Goal: Transaction & Acquisition: Purchase product/service

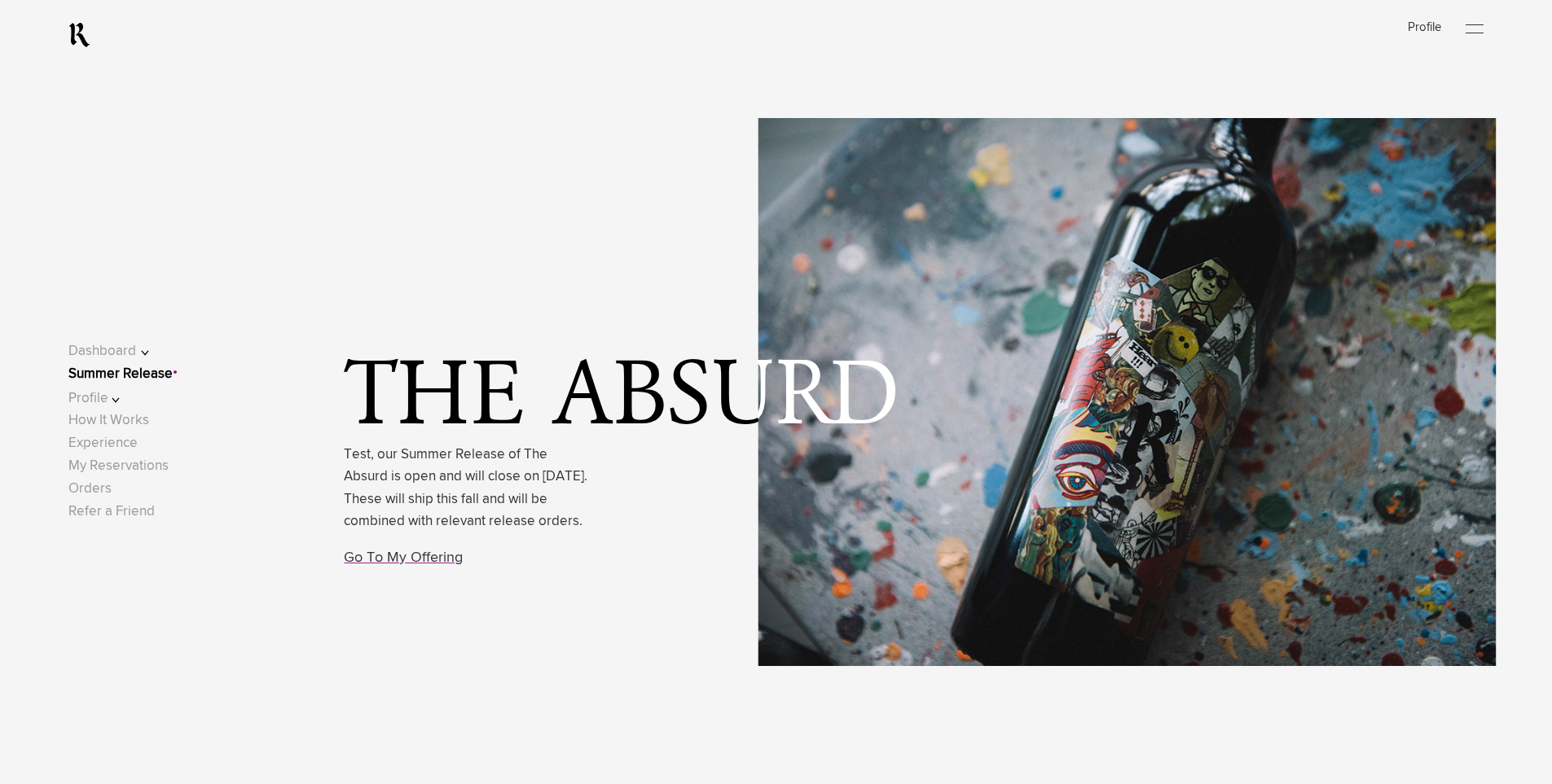
drag, startPoint x: 350, startPoint y: 455, endPoint x: 509, endPoint y: 542, distance: 181.2
click at [509, 532] on p "Test, our Summer Release of The Absurd is open and will close on [DATE]. These …" at bounding box center [466, 488] width 244 height 89
click at [1172, 414] on div "The Absurd Test, our Summer Release of The Absurd is open and will close on [DA…" at bounding box center [912, 392] width 1137 height 76
click at [394, 565] on link "Go To My Offering" at bounding box center [404, 558] width 119 height 15
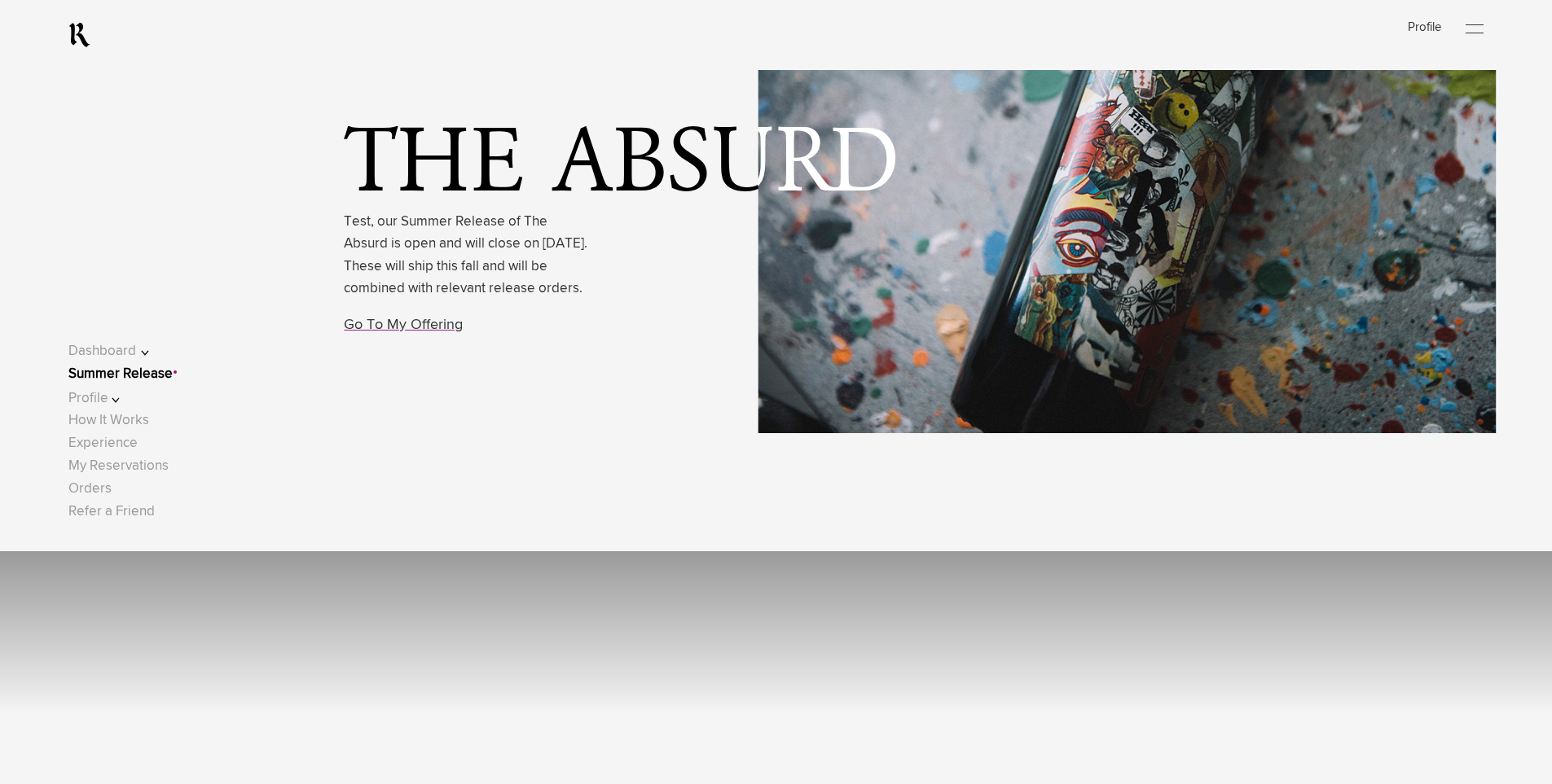
scroll to position [78, 0]
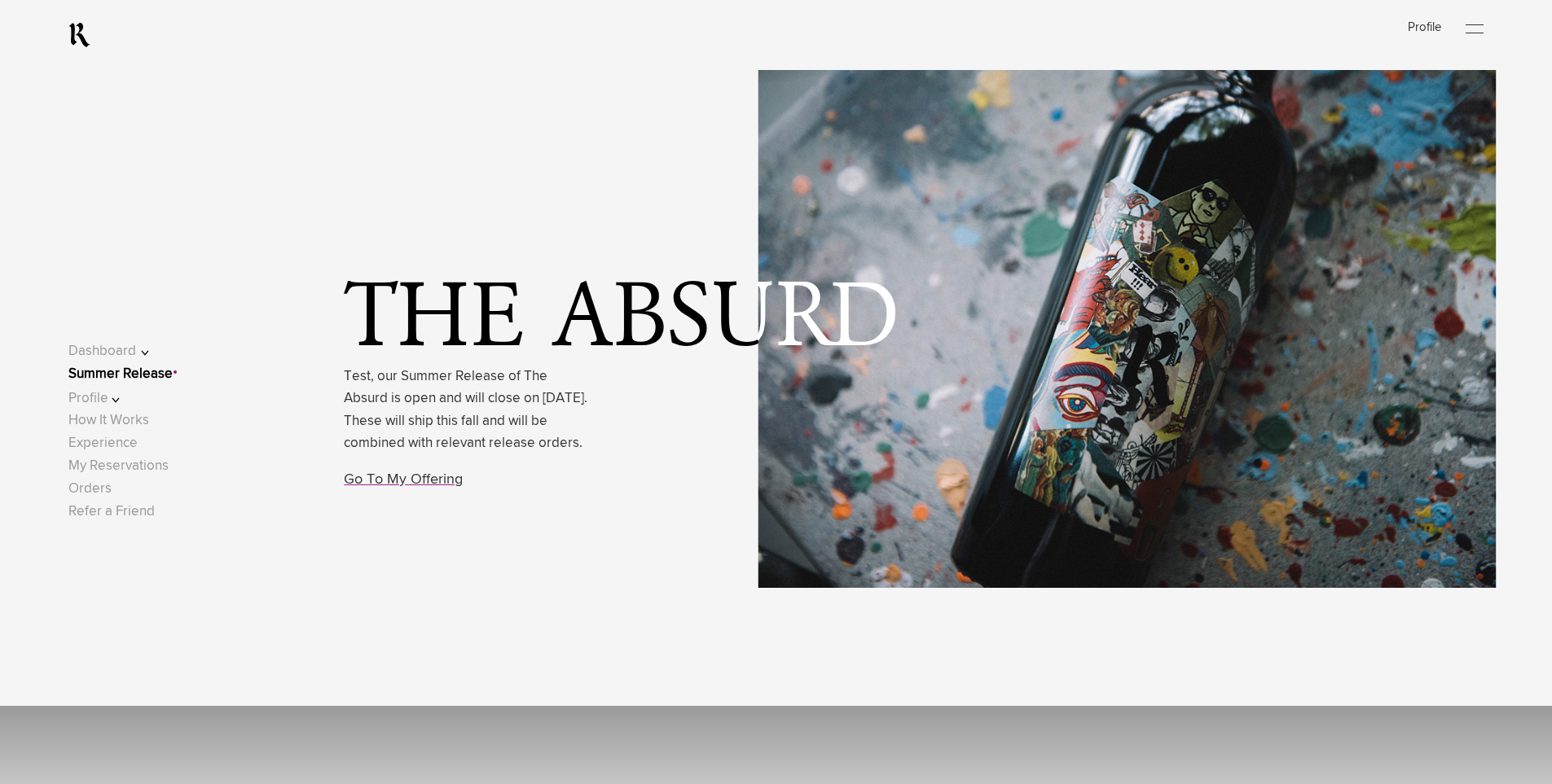
drag, startPoint x: 349, startPoint y: 381, endPoint x: 395, endPoint y: 471, distance: 101.1
click at [395, 455] on p "Test, our Summer Release of The Absurd is open and will close on [DATE]. These …" at bounding box center [466, 410] width 244 height 89
click at [389, 434] on p "Test, our Summer Release of The Absurd is open and will close on [DATE]. These …" at bounding box center [466, 410] width 244 height 89
click at [422, 487] on link "Go To My Offering" at bounding box center [404, 479] width 119 height 15
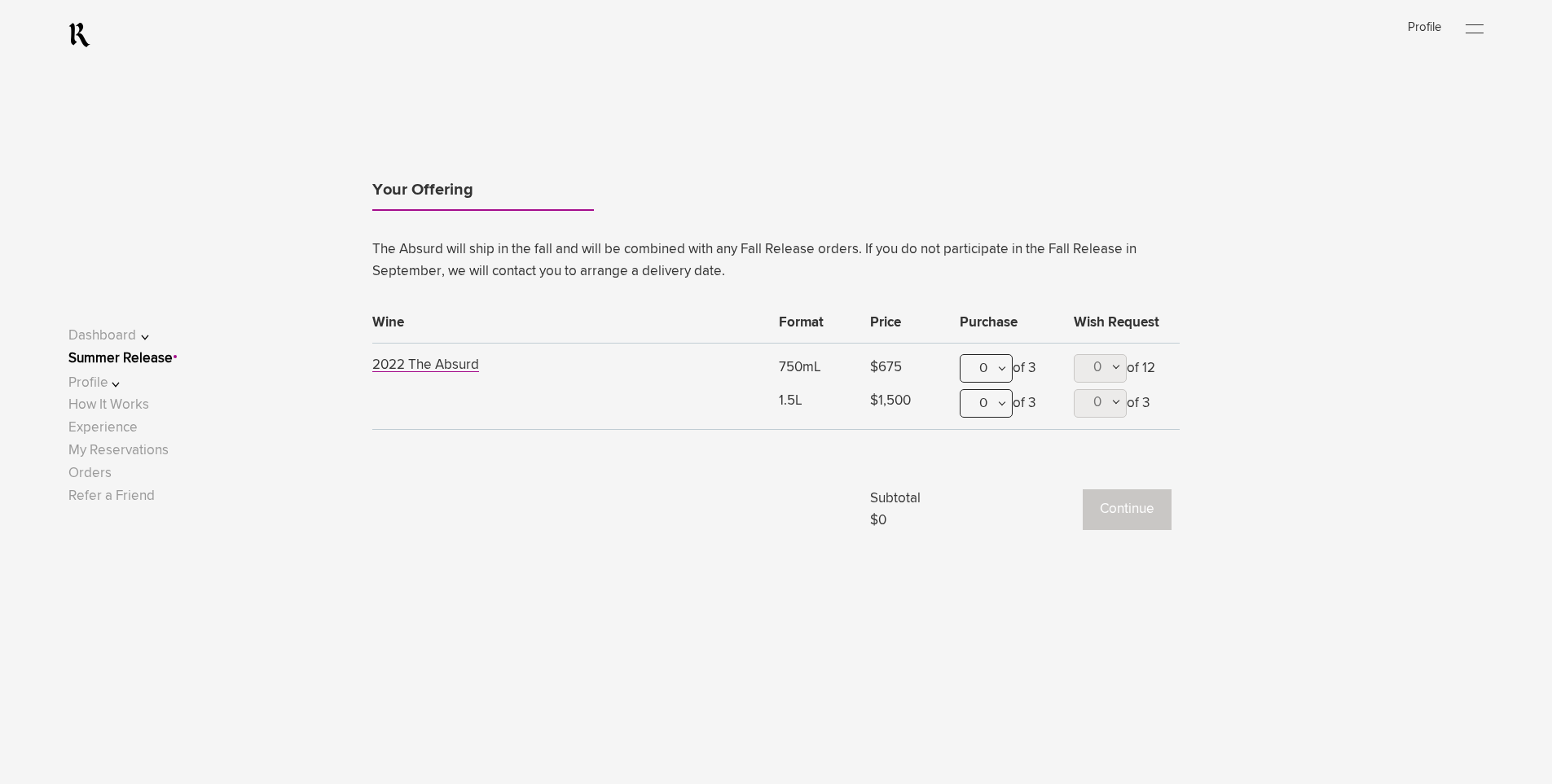
scroll to position [1544, 0]
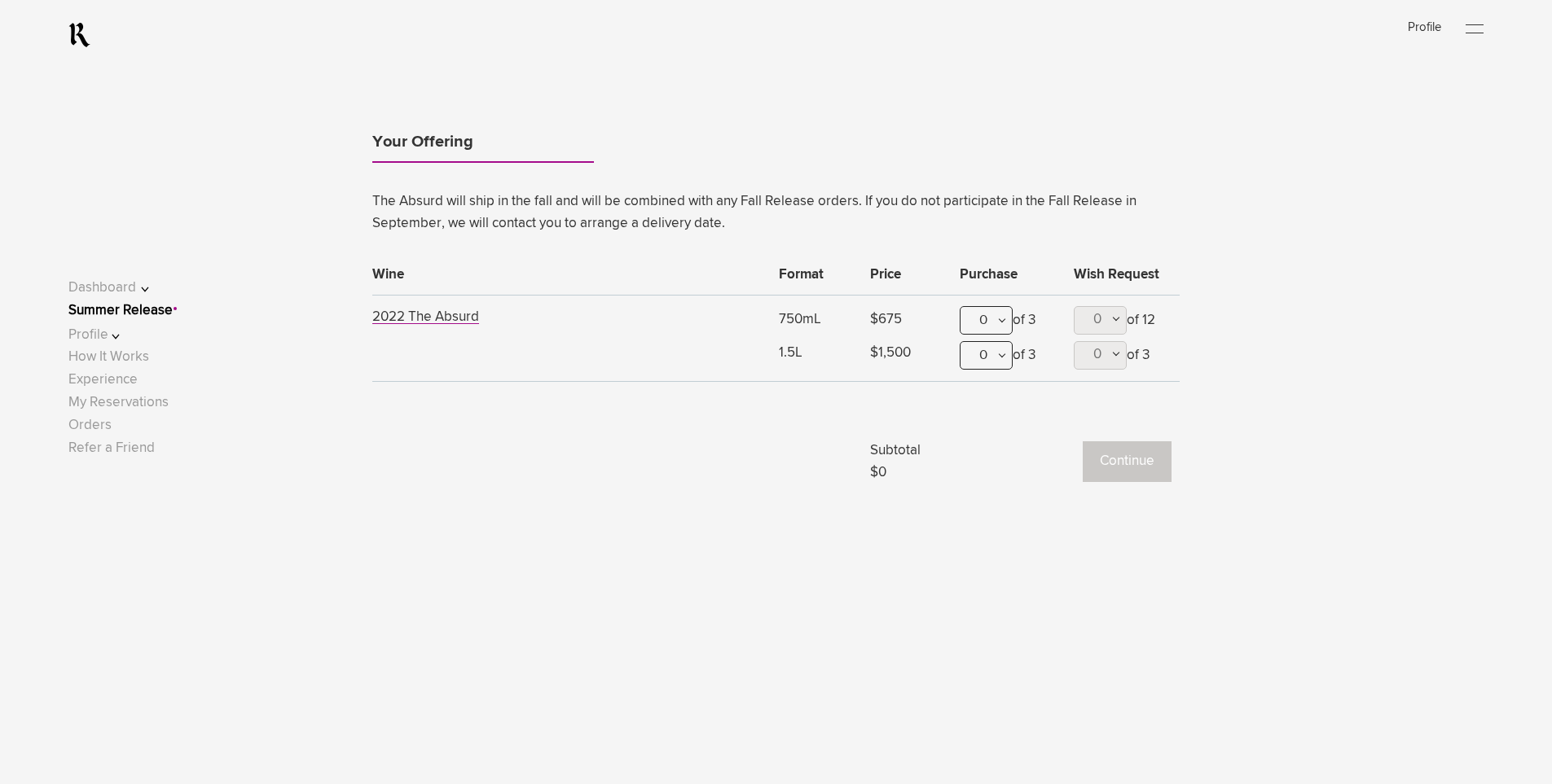
click at [620, 145] on ul "Your Offering" at bounding box center [776, 145] width 807 height 47
click at [880, 145] on ul "Your Offering" at bounding box center [776, 145] width 807 height 47
click at [1122, 123] on ul "Your Offering" at bounding box center [776, 145] width 807 height 47
click at [997, 329] on div "0" at bounding box center [986, 320] width 53 height 28
click at [972, 399] on div "1" at bounding box center [986, 401] width 51 height 41
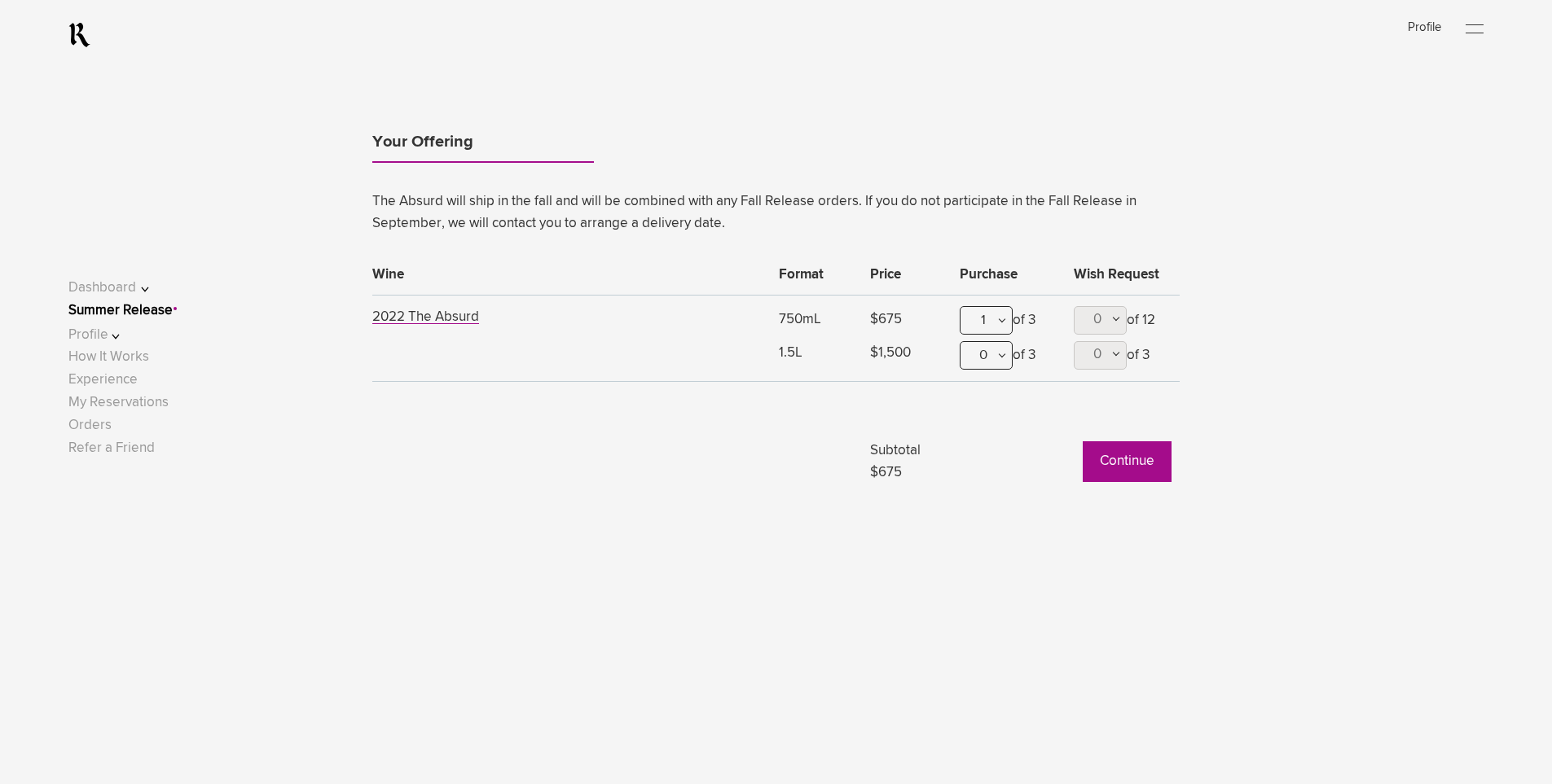
click at [1129, 464] on button "Continue" at bounding box center [1126, 461] width 89 height 41
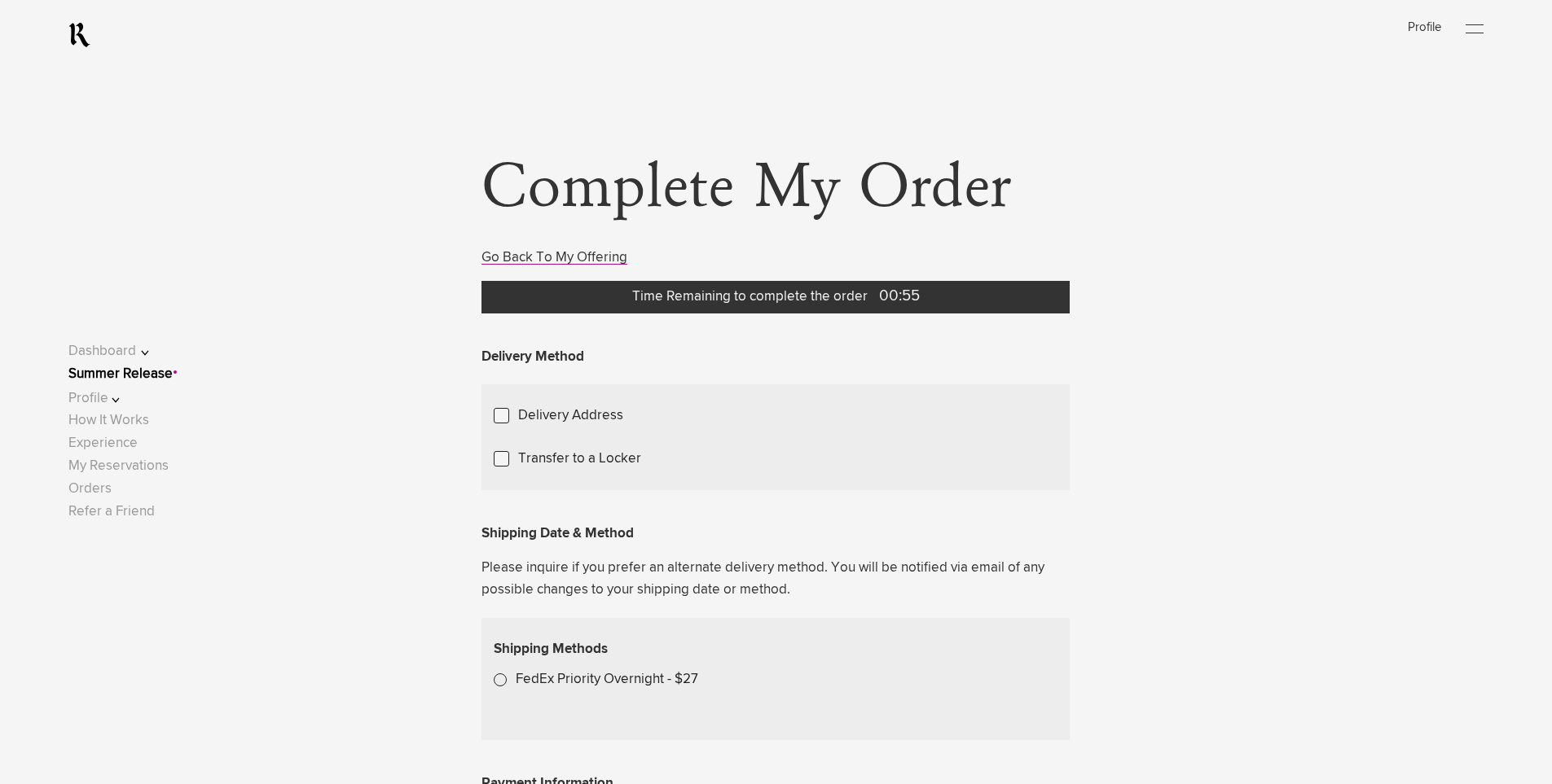
click at [123, 374] on link "Summer Release" at bounding box center [121, 373] width 104 height 14
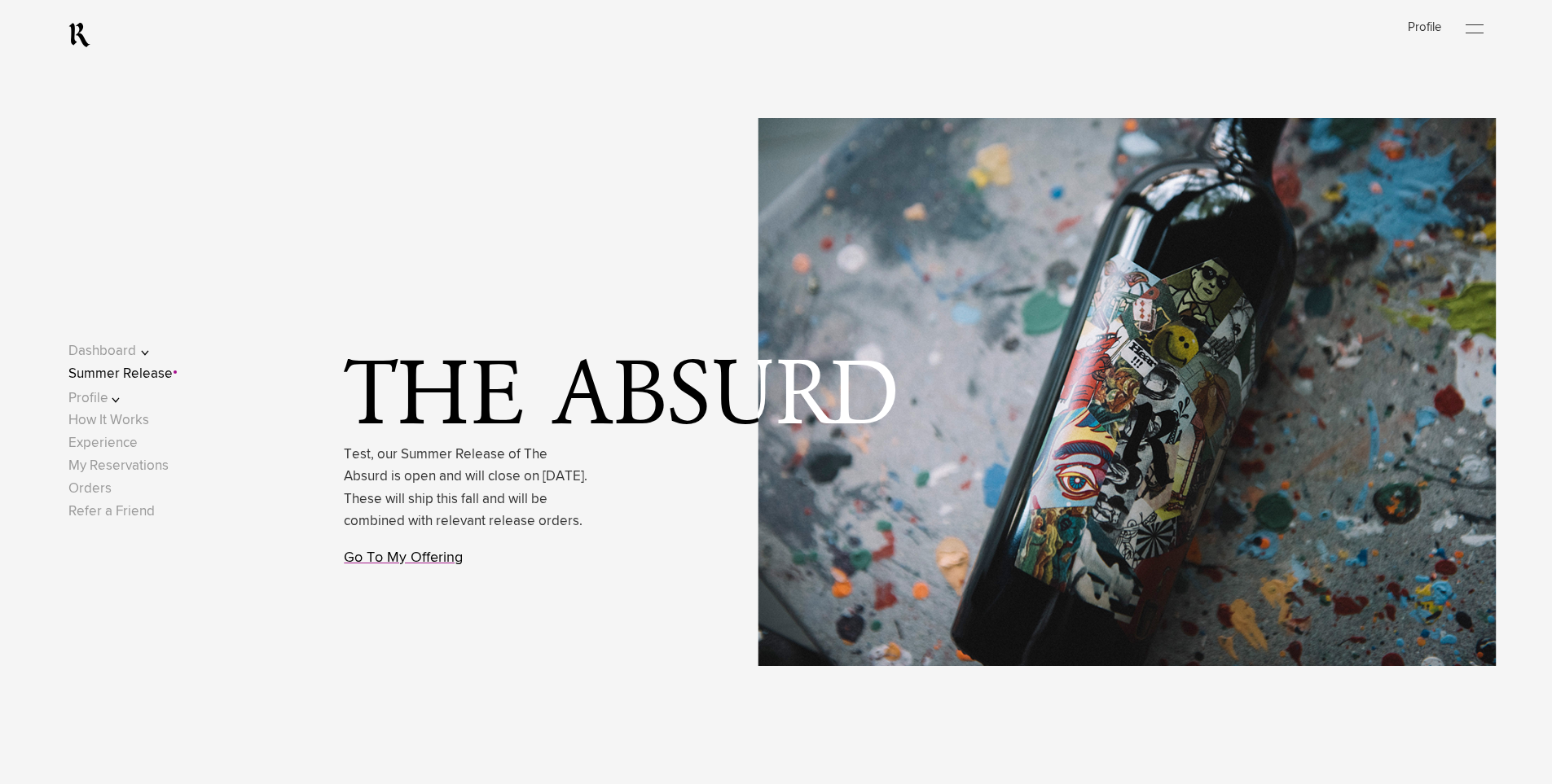
click at [408, 565] on link "Go To My Offering" at bounding box center [404, 558] width 119 height 15
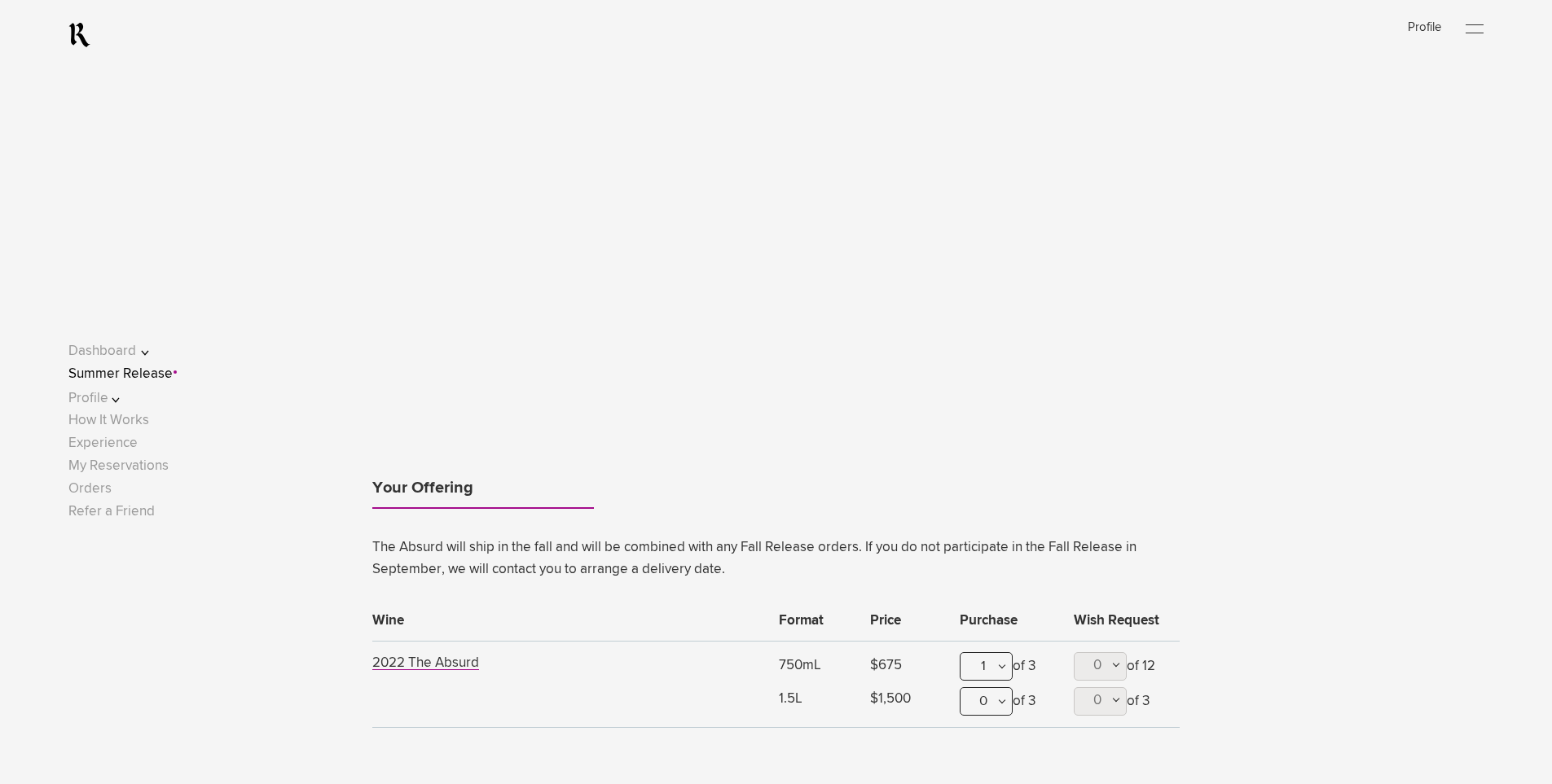
scroll to position [1544, 0]
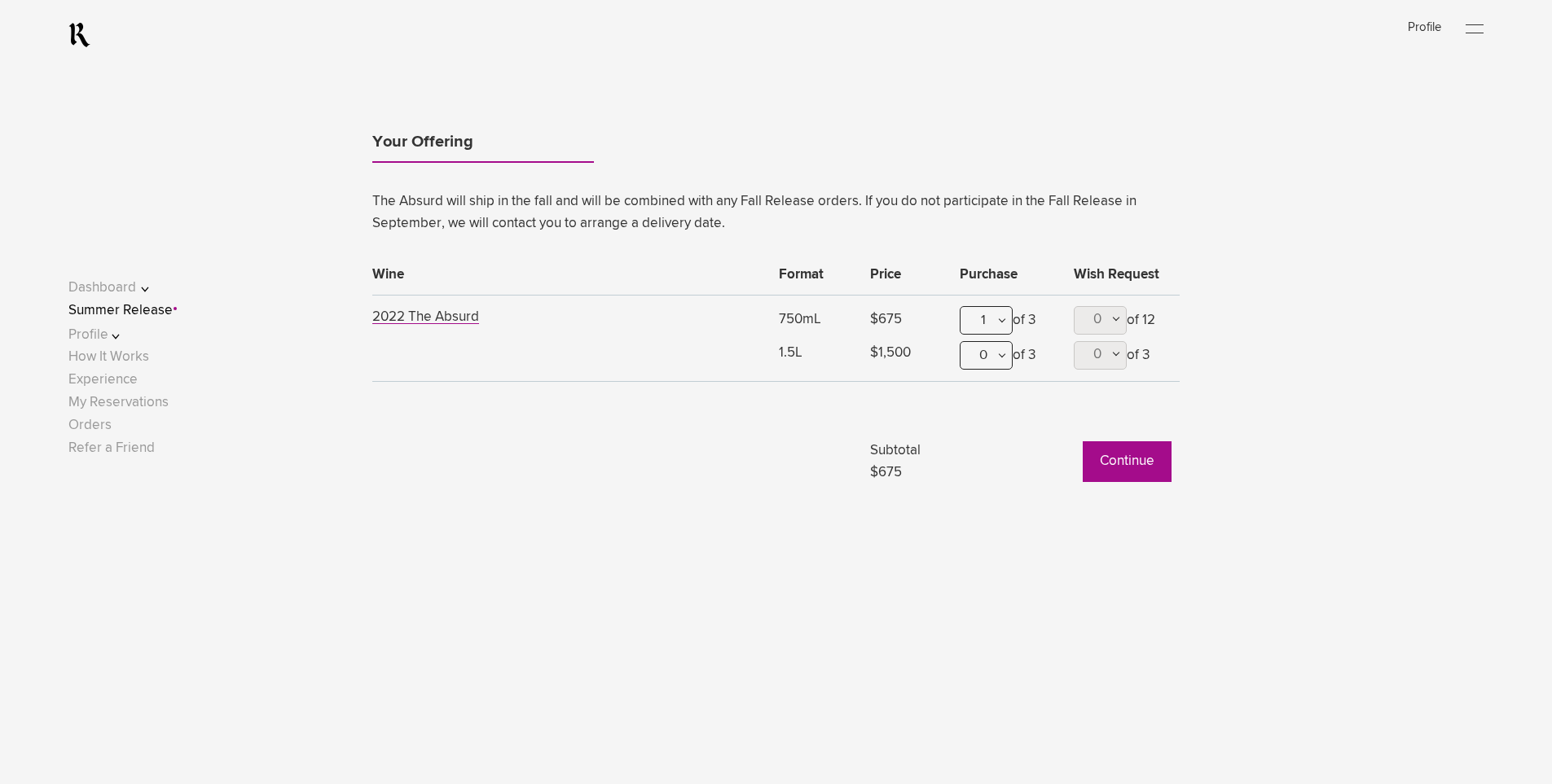
click at [769, 220] on p "The Absurd will ship in the fall and will be combined with any Fall Release ord…" at bounding box center [776, 212] width 807 height 44
drag, startPoint x: 1040, startPoint y: 324, endPoint x: 1019, endPoint y: 323, distance: 21.0
click at [1019, 323] on div "1 0 1 2 3 of 3" at bounding box center [1008, 324] width 98 height 35
click at [1038, 322] on div "1 0 1 2 3 of 3" at bounding box center [1008, 324] width 98 height 35
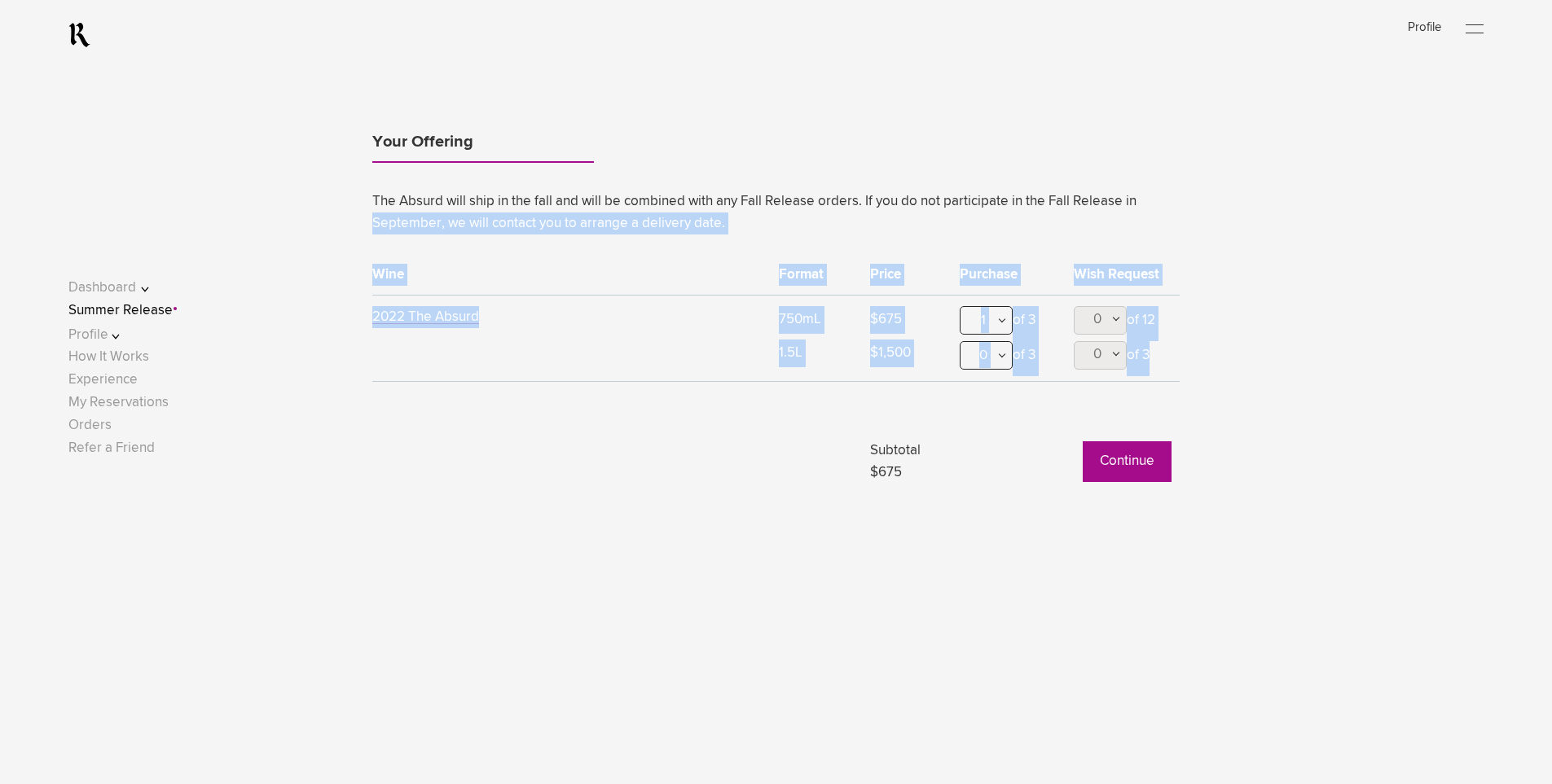
drag, startPoint x: 318, startPoint y: 219, endPoint x: 1246, endPoint y: 413, distance: 948.1
click at [1246, 413] on div "Your Offering The Absurd will ship in the fall and will be combined with any Fa…" at bounding box center [776, 282] width 1303 height 418
click at [1267, 329] on div "Your Offering The Absurd will ship in the fall and will be combined with any Fa…" at bounding box center [776, 282] width 1303 height 418
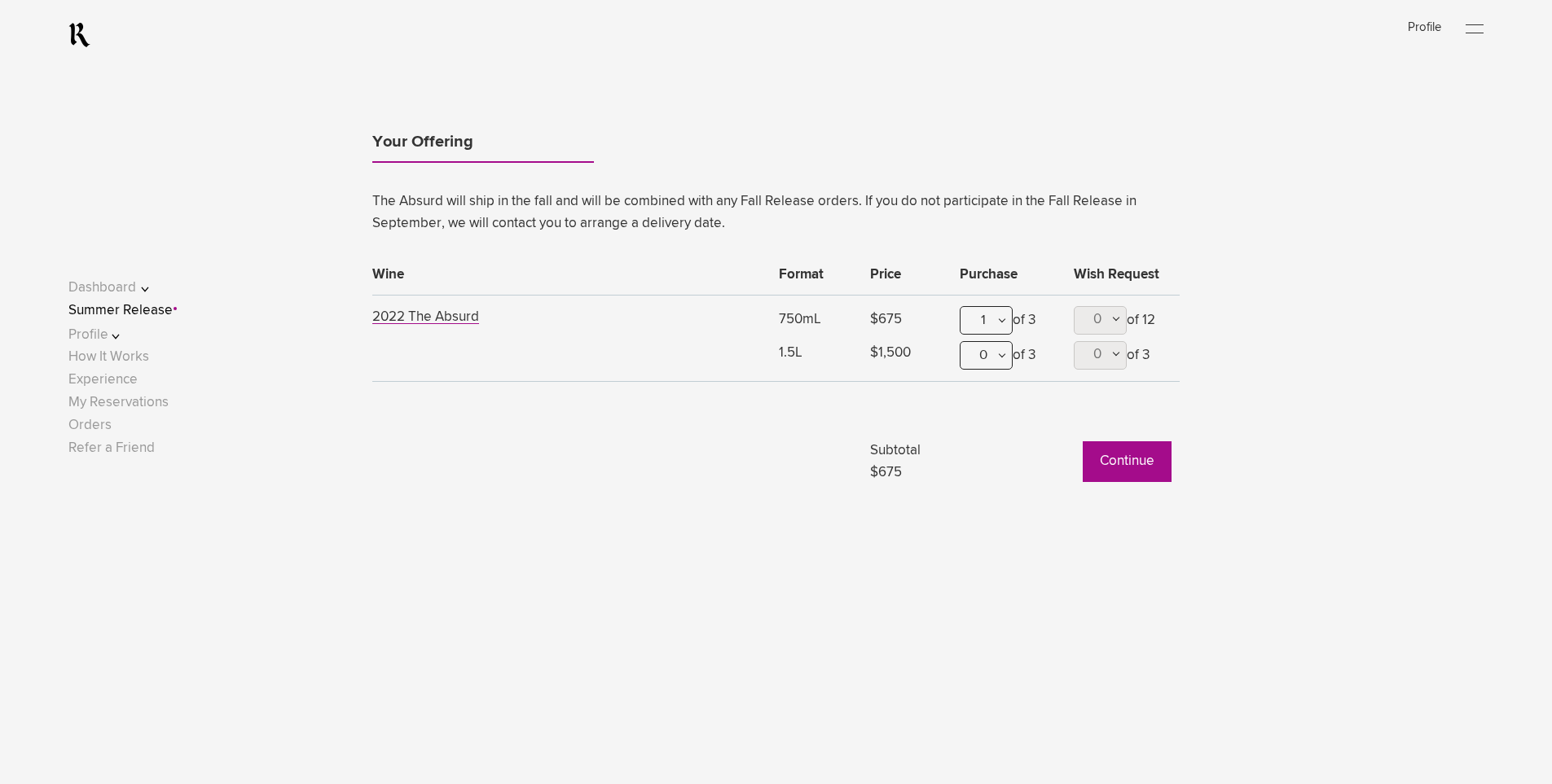
click at [1322, 324] on div "Your Offering The Absurd will ship in the fall and will be combined with any Fa…" at bounding box center [776, 282] width 1303 height 418
click at [1311, 324] on div "Your Offering The Absurd will ship in the fall and will be combined with any Fa…" at bounding box center [776, 282] width 1303 height 418
click at [749, 137] on ul "Your Offering" at bounding box center [776, 145] width 807 height 47
click at [652, 141] on ul "Your Offering" at bounding box center [776, 145] width 807 height 47
click at [780, 150] on ul "Your Offering" at bounding box center [776, 145] width 807 height 47
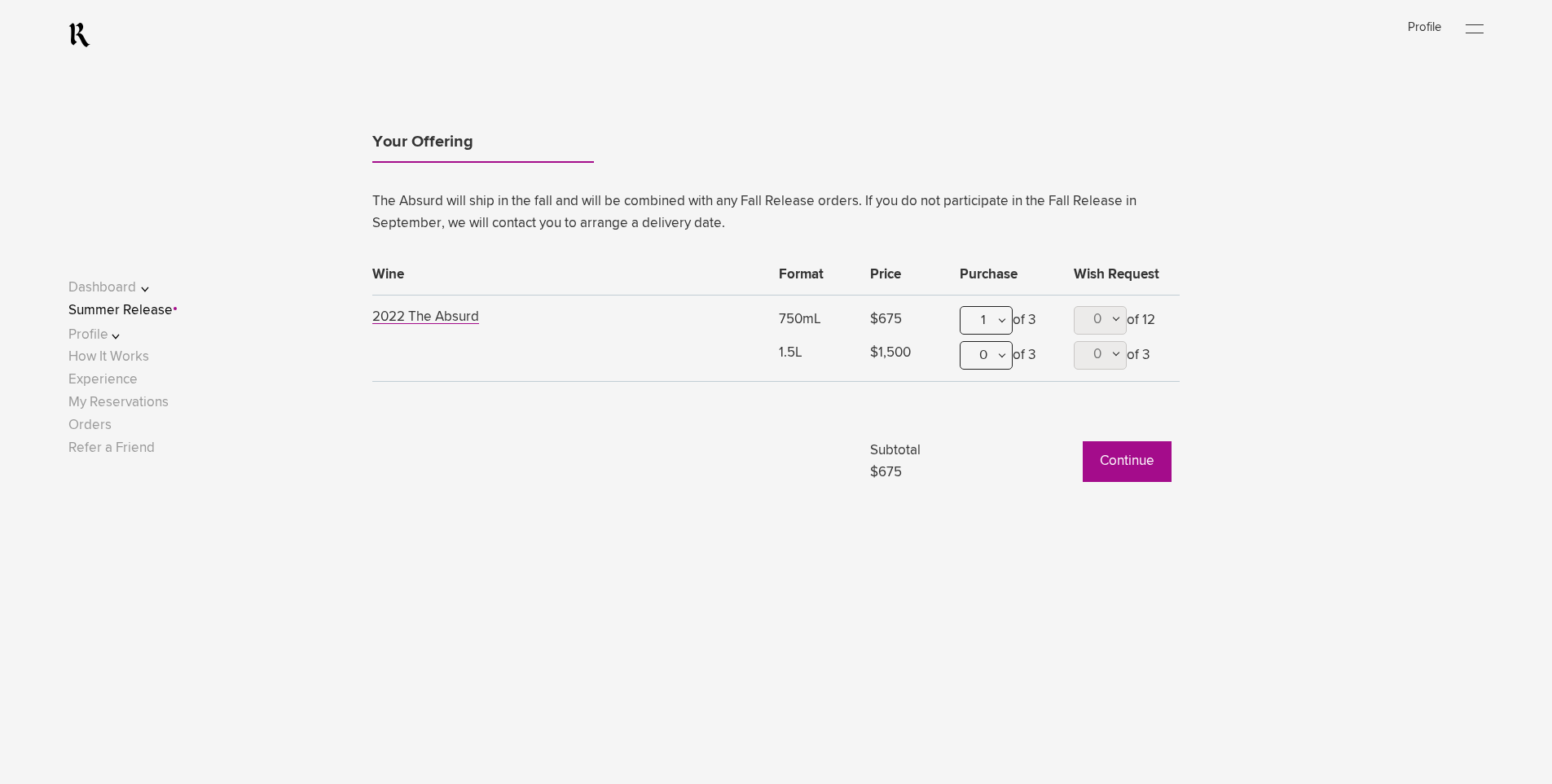
click at [904, 148] on ul "Your Offering" at bounding box center [776, 145] width 807 height 47
click at [1015, 148] on ul "Your Offering" at bounding box center [776, 145] width 807 height 47
click at [1116, 150] on ul "Your Offering" at bounding box center [776, 145] width 807 height 47
click at [1148, 152] on ul "Your Offering" at bounding box center [776, 145] width 807 height 47
click at [717, 145] on ul "Your Offering" at bounding box center [776, 145] width 807 height 47
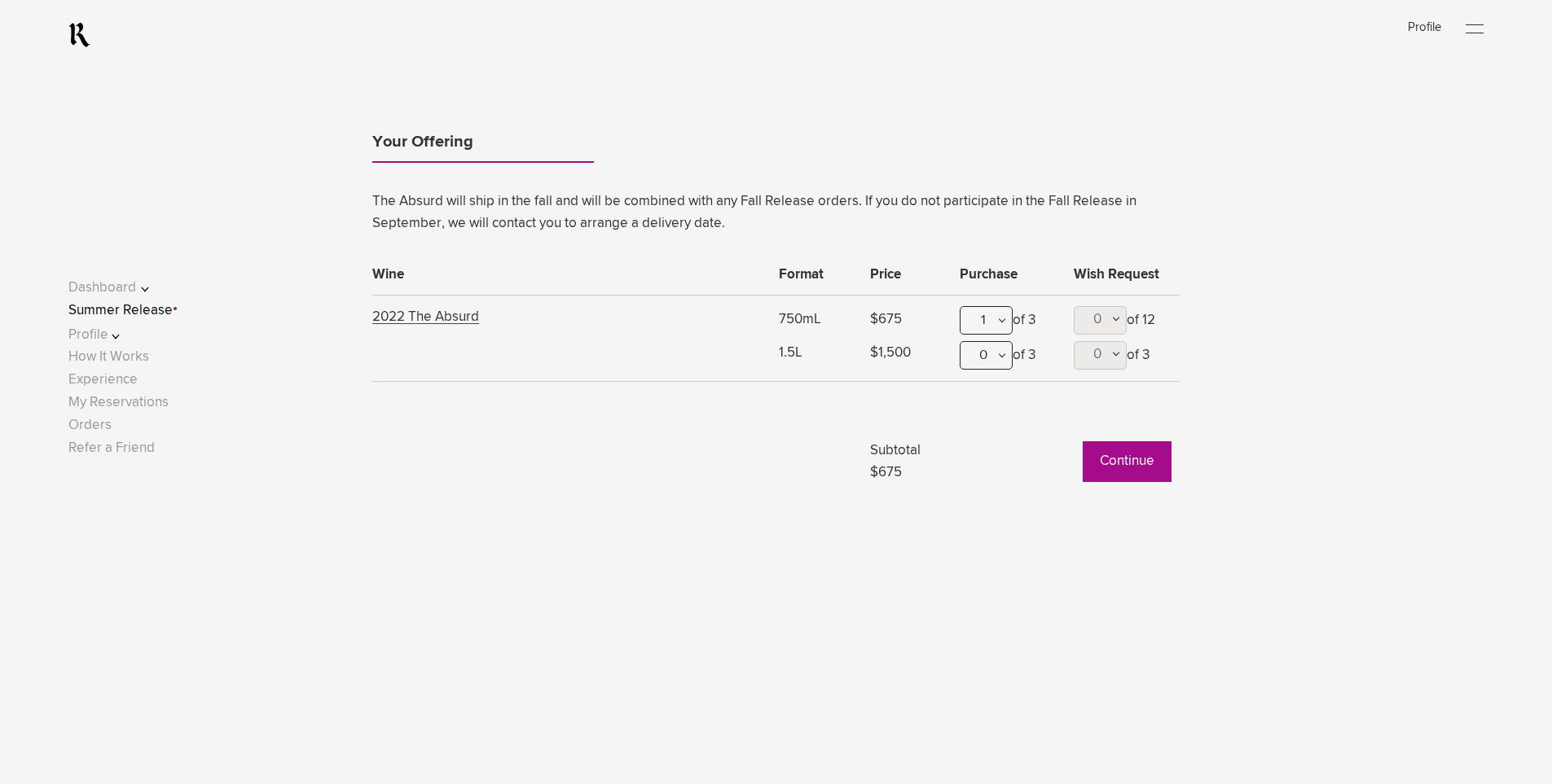
click at [656, 146] on ul "Your Offering" at bounding box center [776, 145] width 807 height 47
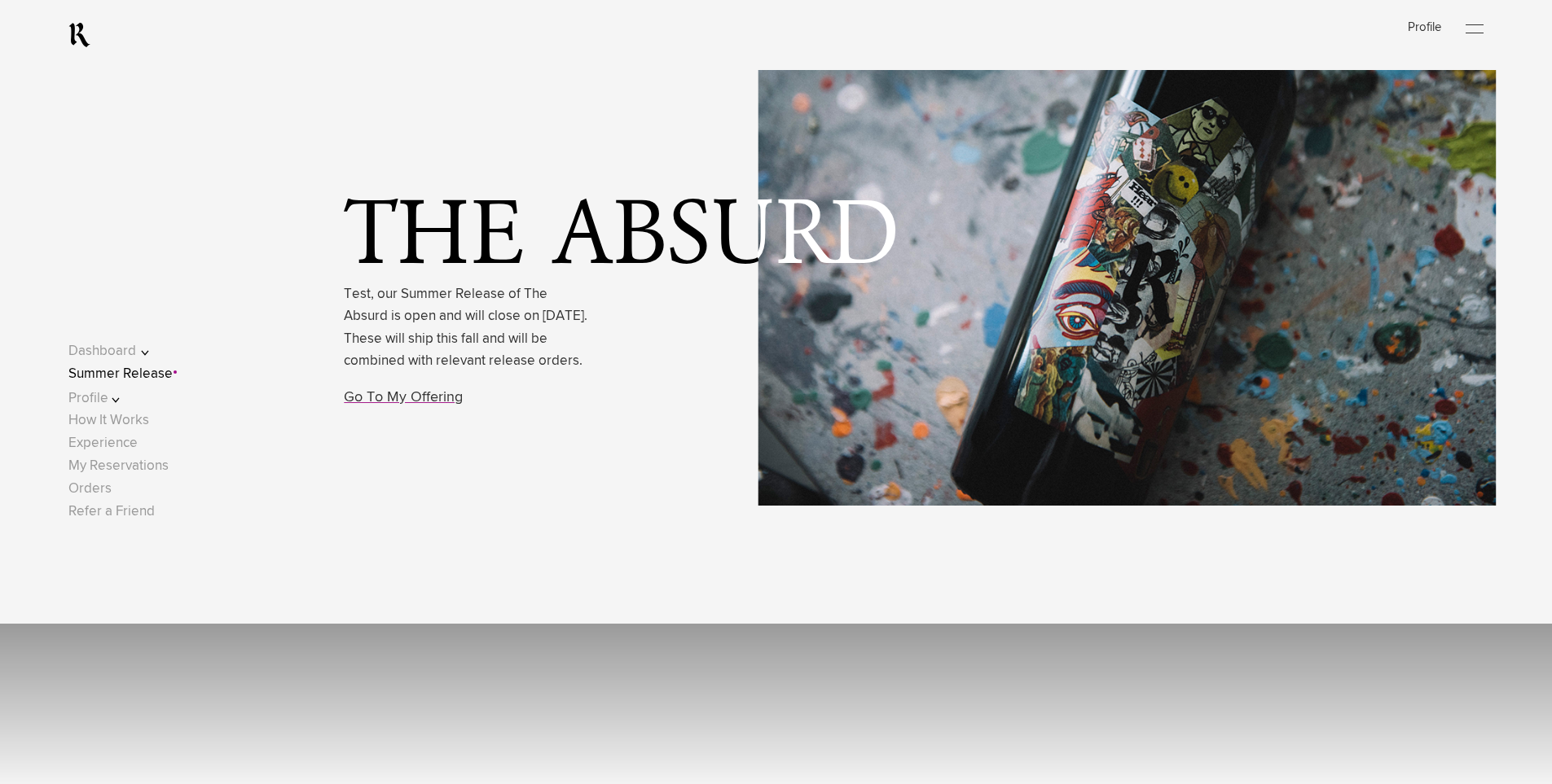
scroll to position [0, 0]
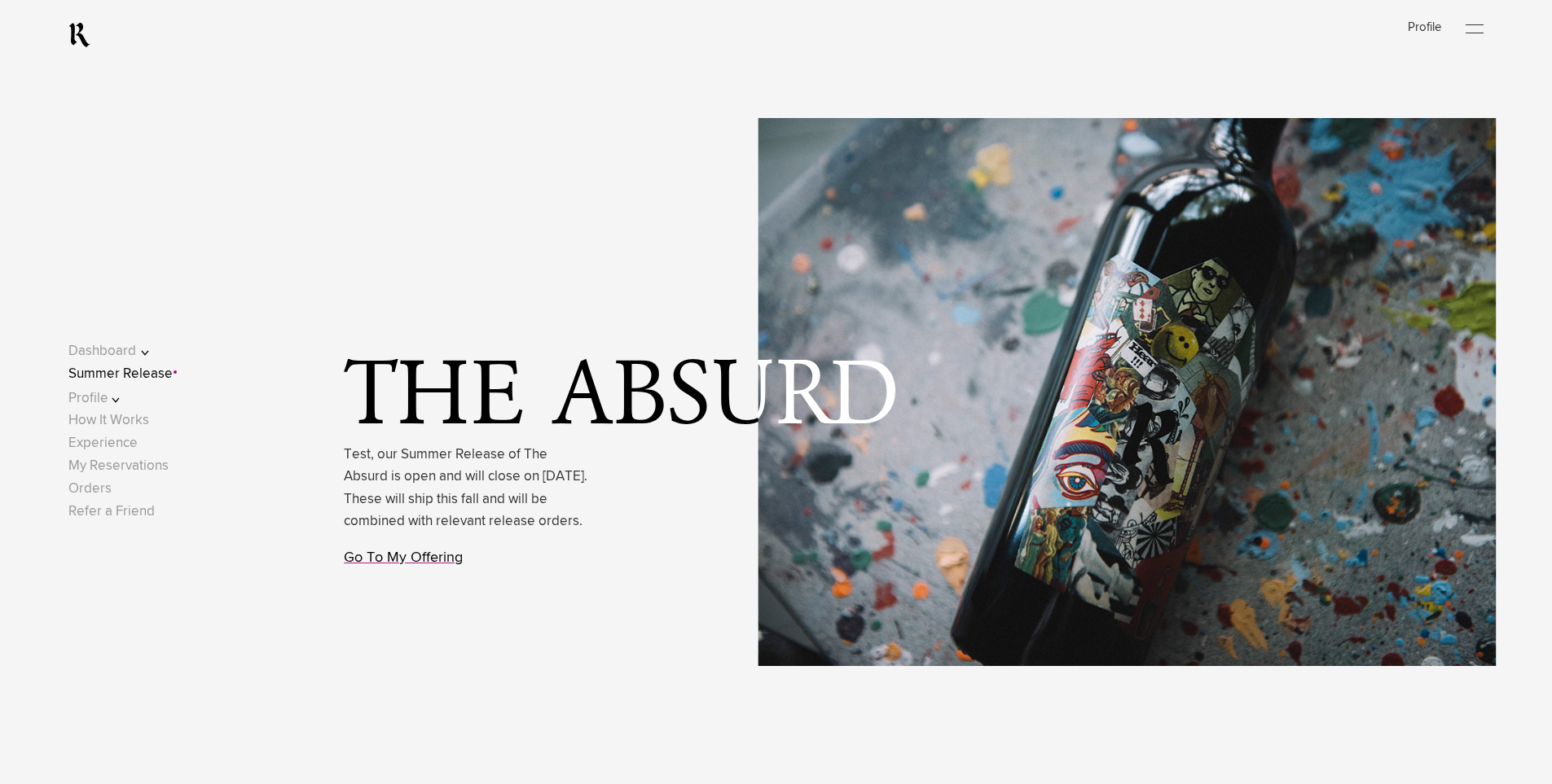
click at [402, 565] on link "Go To My Offering" at bounding box center [404, 558] width 119 height 15
click at [414, 565] on link "Go To My Offering" at bounding box center [404, 558] width 119 height 15
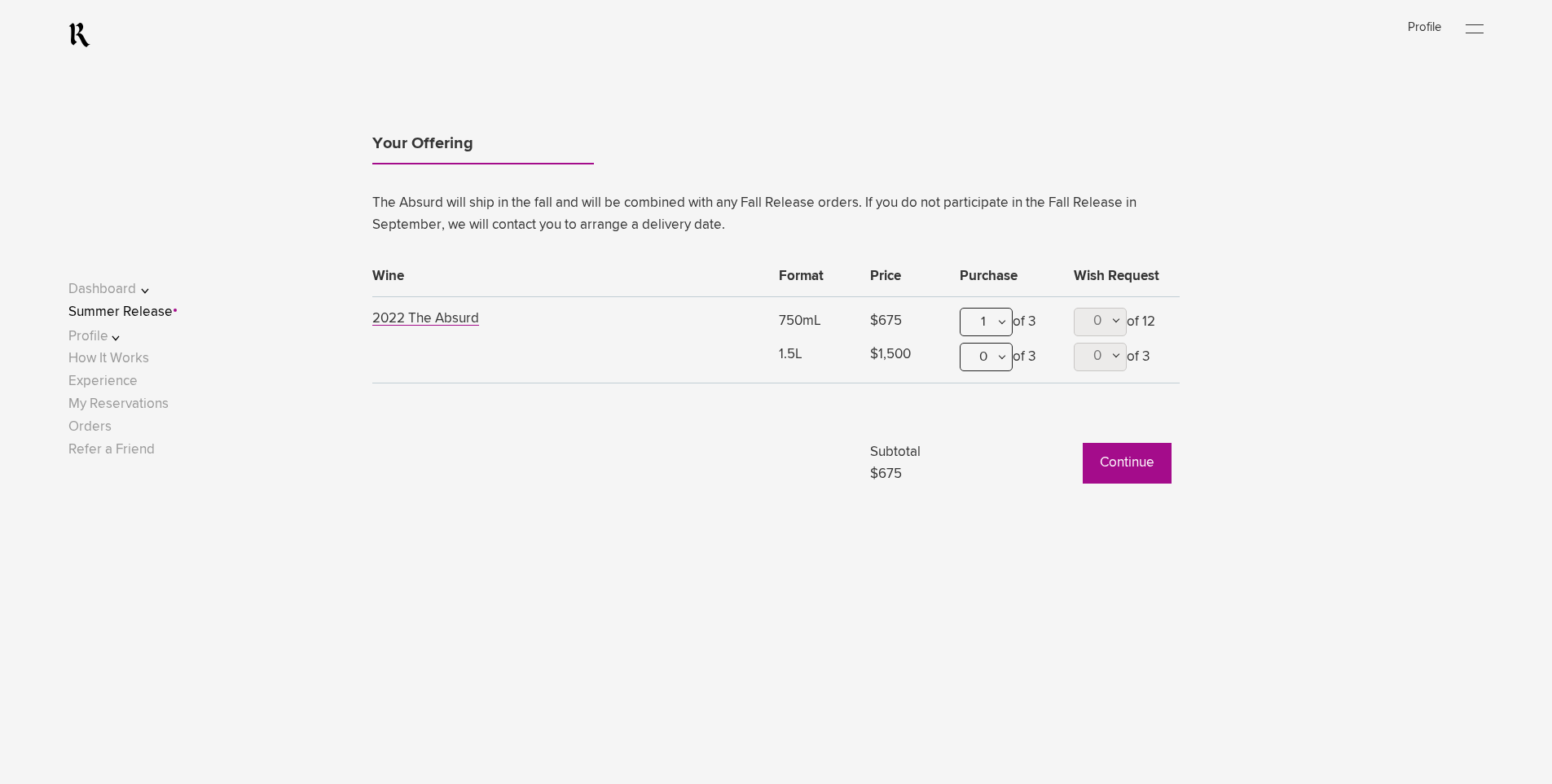
scroll to position [1544, 0]
click at [420, 313] on span "2022 The Absurd" at bounding box center [426, 317] width 107 height 14
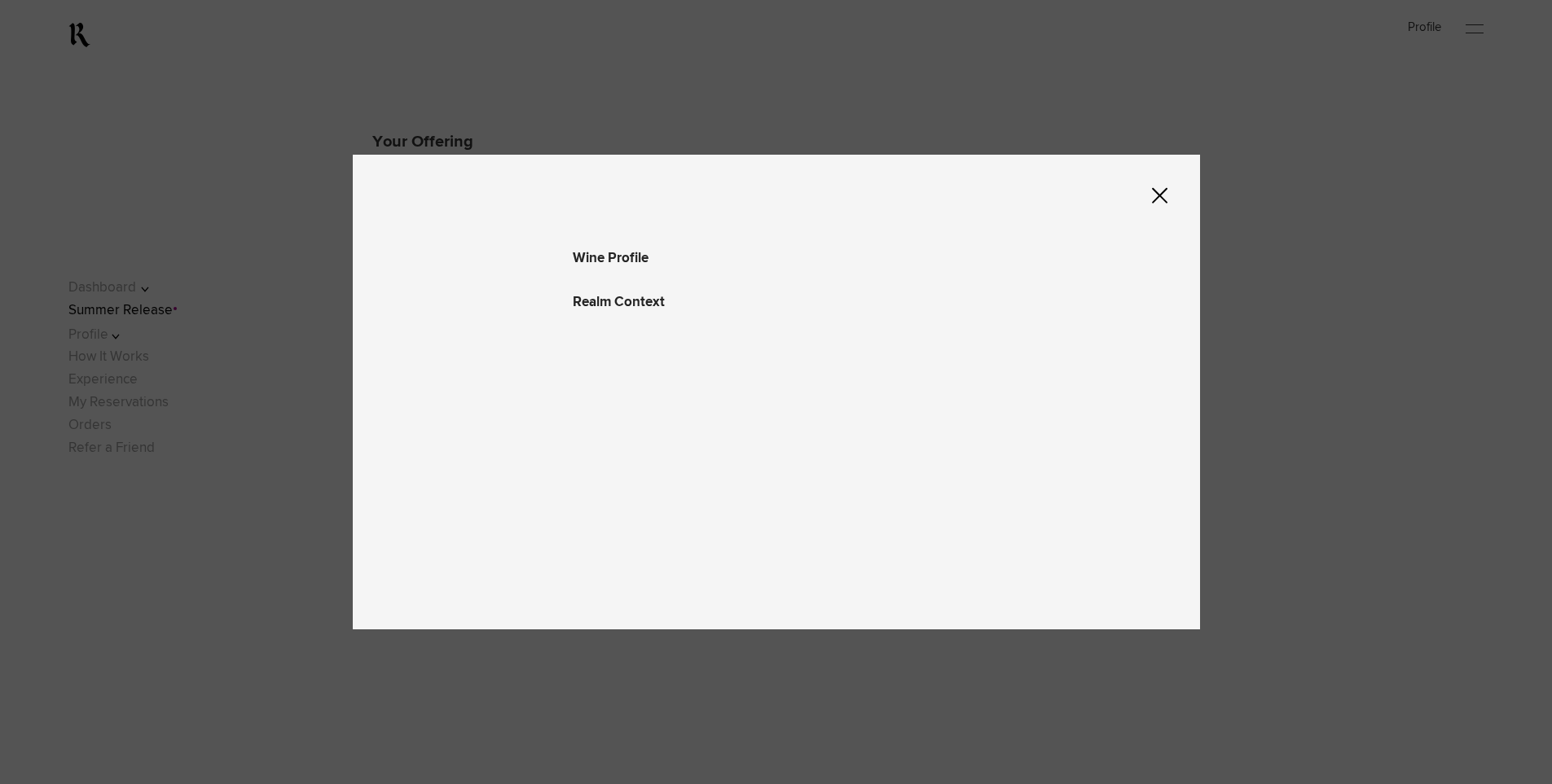
click at [1164, 196] on icon at bounding box center [1159, 196] width 16 height 16
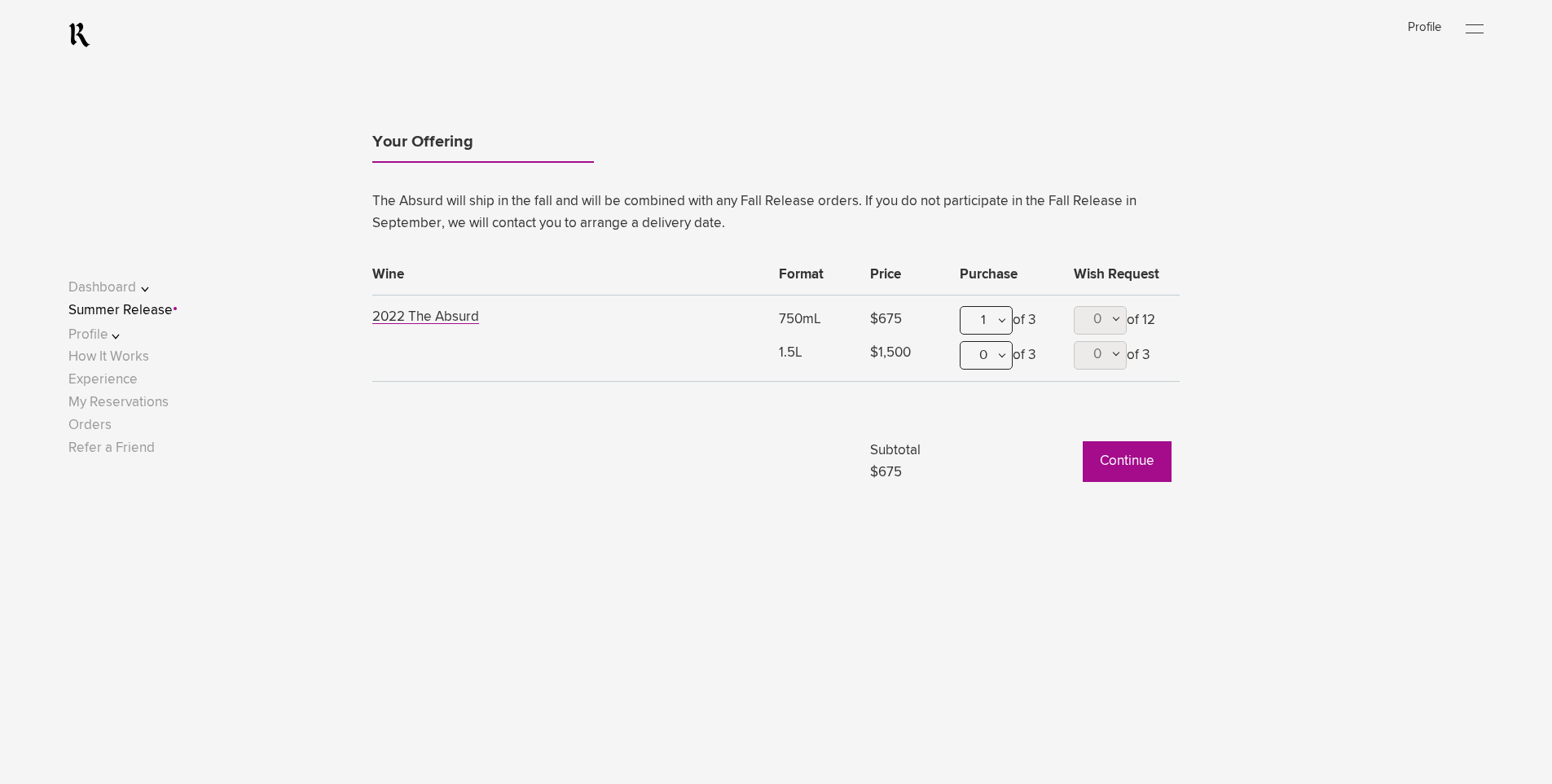
click at [677, 474] on td at bounding box center [571, 443] width 398 height 82
click at [979, 317] on div "1" at bounding box center [986, 320] width 53 height 28
click at [884, 402] on div at bounding box center [776, 392] width 1552 height 784
click at [986, 359] on div "0" at bounding box center [986, 355] width 53 height 28
click at [972, 441] on div "1" at bounding box center [986, 435] width 51 height 41
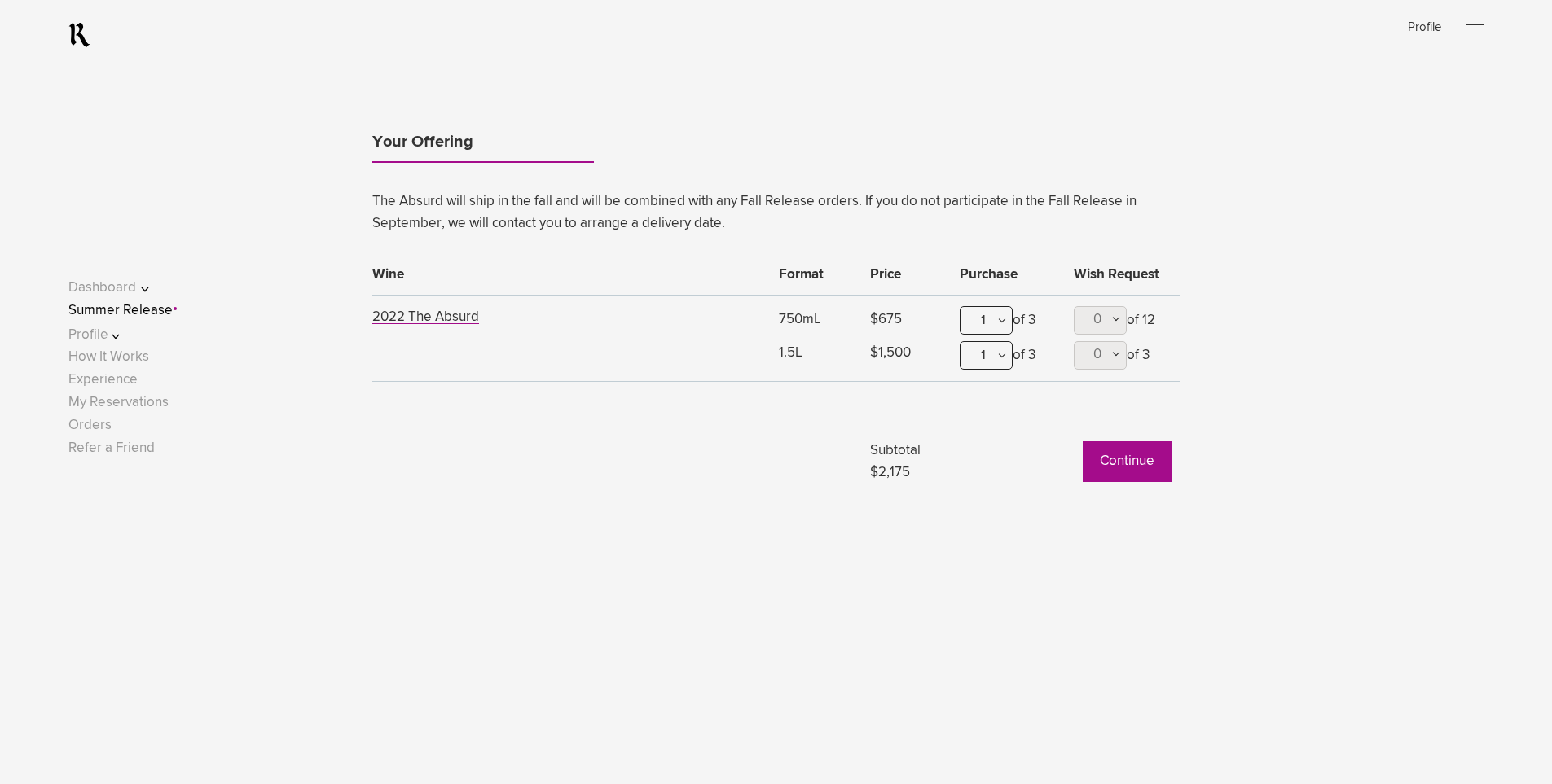
click at [981, 317] on div "1" at bounding box center [986, 320] width 53 height 28
click at [971, 356] on div "0" at bounding box center [986, 360] width 51 height 41
click at [1004, 361] on div "1" at bounding box center [986, 355] width 53 height 28
click at [975, 396] on div "0" at bounding box center [986, 394] width 51 height 41
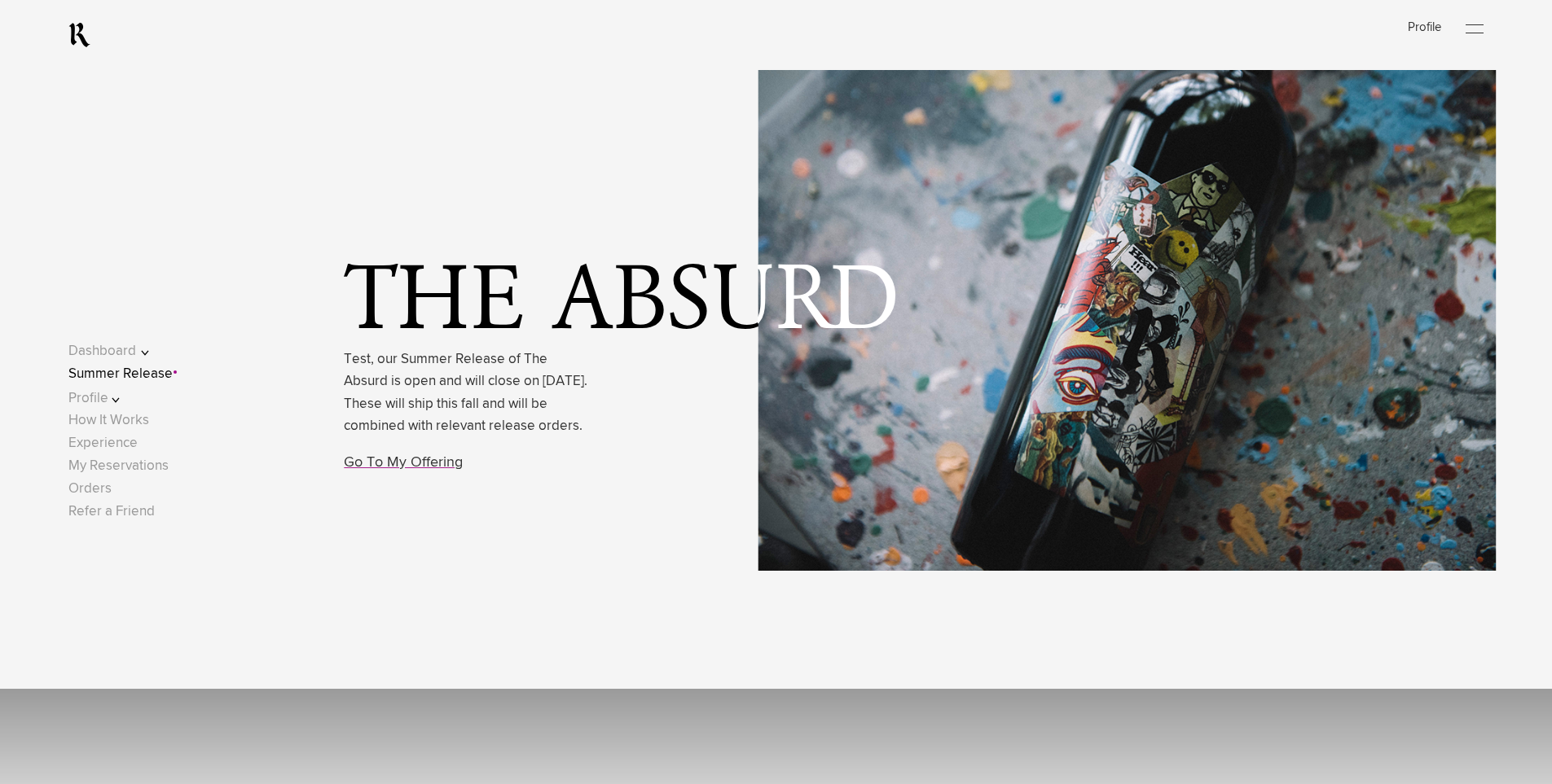
scroll to position [0, 0]
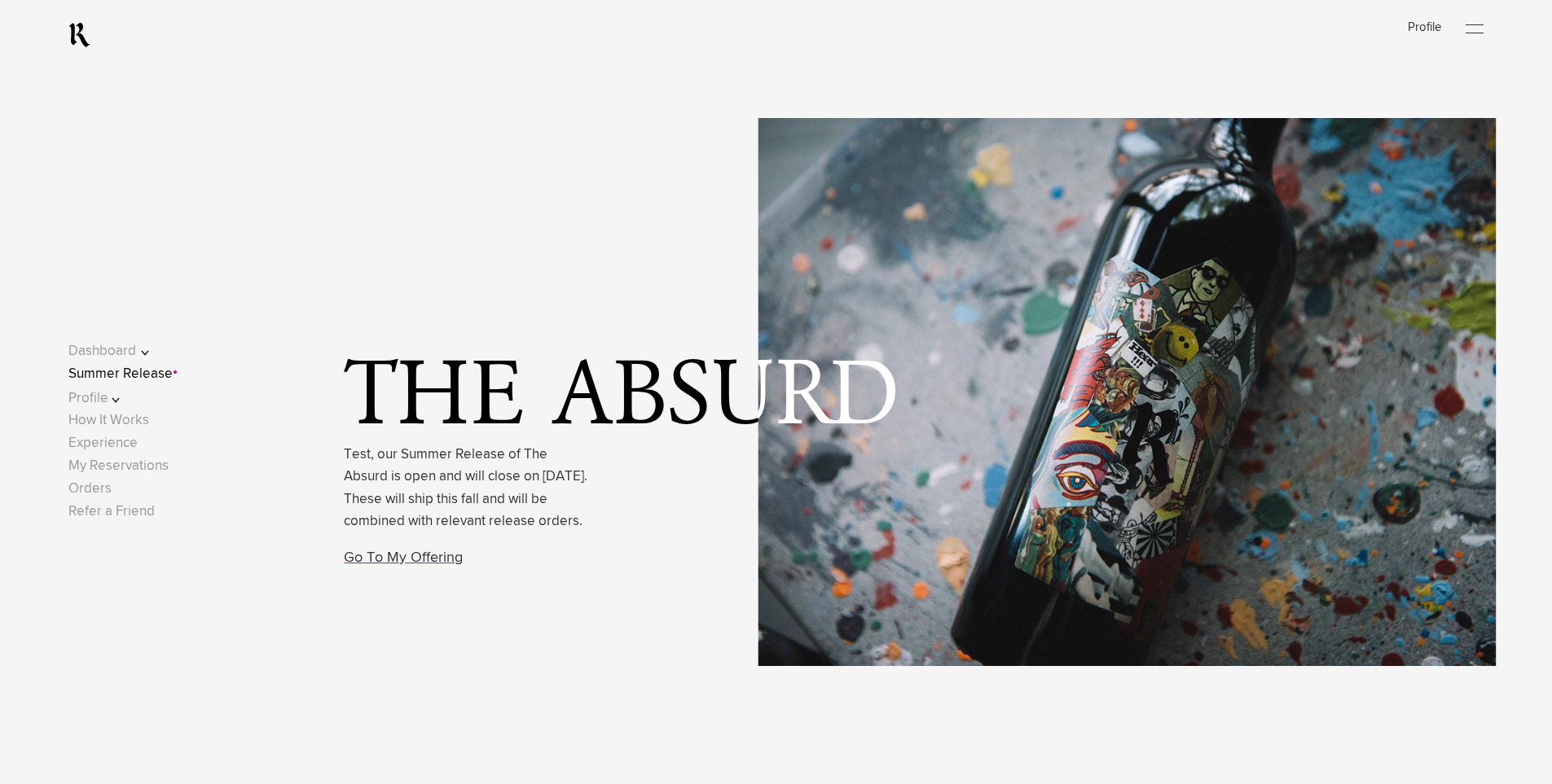
drag, startPoint x: 350, startPoint y: 388, endPoint x: 585, endPoint y: 528, distance: 273.5
click at [585, 430] on div "The Absurd Test, our Summer Release of The Absurd is open and will close on [DA…" at bounding box center [912, 392] width 1137 height 76
click at [712, 502] on div "The Absurd Test, our Summer Release of The Absurd is open and will close on [DA…" at bounding box center [829, 392] width 1443 height 784
click at [113, 392] on button "Profile" at bounding box center [120, 399] width 103 height 22
click at [120, 426] on link "Preferences" at bounding box center [121, 428] width 75 height 14
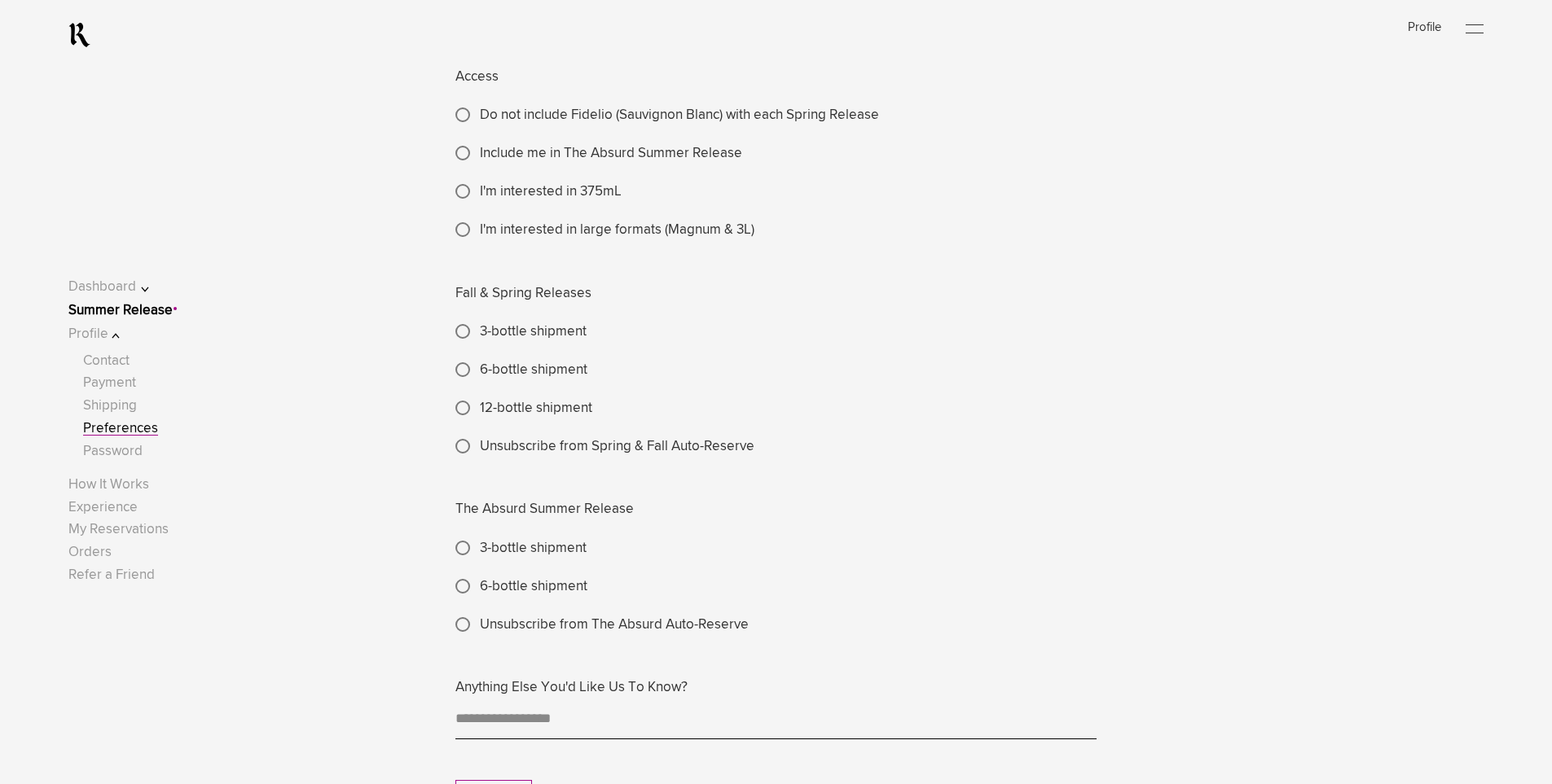
scroll to position [244, 0]
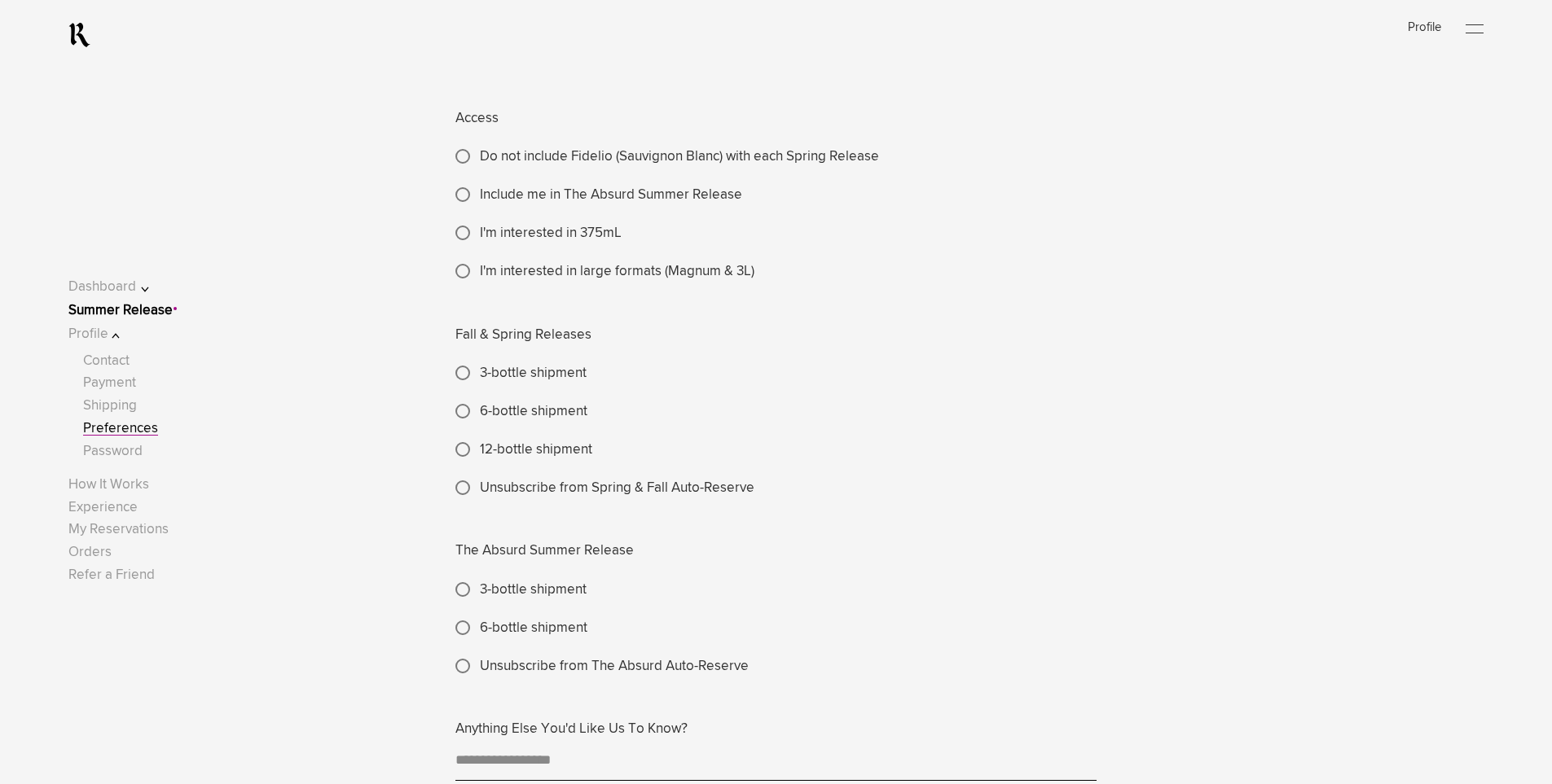
click at [480, 233] on label "I'm interested in 375mL" at bounding box center [550, 233] width 142 height 22
click at [480, 456] on label "12-bottle shipment" at bounding box center [535, 450] width 113 height 22
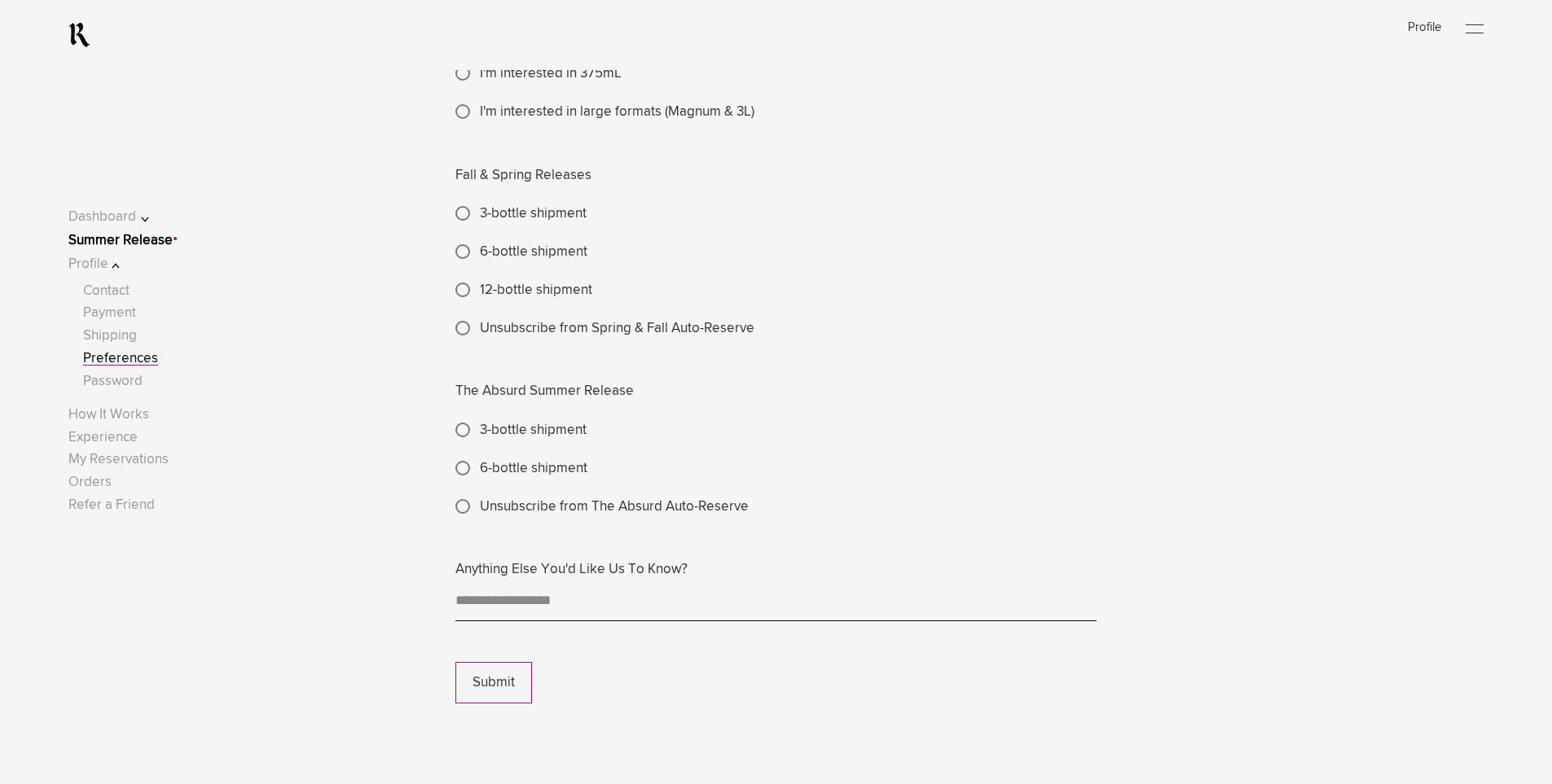
scroll to position [489, 0]
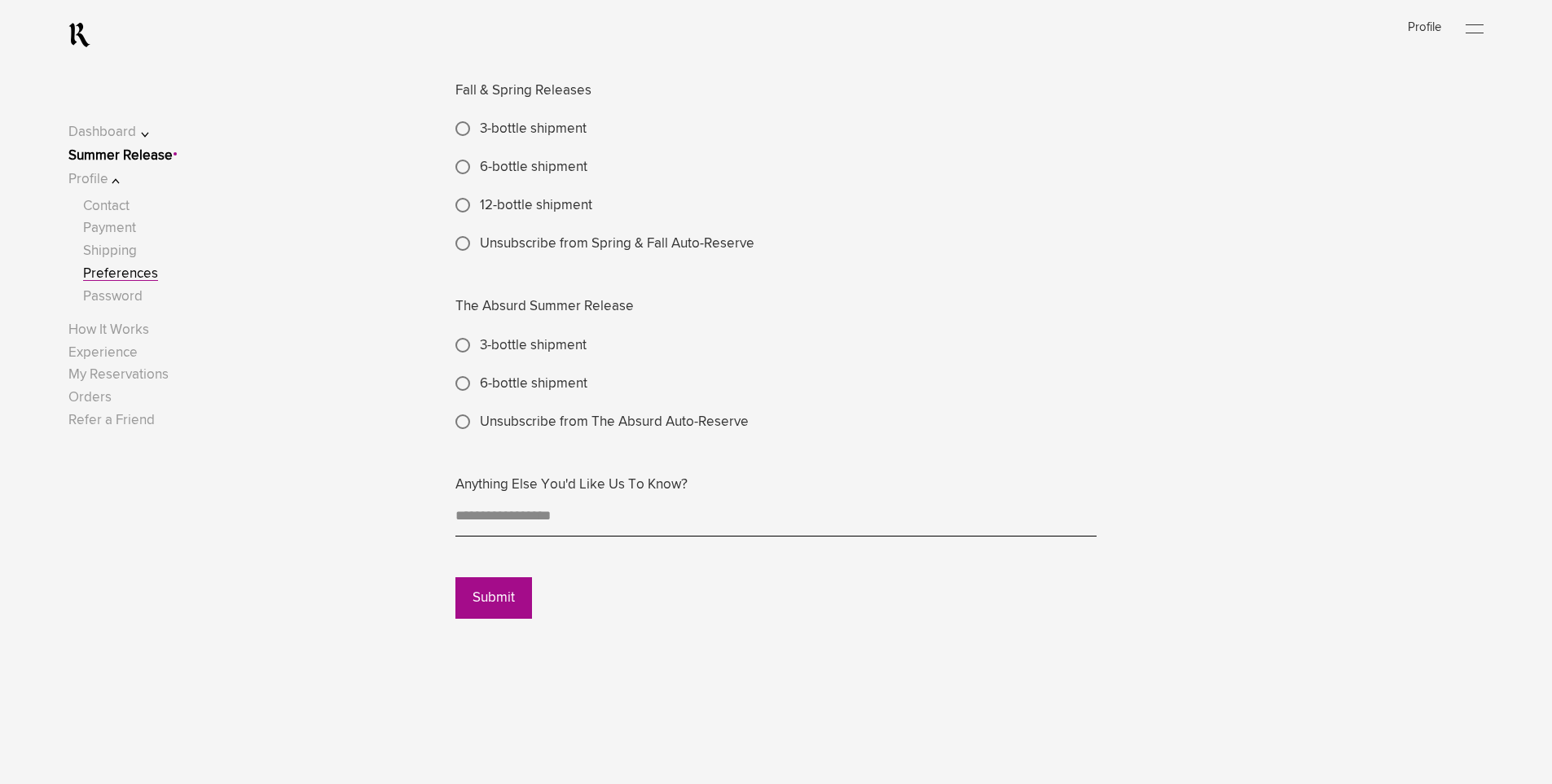
click at [505, 611] on button "Submit" at bounding box center [494, 597] width 77 height 41
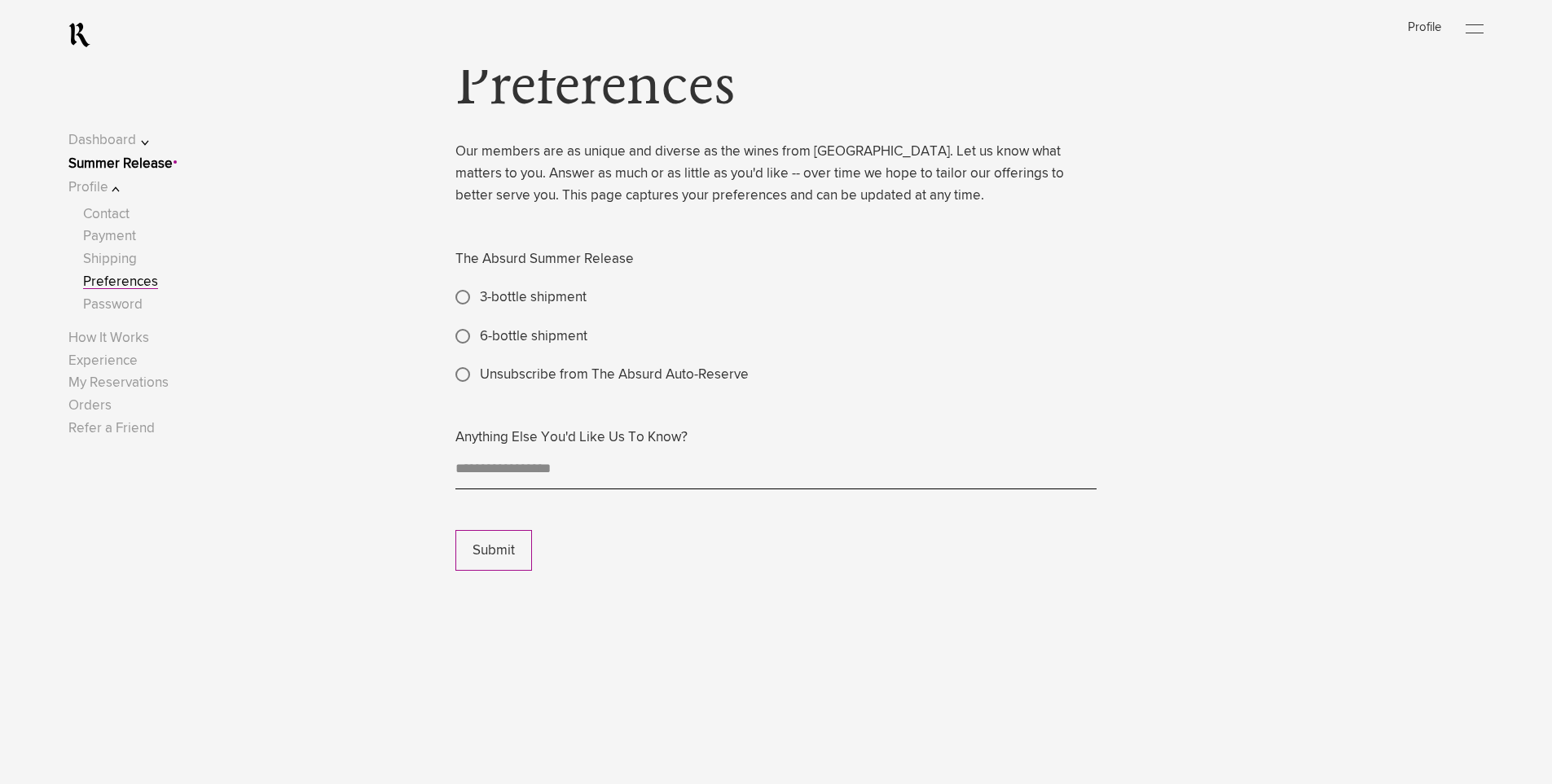
scroll to position [0, 0]
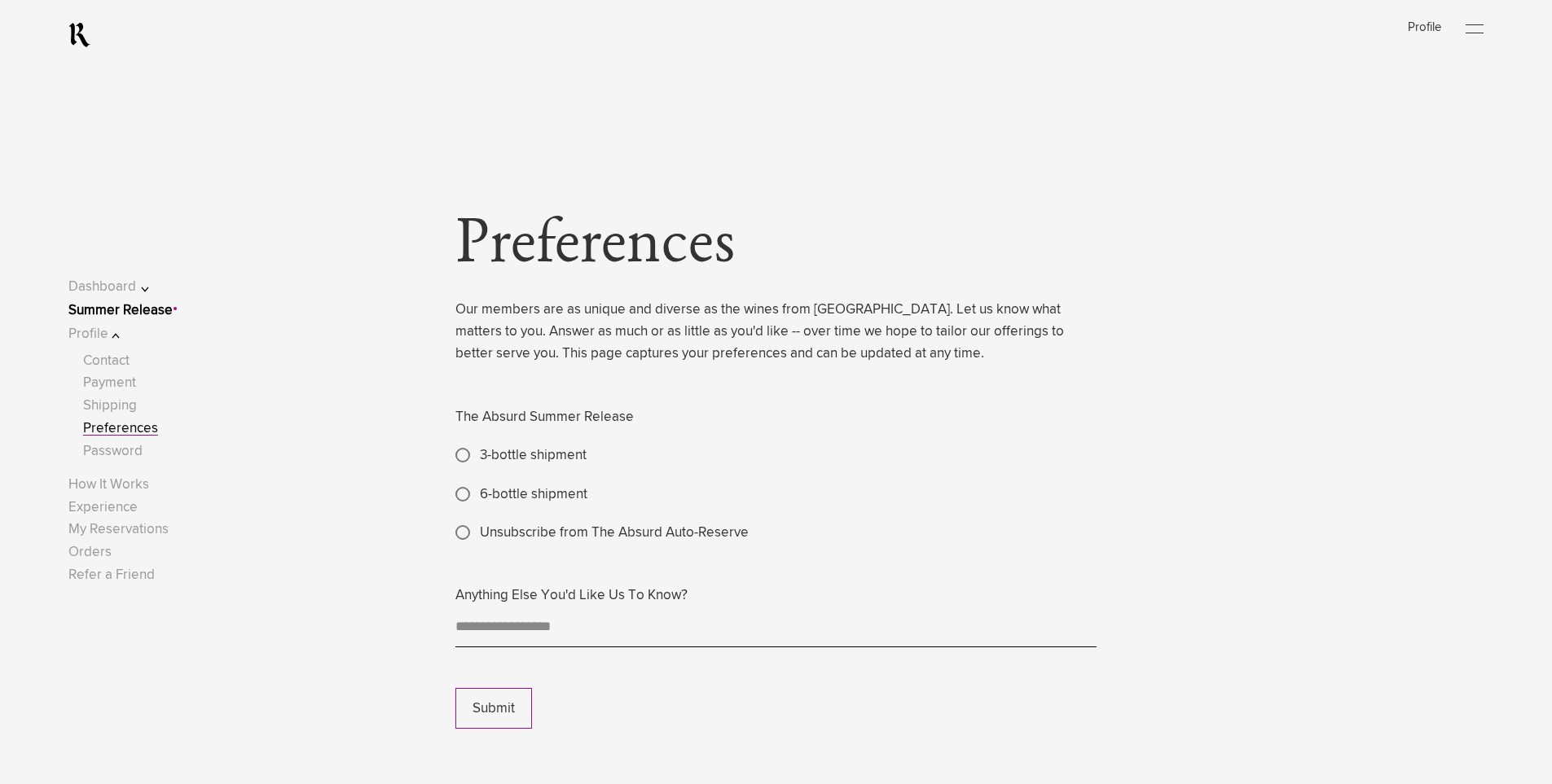
click at [480, 492] on label "6-bottle shipment" at bounding box center [533, 495] width 107 height 22
click at [487, 695] on button "Submit" at bounding box center [494, 708] width 77 height 41
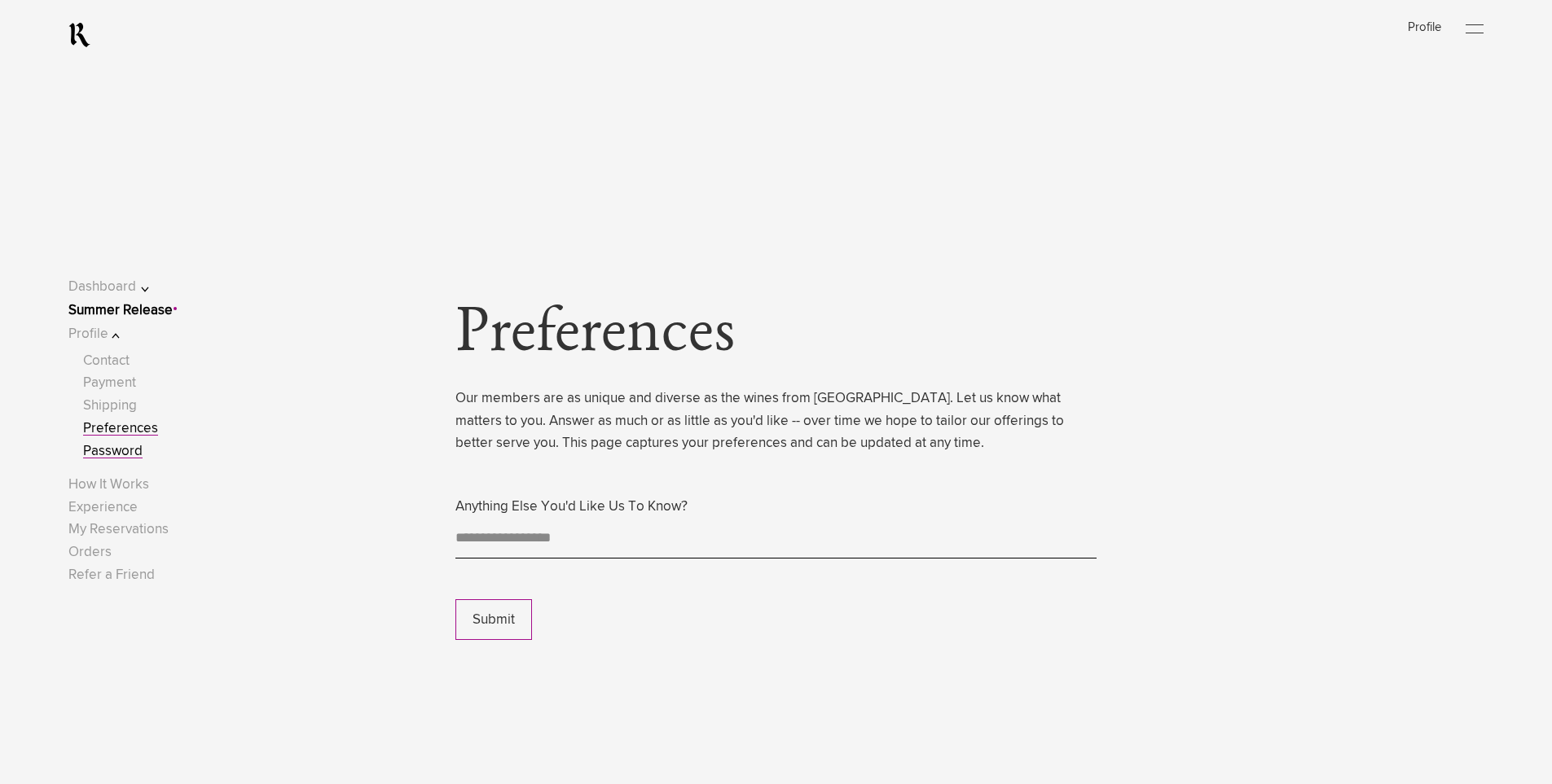
click at [120, 450] on link "Password" at bounding box center [113, 451] width 59 height 14
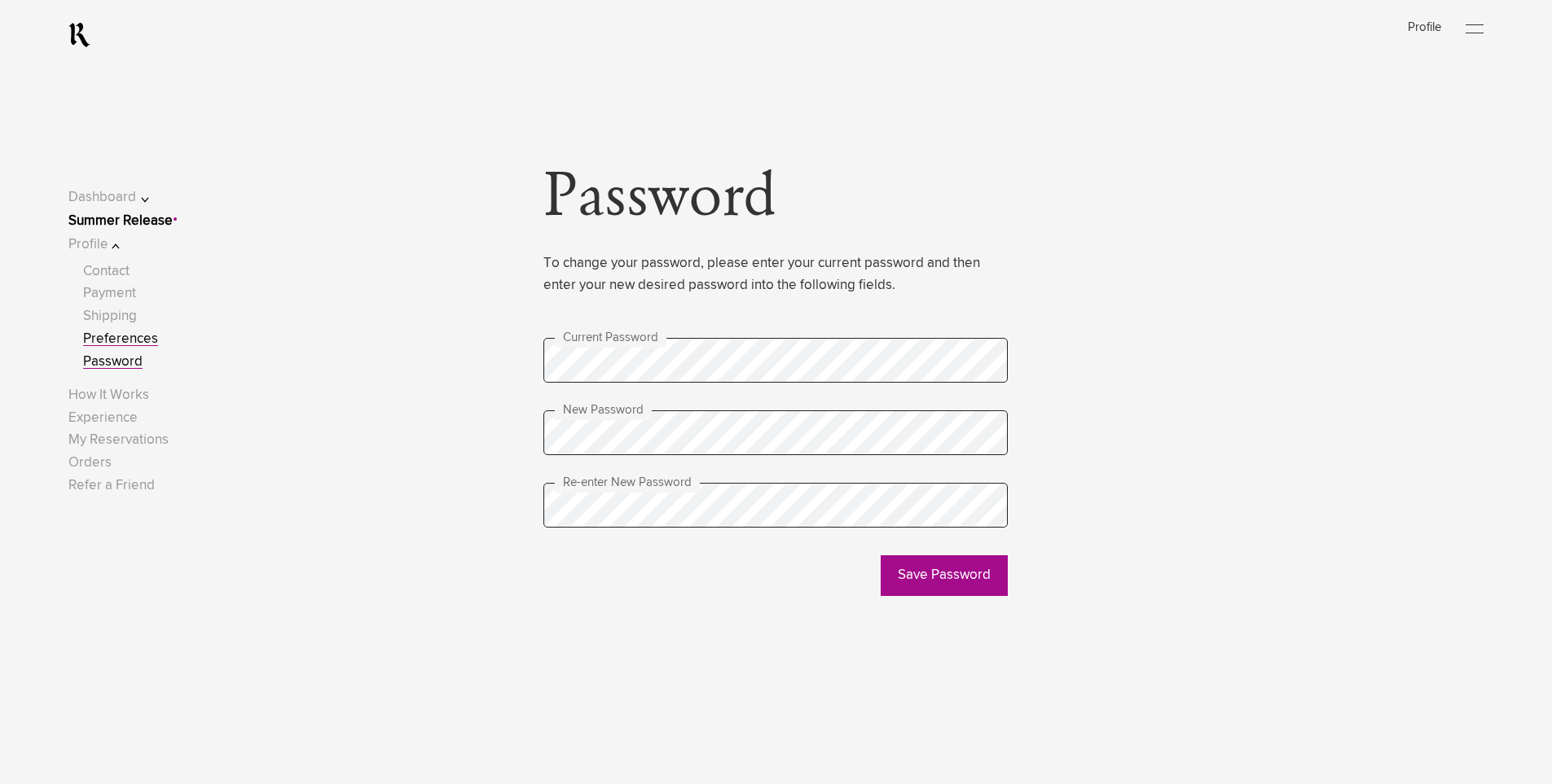
click at [124, 344] on link "Preferences" at bounding box center [121, 338] width 75 height 14
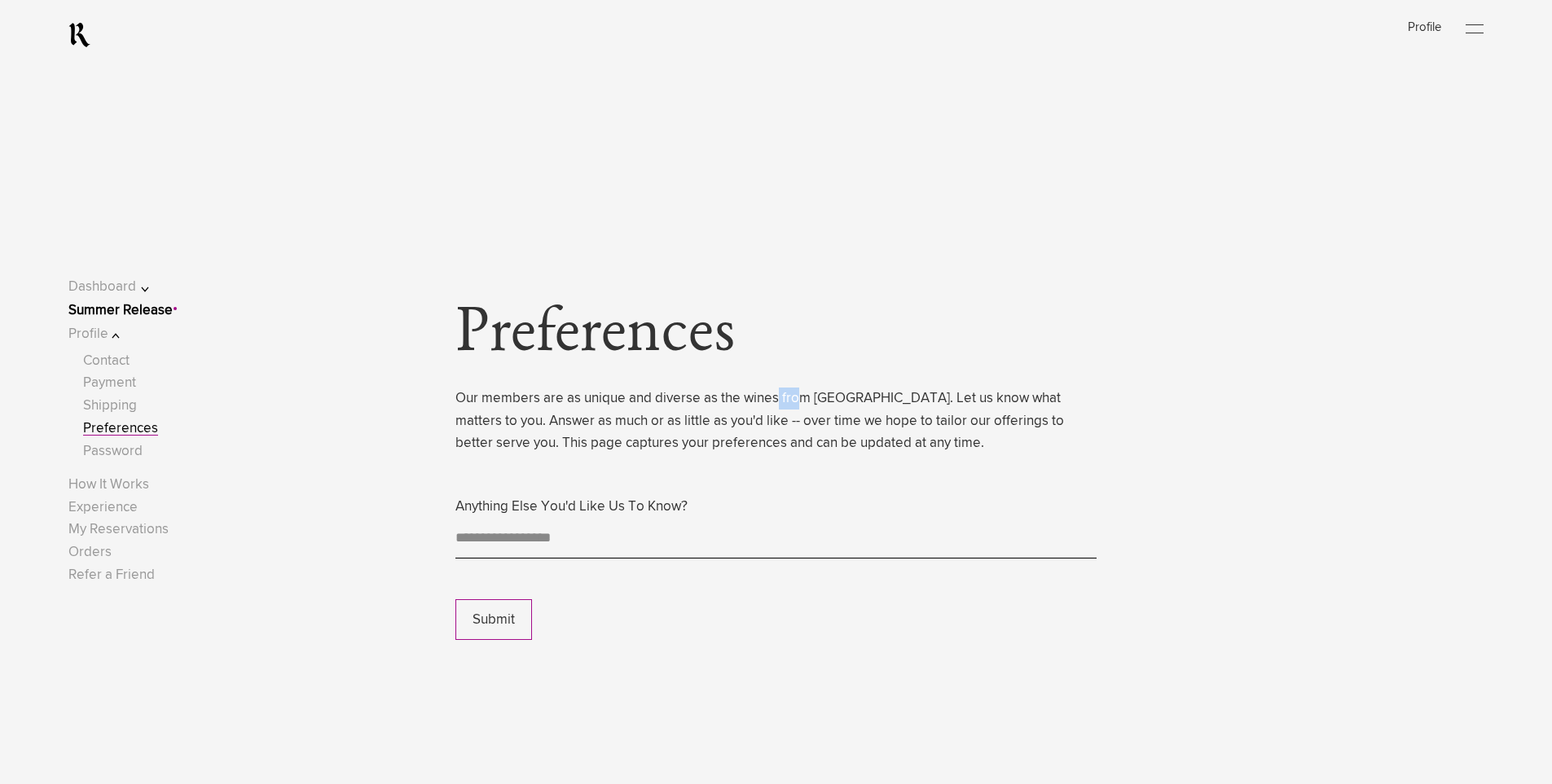
drag, startPoint x: 796, startPoint y: 407, endPoint x: 949, endPoint y: 425, distance: 154.1
click at [819, 407] on span "Our members are as unique and diverse as the wines from [GEOGRAPHIC_DATA]. Let …" at bounding box center [776, 421] width 641 height 67
click at [954, 471] on div "Preferences Our members are as unique and diverse as the wines from [GEOGRAPHIC…" at bounding box center [776, 474] width 641 height 333
click at [134, 312] on link "Summer Release" at bounding box center [121, 310] width 104 height 14
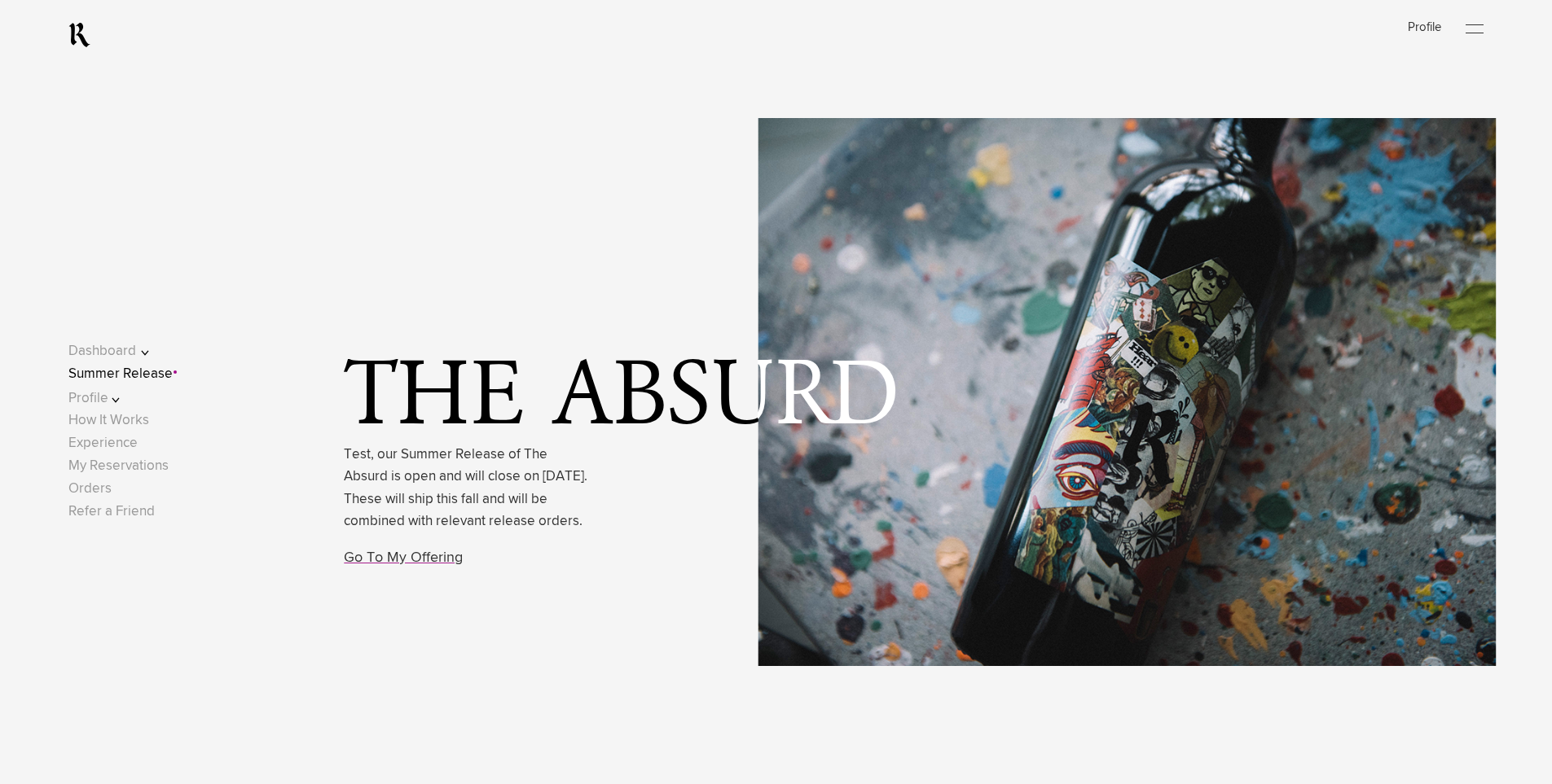
click at [136, 352] on button "Dashboard" at bounding box center [120, 351] width 103 height 22
click at [122, 311] on link "Welcome" at bounding box center [112, 314] width 58 height 14
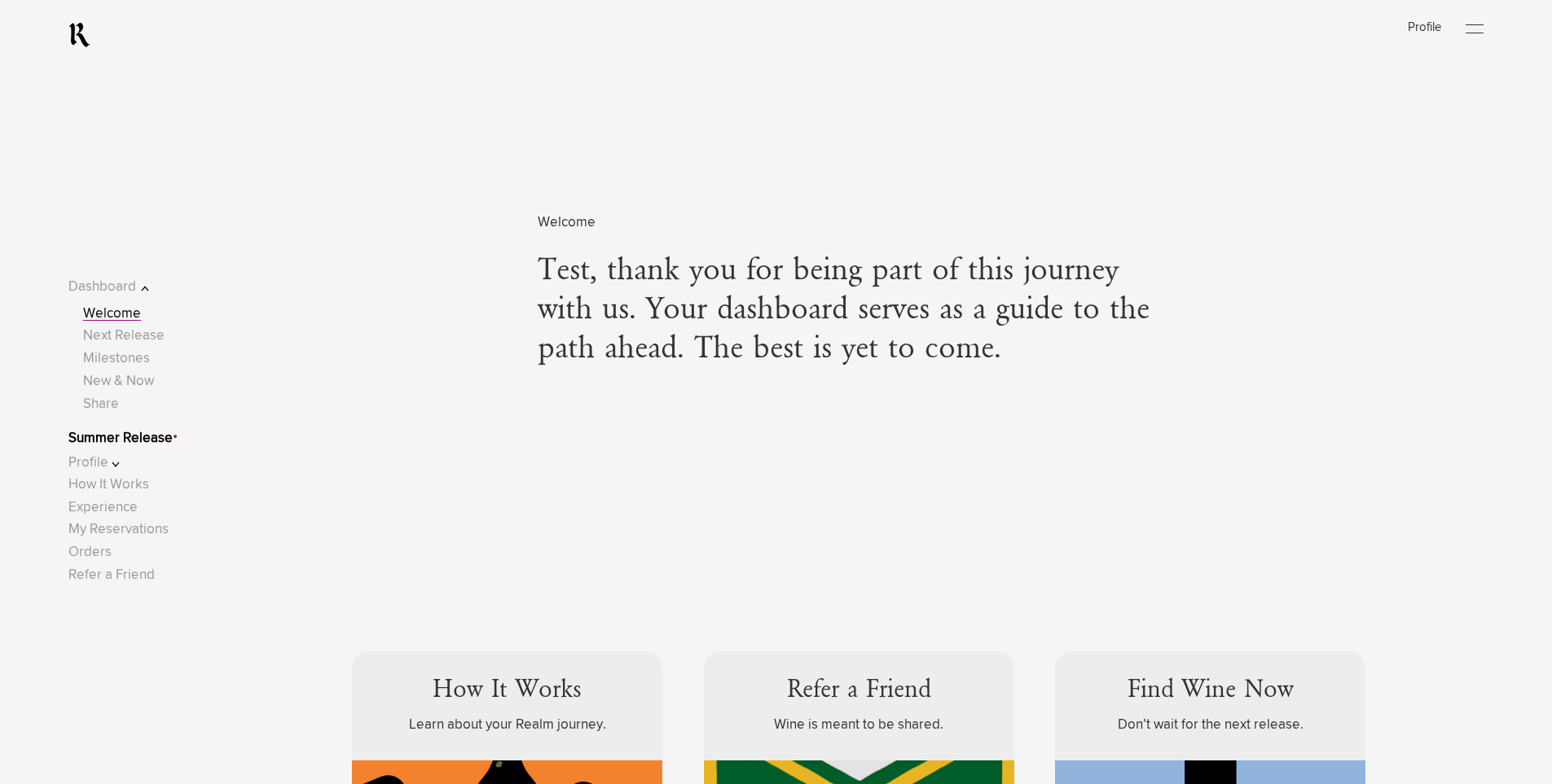
click at [560, 534] on div "Welcome Test, thank you for being part of this journey with us. Your dashboard …" at bounding box center [857, 335] width 641 height 470
click at [651, 534] on div "Welcome Test, thank you for being part of this journey with us. Your dashboard …" at bounding box center [857, 335] width 641 height 470
click at [779, 517] on div "Welcome Test, thank you for being part of this journey with us. Your dashboard …" at bounding box center [857, 335] width 641 height 470
click at [930, 528] on div "Welcome Test, thank you for being part of this journey with us. Your dashboard …" at bounding box center [857, 335] width 641 height 470
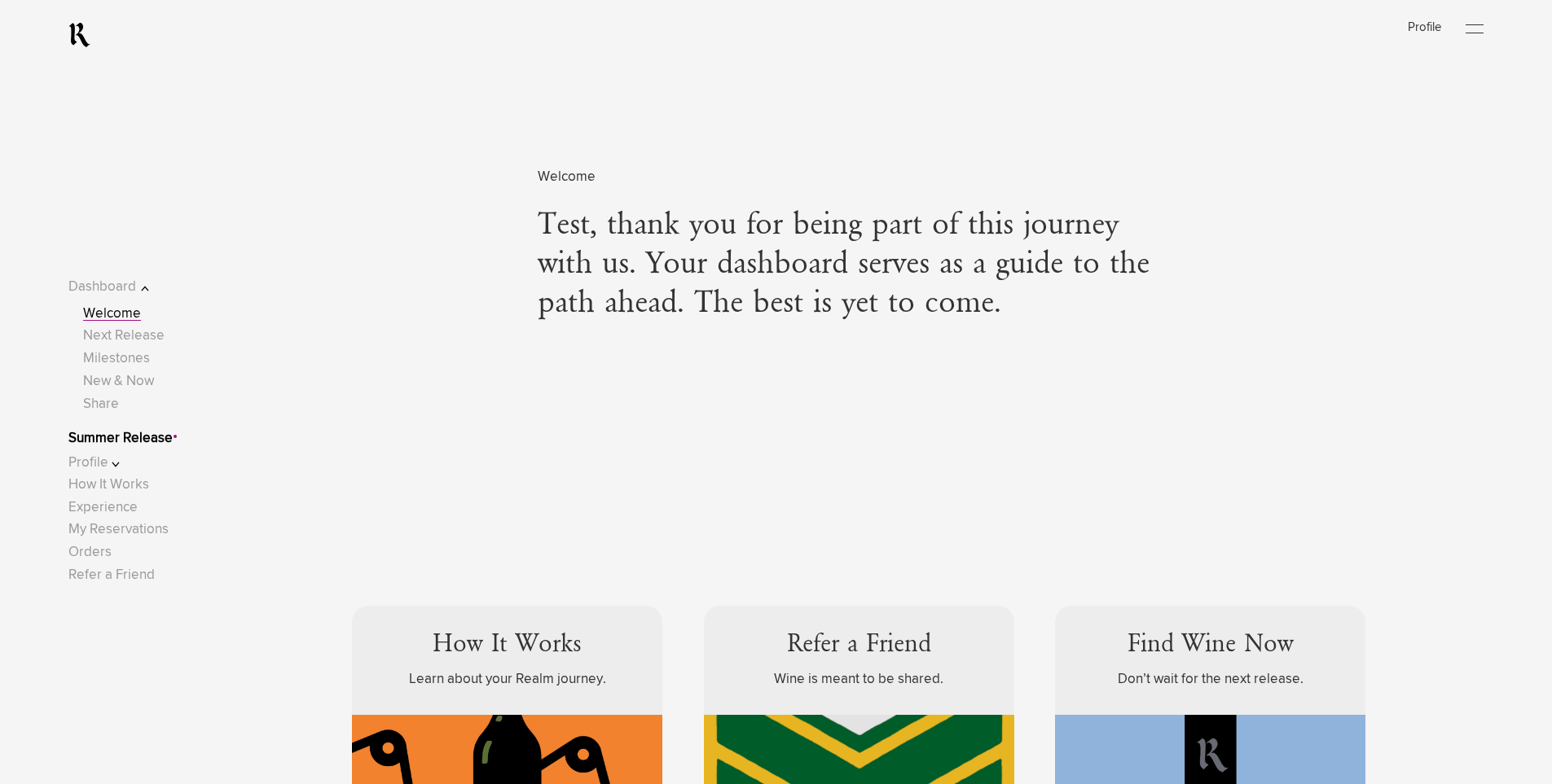
scroll to position [81, 0]
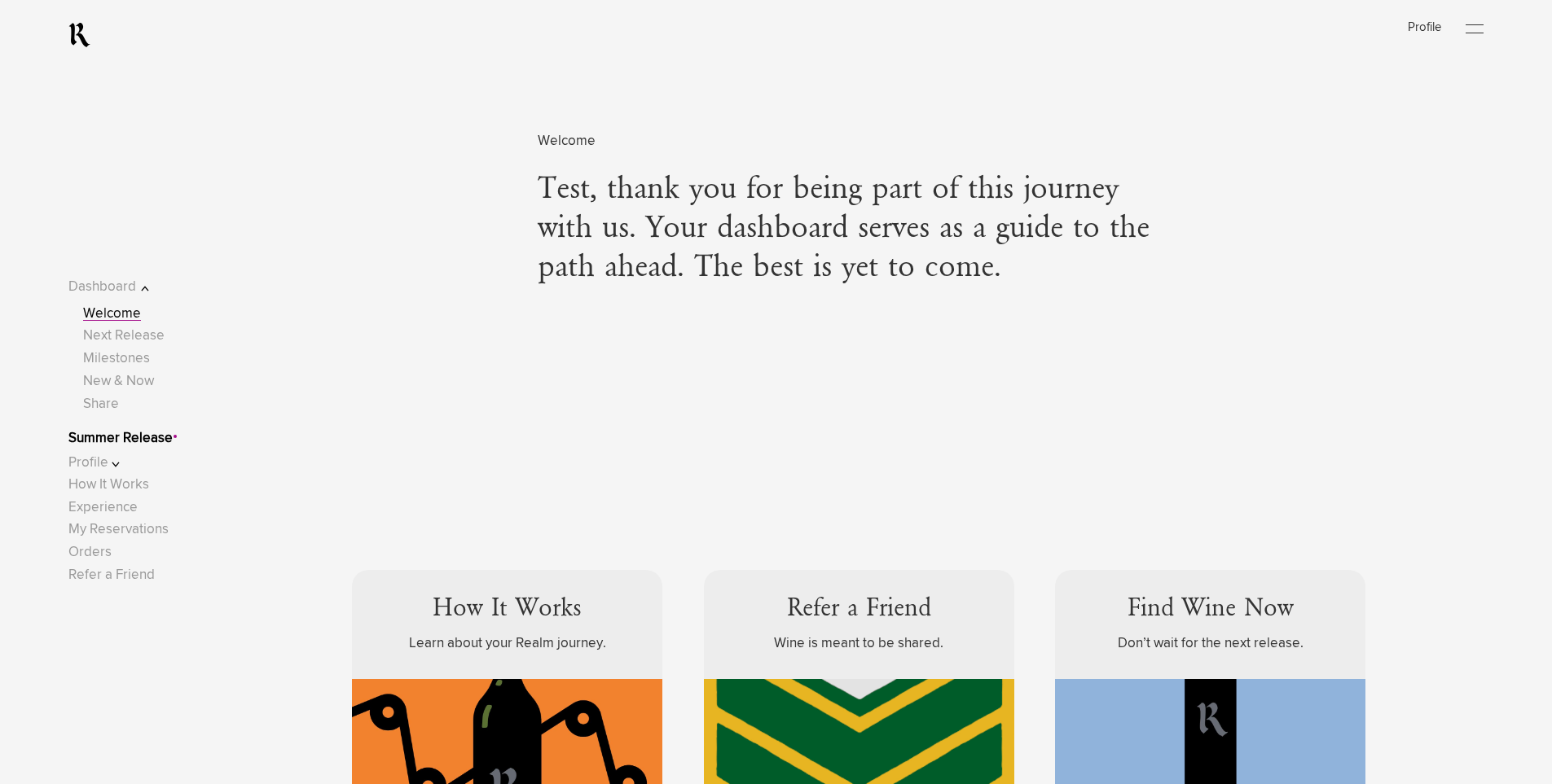
click at [512, 423] on div "Welcome Test, thank you for being part of this journey with us. Your dashboard …" at bounding box center [776, 253] width 1303 height 470
click at [1027, 424] on div "Welcome Test, thank you for being part of this journey with us. Your dashboard …" at bounding box center [857, 253] width 641 height 470
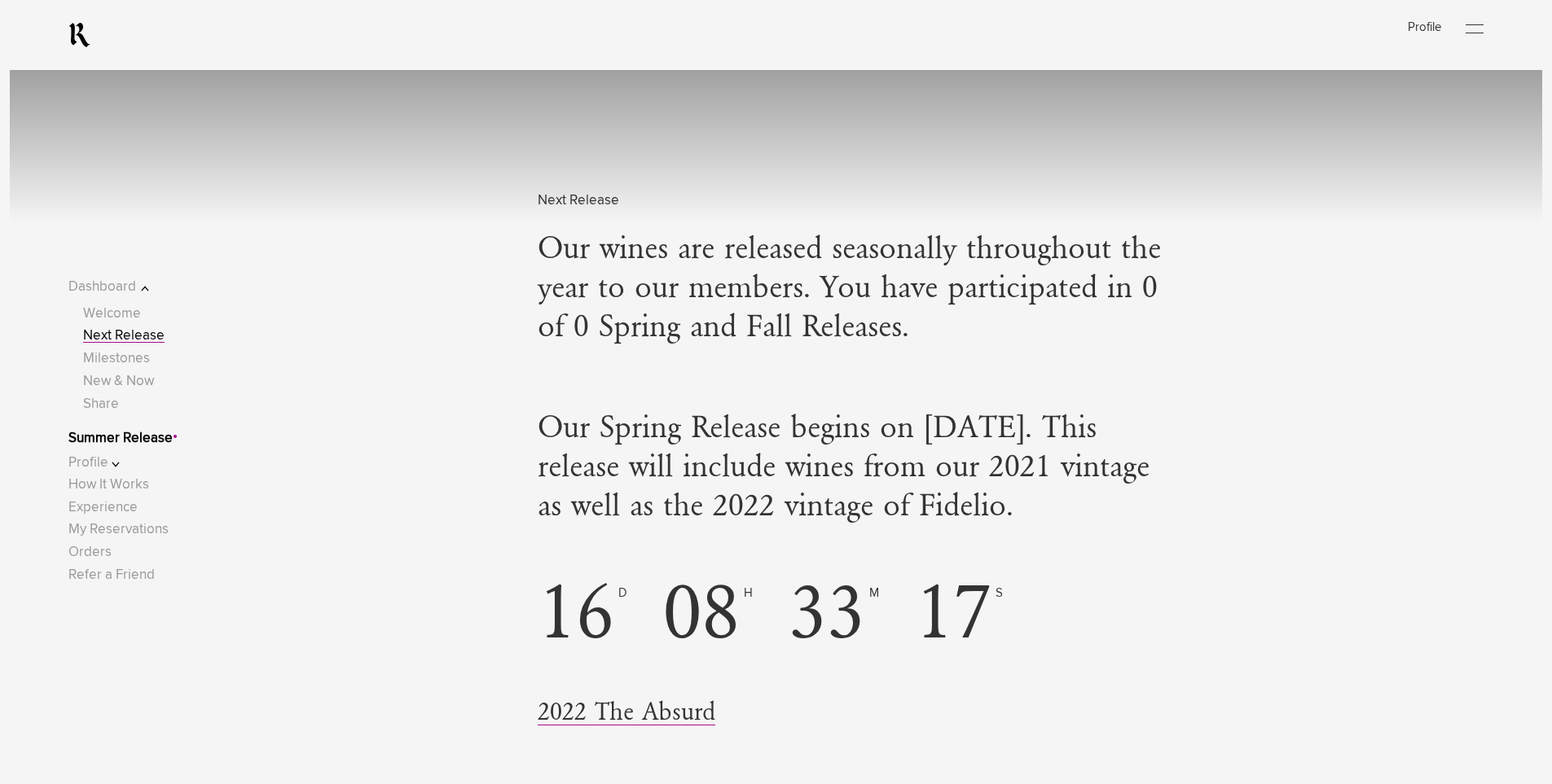
scroll to position [1303, 0]
click at [431, 491] on div "Our Spring Release begins on [DATE]. This release will include wines from our 2…" at bounding box center [776, 584] width 1303 height 335
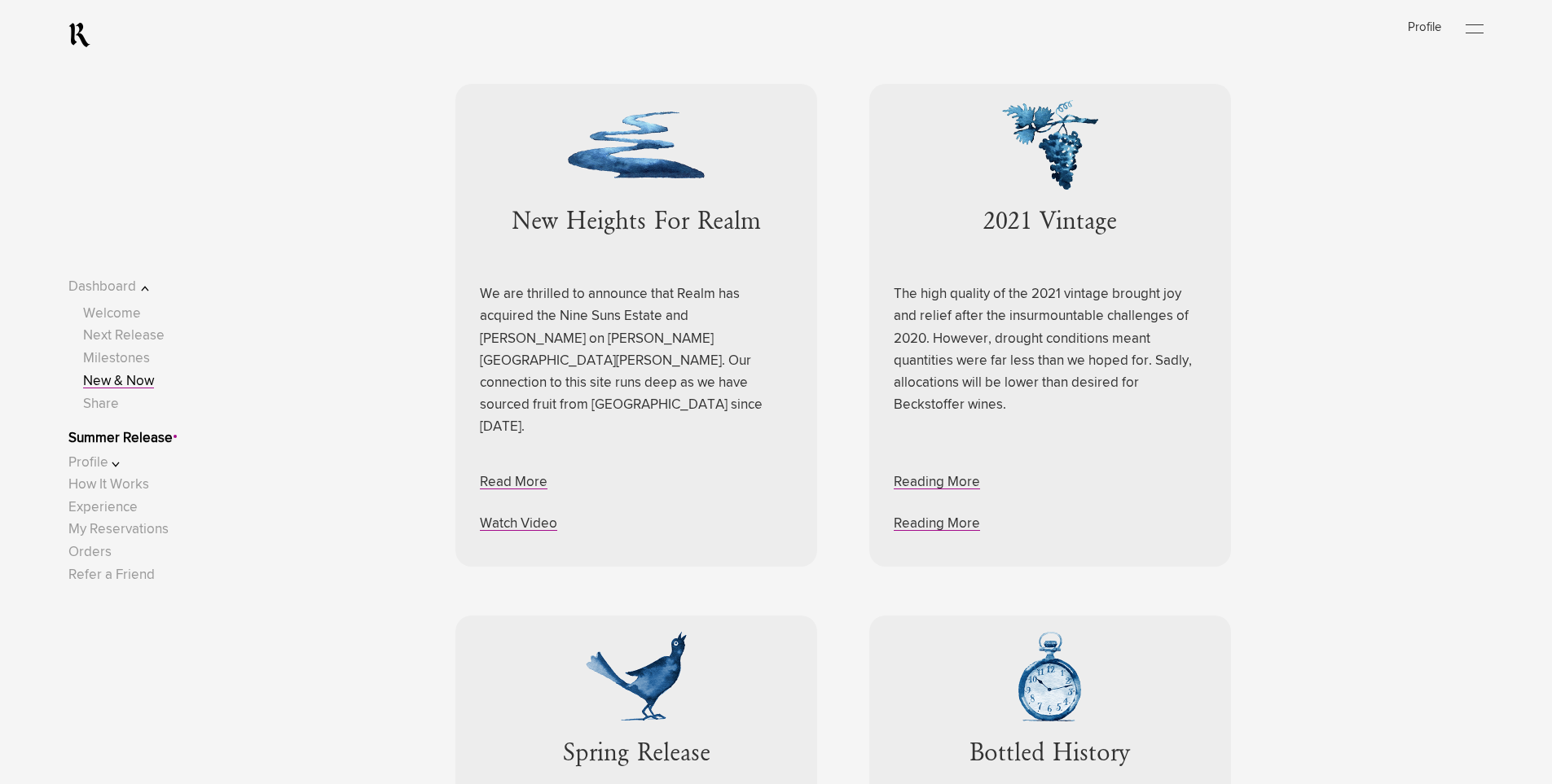
scroll to position [4885, 0]
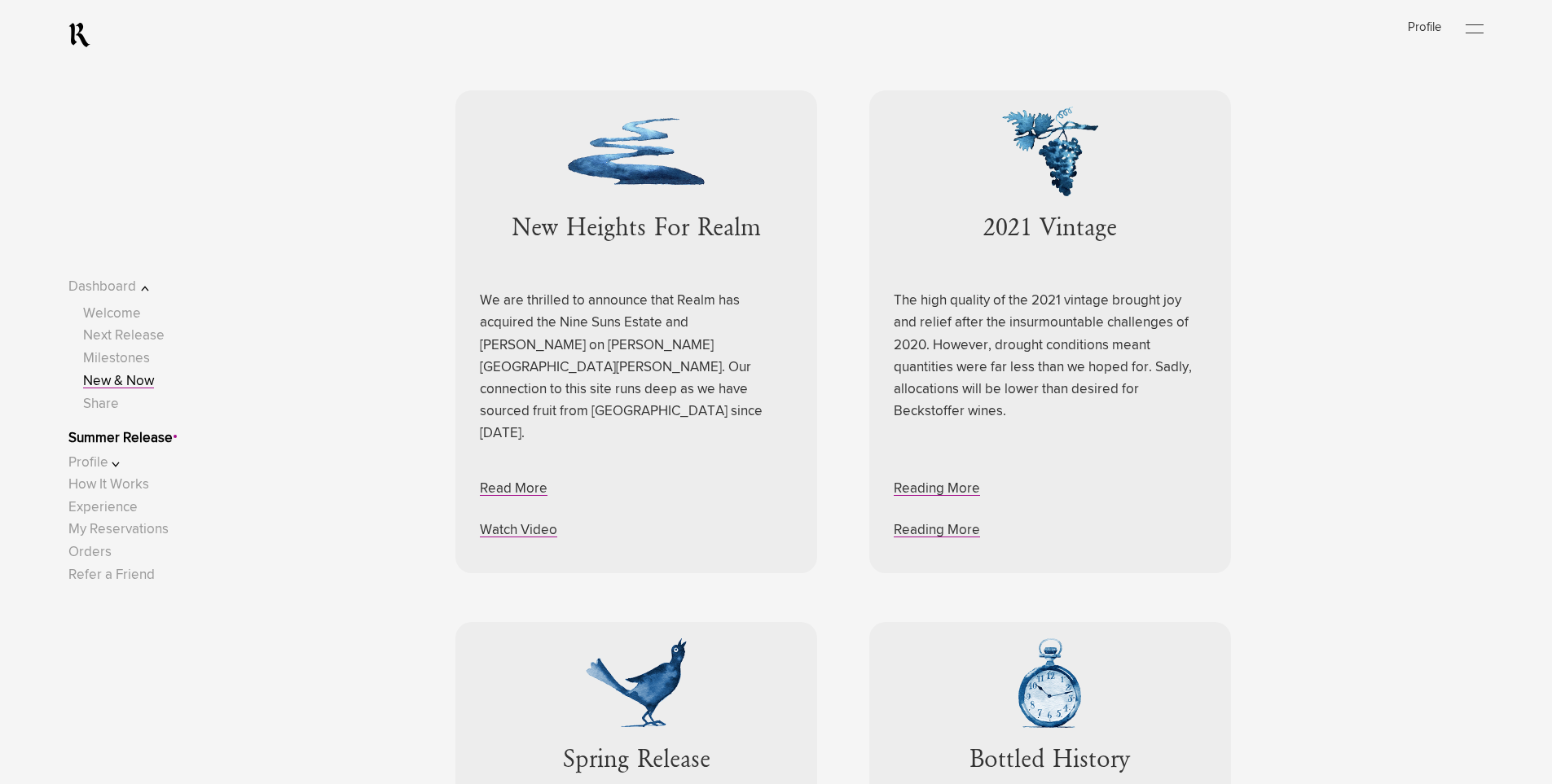
click at [389, 487] on div "New Heights For Realm We are thrilled to announce that Realm has acquired the N…" at bounding box center [776, 601] width 1303 height 1021
click at [390, 553] on div "New Heights For Realm We are thrilled to announce that Realm has acquired the N…" at bounding box center [776, 601] width 1303 height 1021
click at [396, 637] on div "New Heights For Realm We are thrilled to announce that Realm has acquired the N…" at bounding box center [776, 601] width 1303 height 1021
click at [122, 437] on link "Summer Release" at bounding box center [121, 438] width 104 height 14
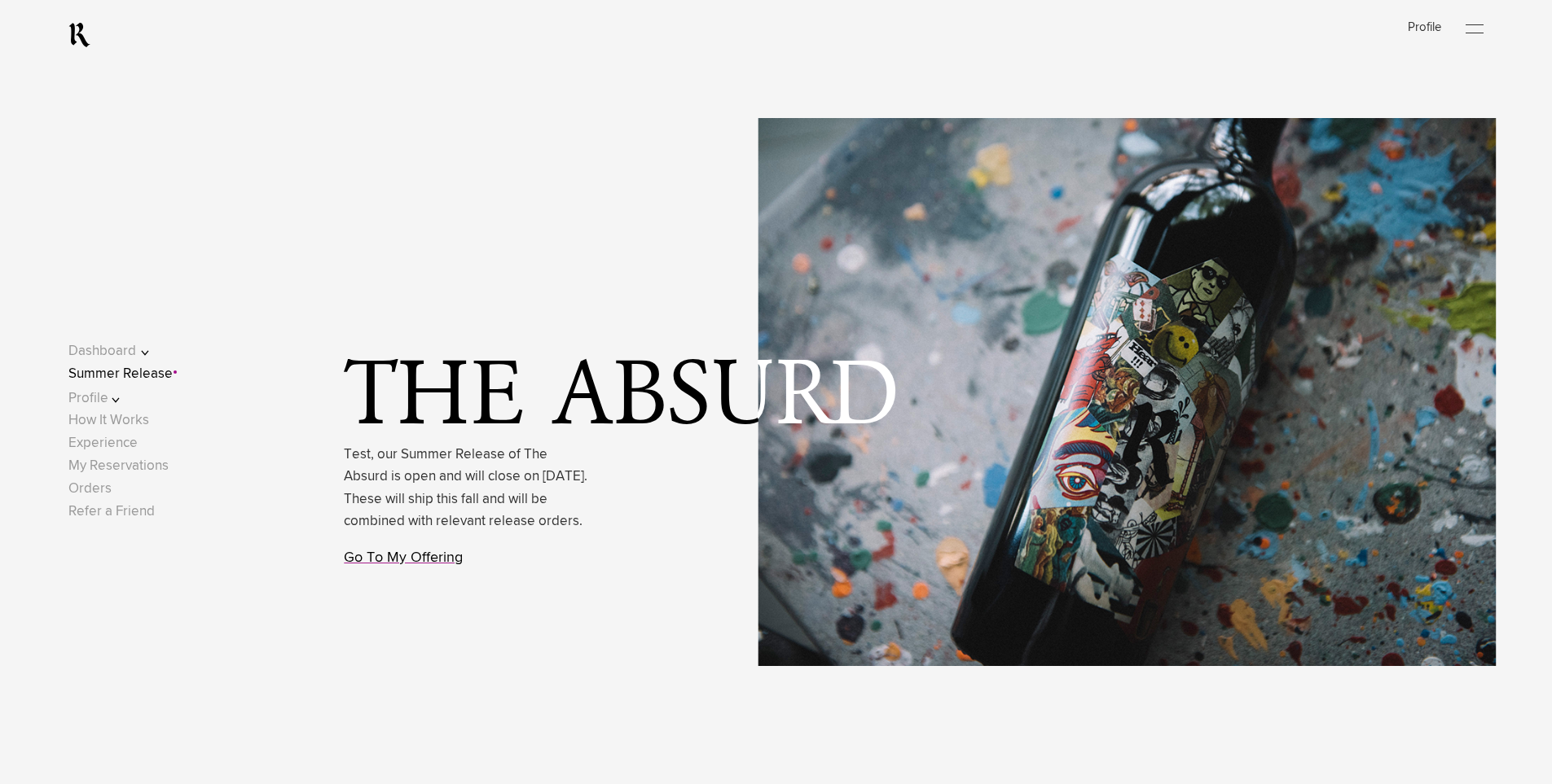
click at [429, 565] on link "Go To My Offering" at bounding box center [404, 558] width 119 height 15
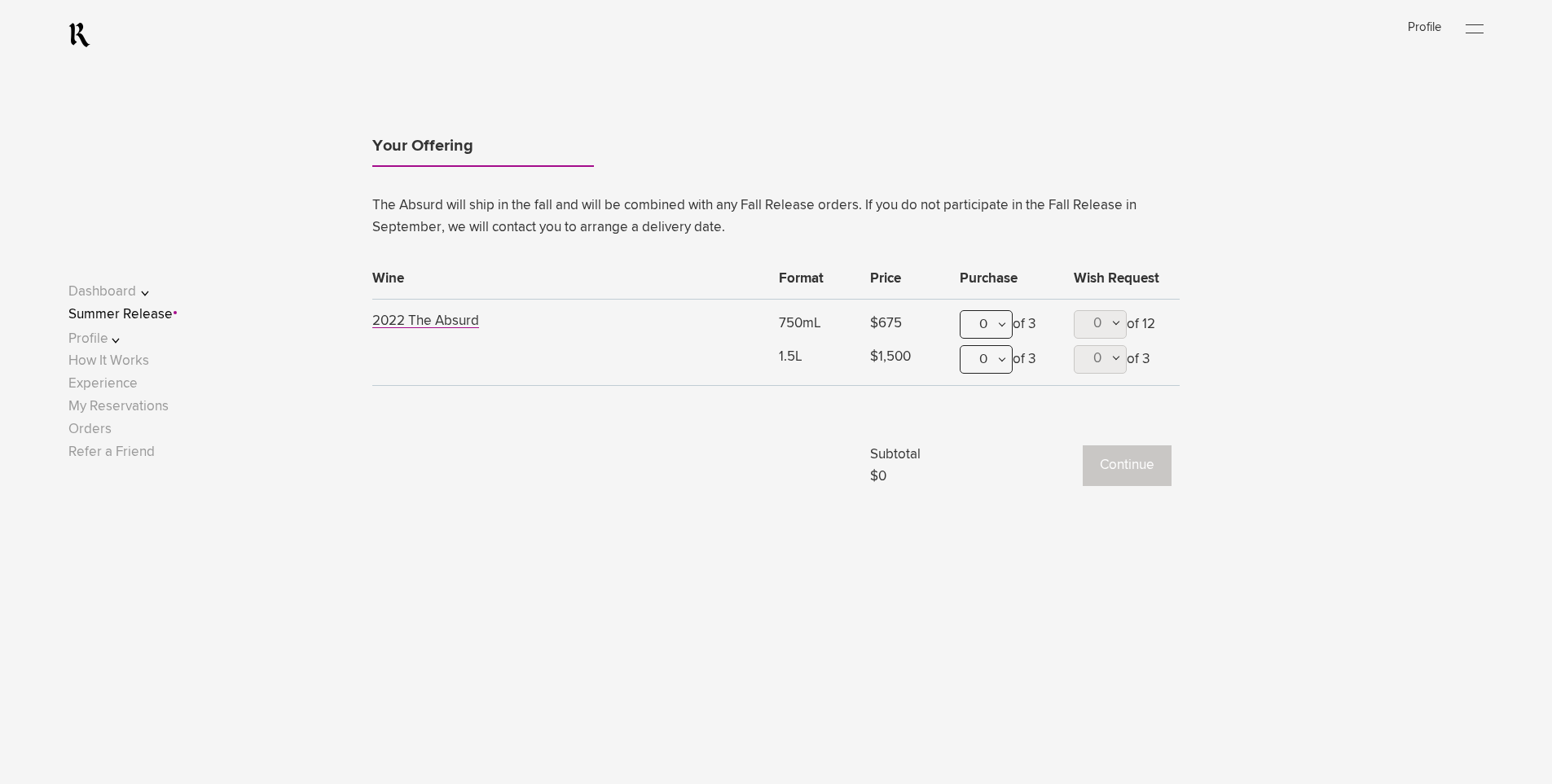
scroll to position [1544, 0]
click at [1377, 258] on div "Your Offering The Absurd will ship in the fall and will be combined with any Fa…" at bounding box center [776, 282] width 1303 height 418
click at [1001, 325] on div "0" at bounding box center [986, 320] width 53 height 28
click at [1263, 324] on div at bounding box center [776, 392] width 1552 height 784
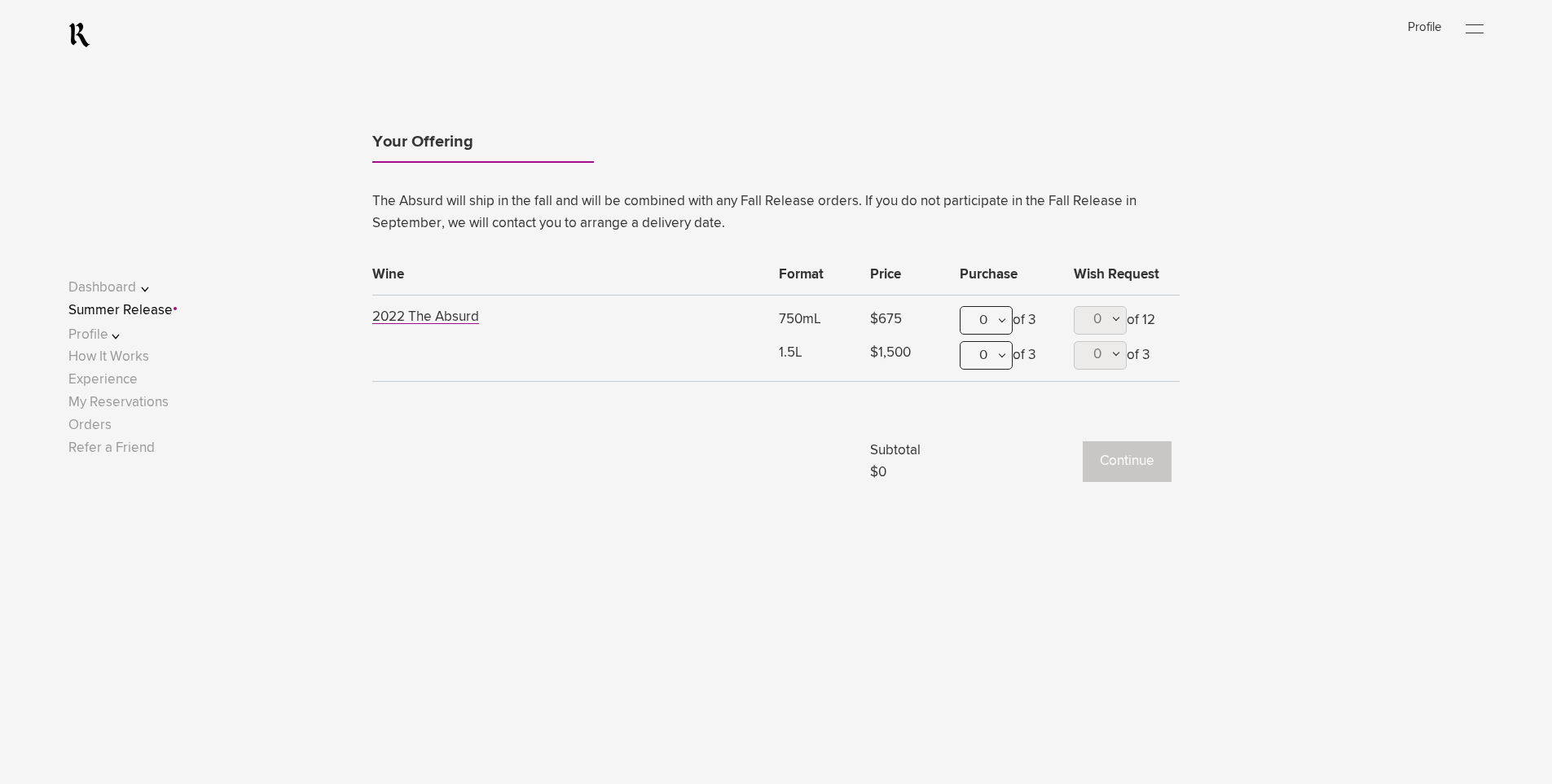
click at [491, 478] on td at bounding box center [571, 443] width 398 height 82
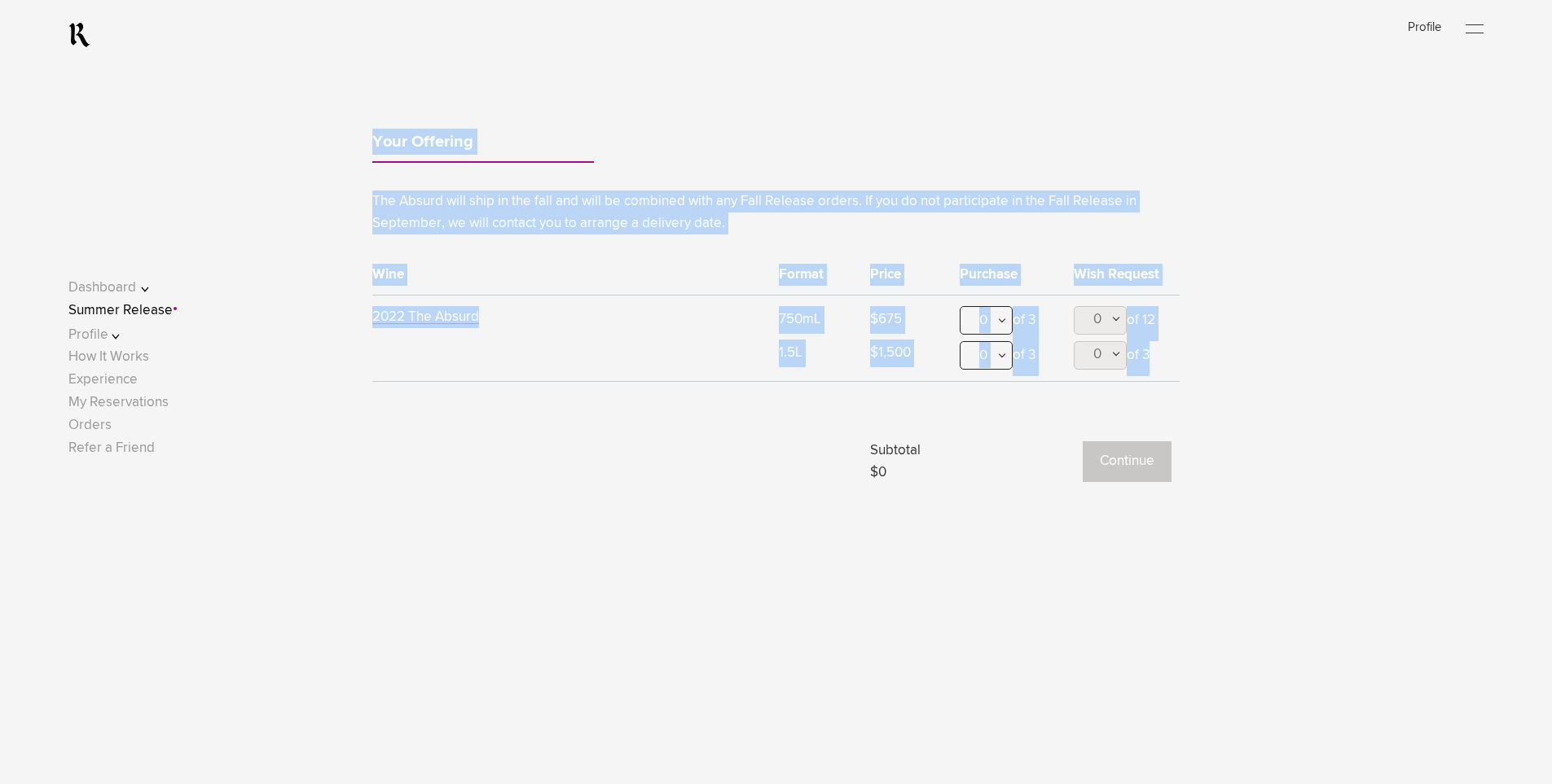
drag, startPoint x: 305, startPoint y: 102, endPoint x: 1130, endPoint y: 579, distance: 953.0
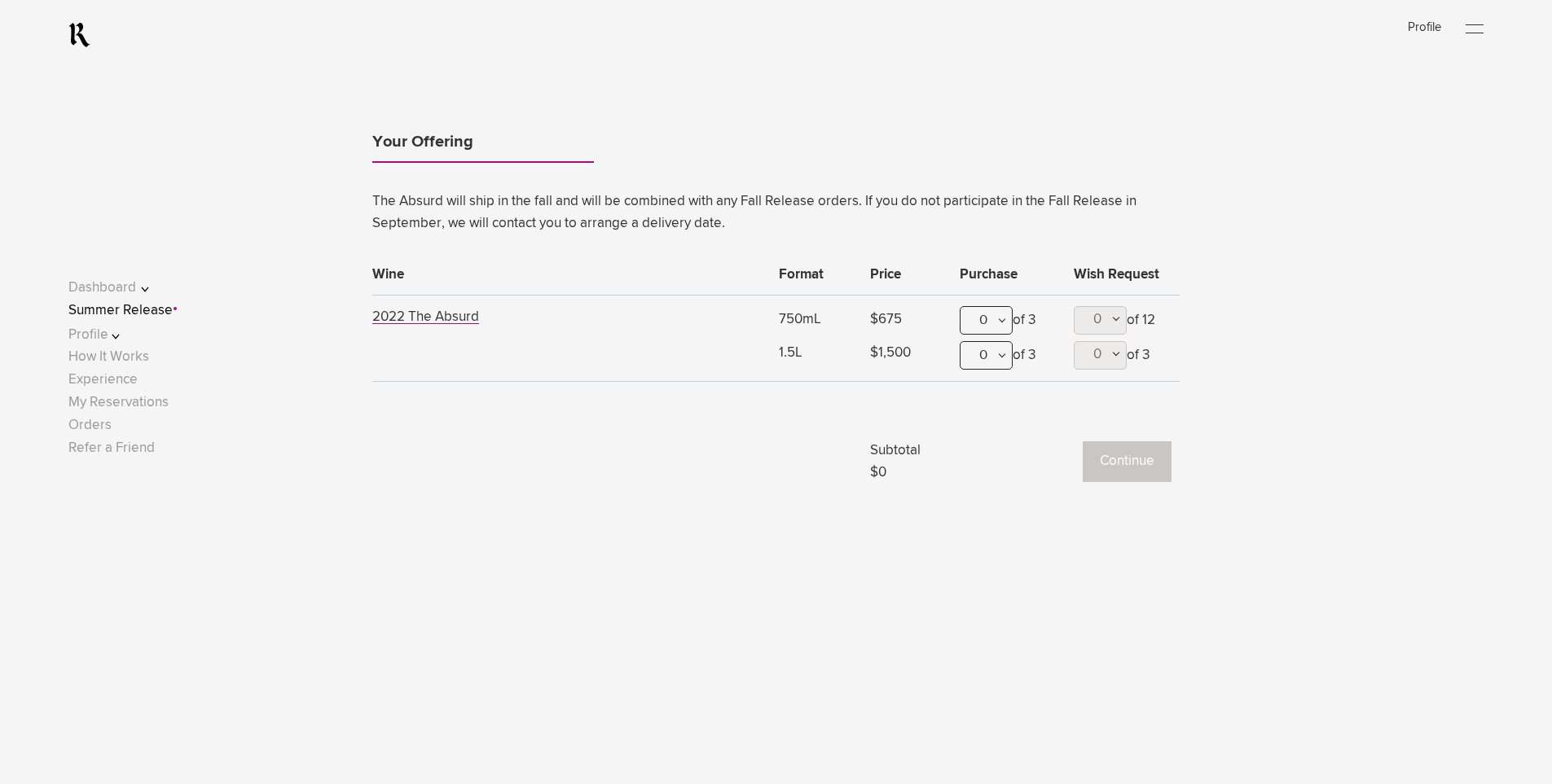
click at [1005, 320] on div "0" at bounding box center [986, 320] width 53 height 28
click at [976, 396] on div "1" at bounding box center [986, 401] width 51 height 41
click at [1119, 462] on button "Continue" at bounding box center [1126, 461] width 89 height 41
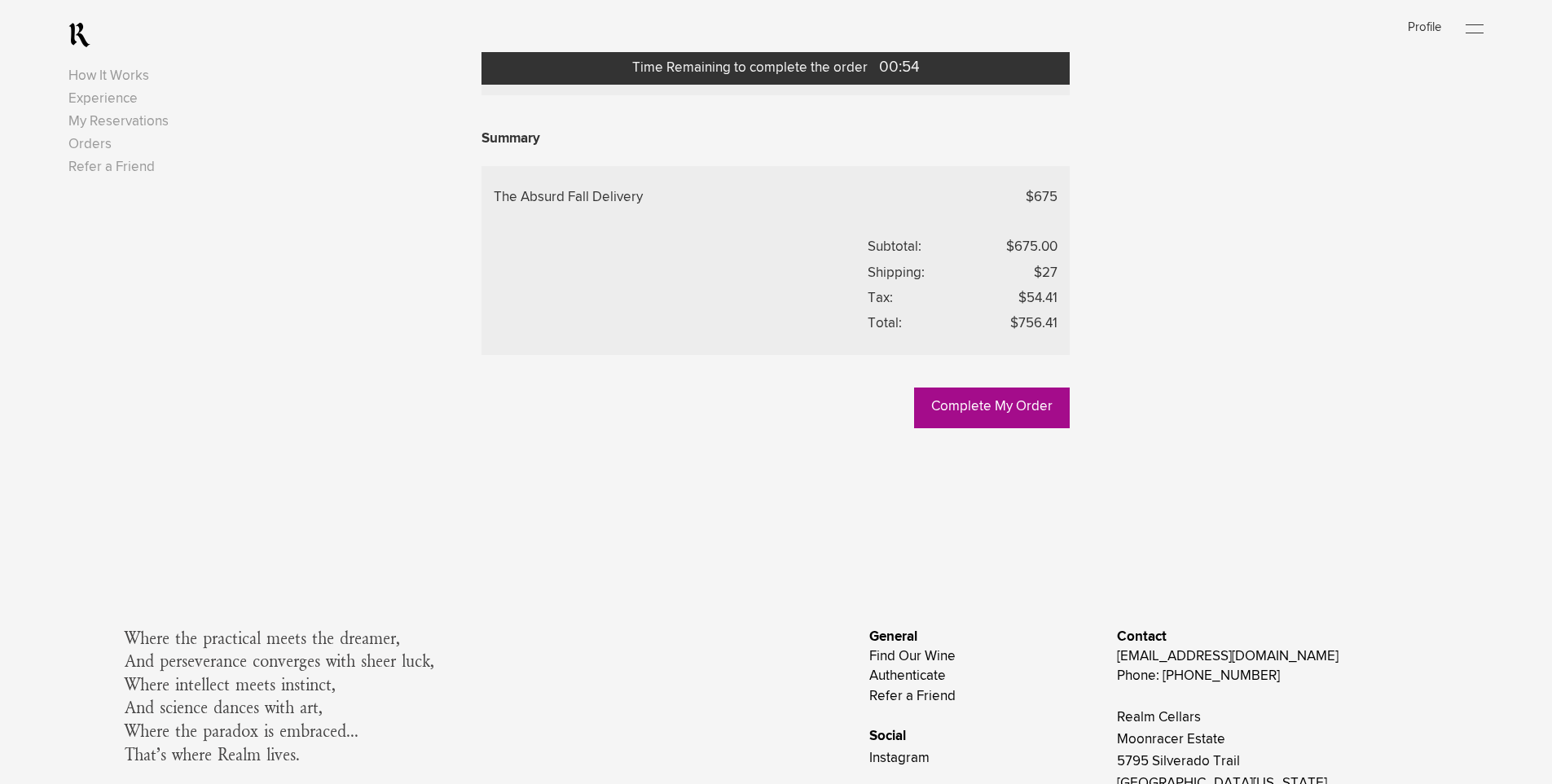
scroll to position [1140, 0]
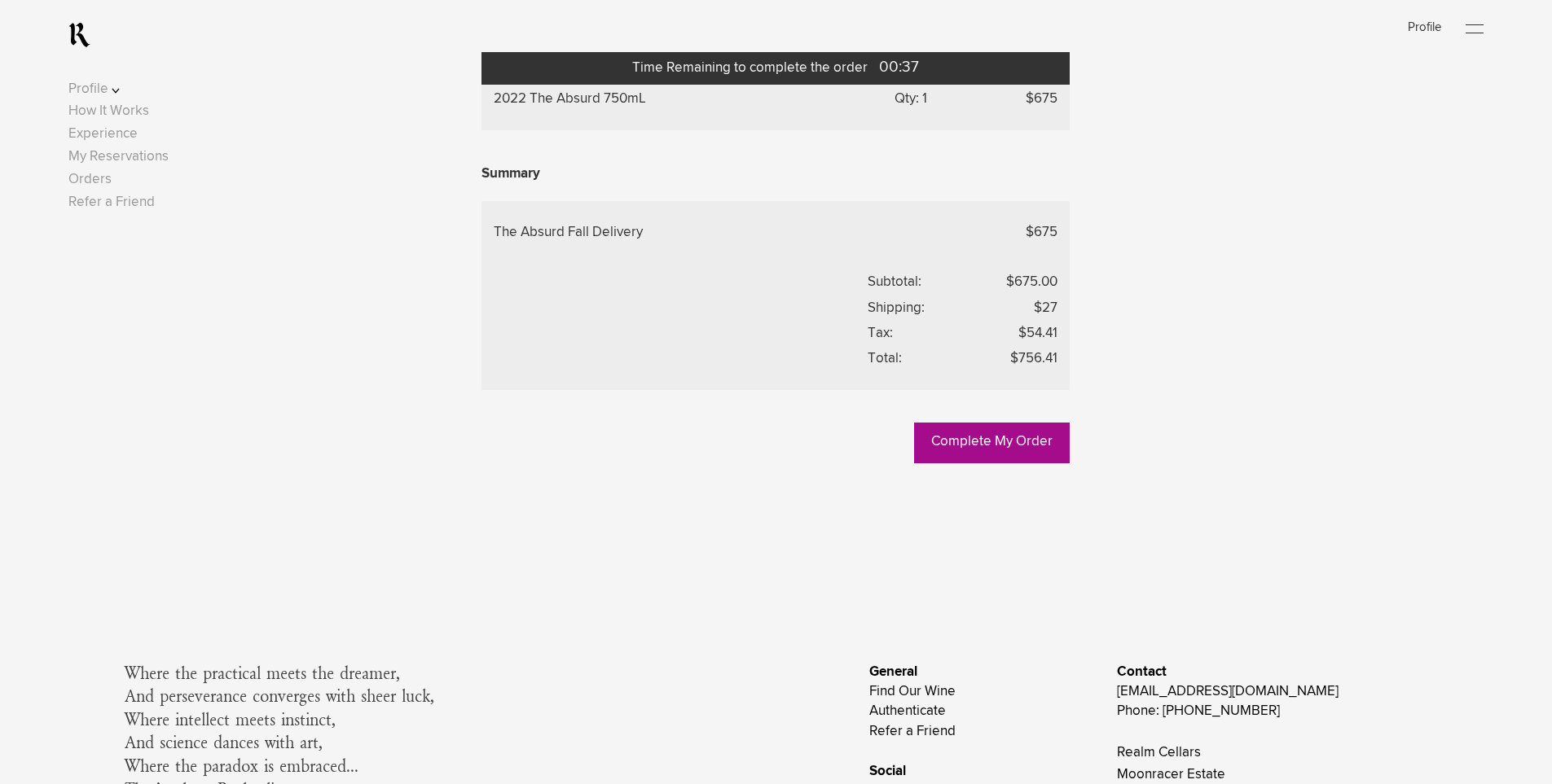
scroll to position [1303, 0]
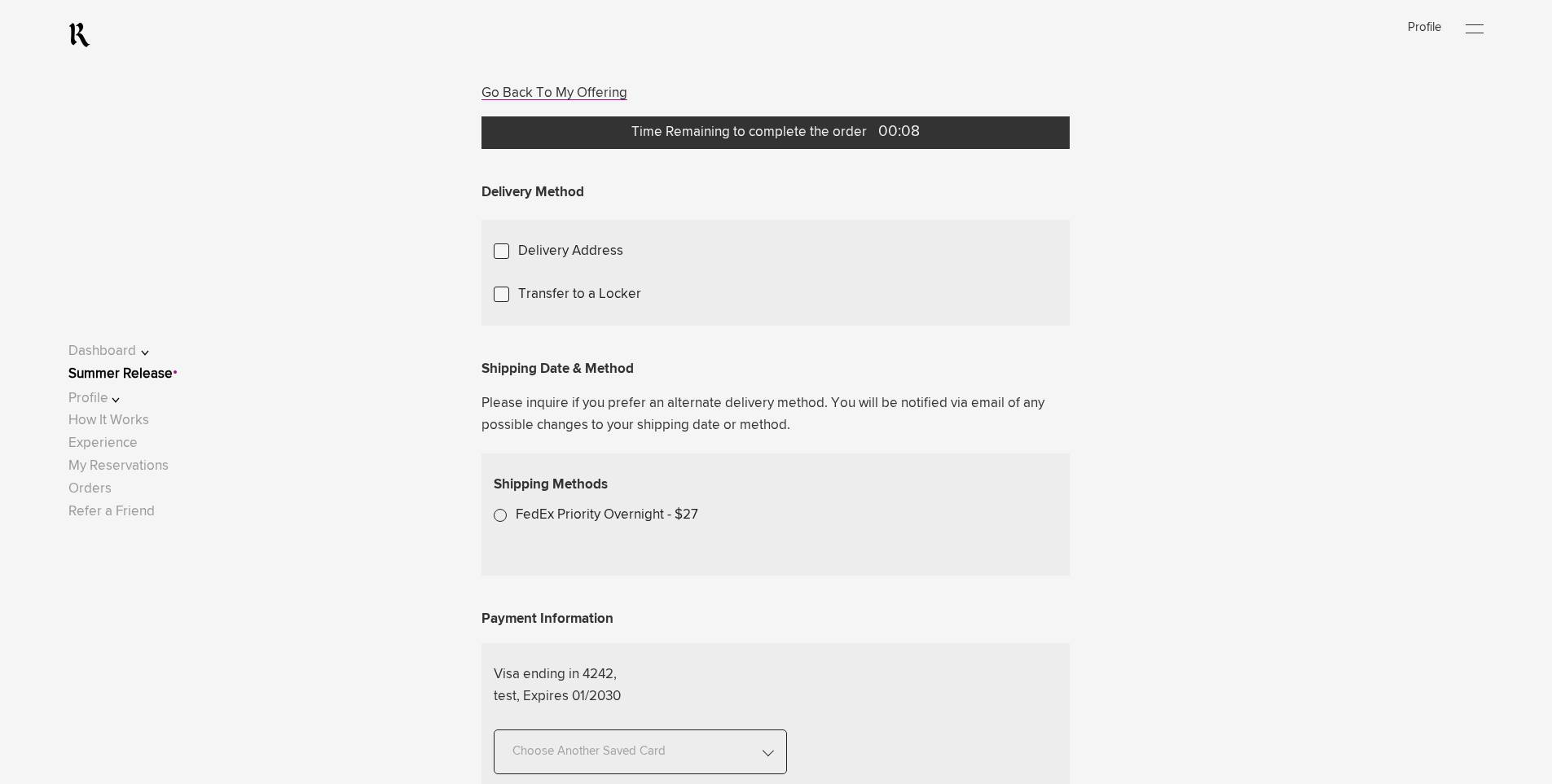
scroll to position [0, 0]
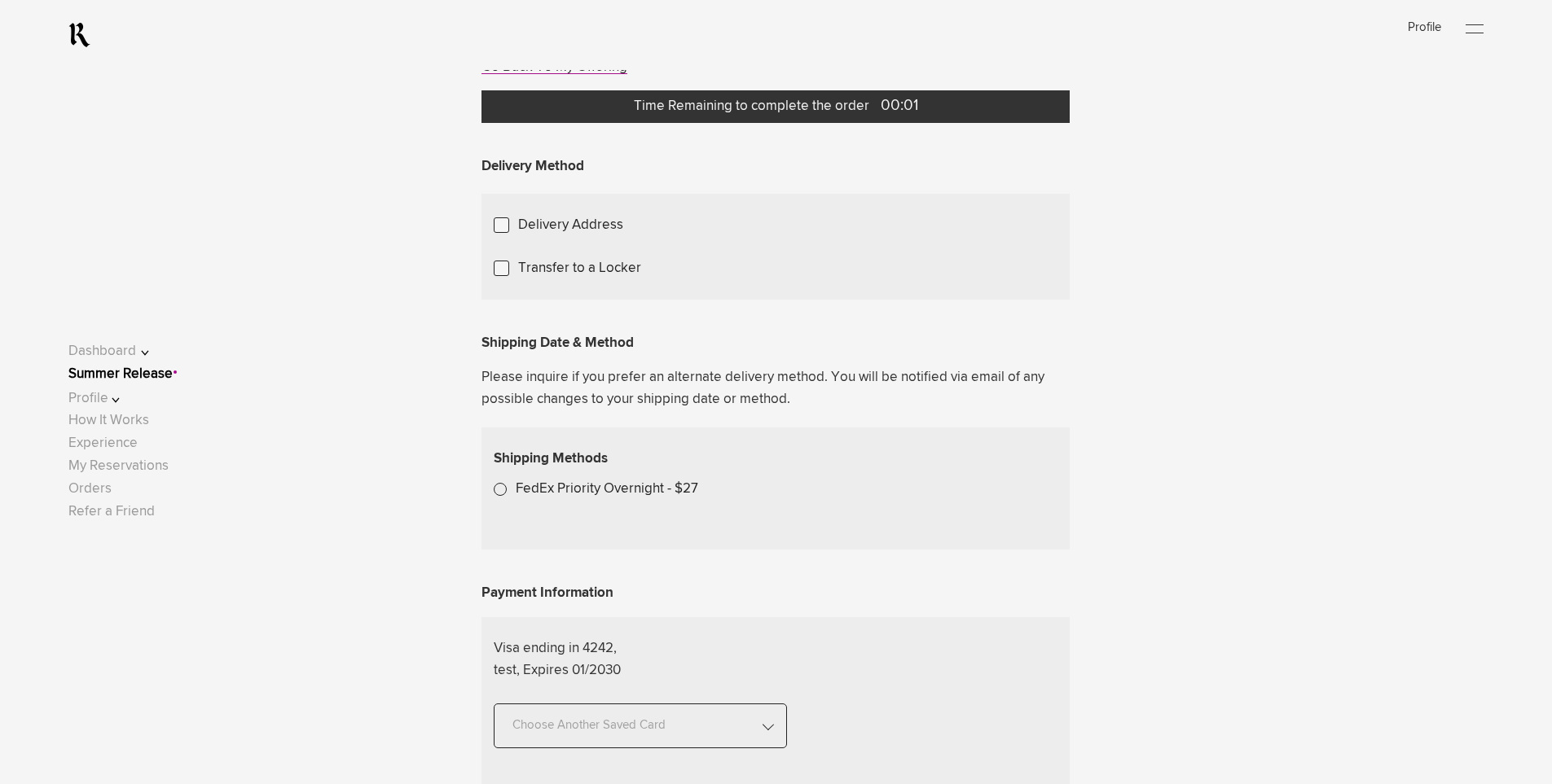
scroll to position [244, 0]
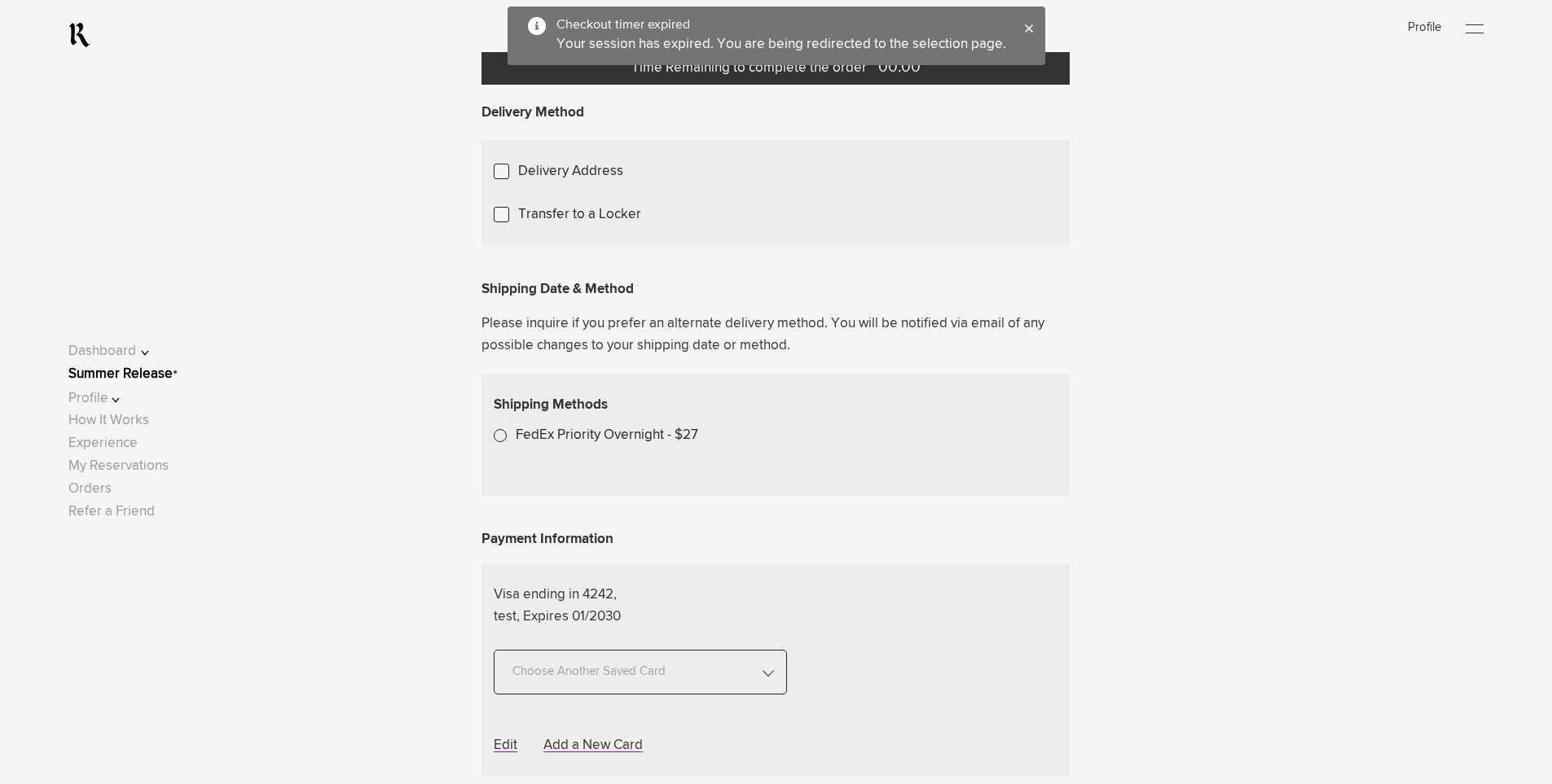
click at [1145, 434] on div "Complete My Order Go Back To My Offering Time Remaining to complete the order 0…" at bounding box center [776, 607] width 1415 height 1376
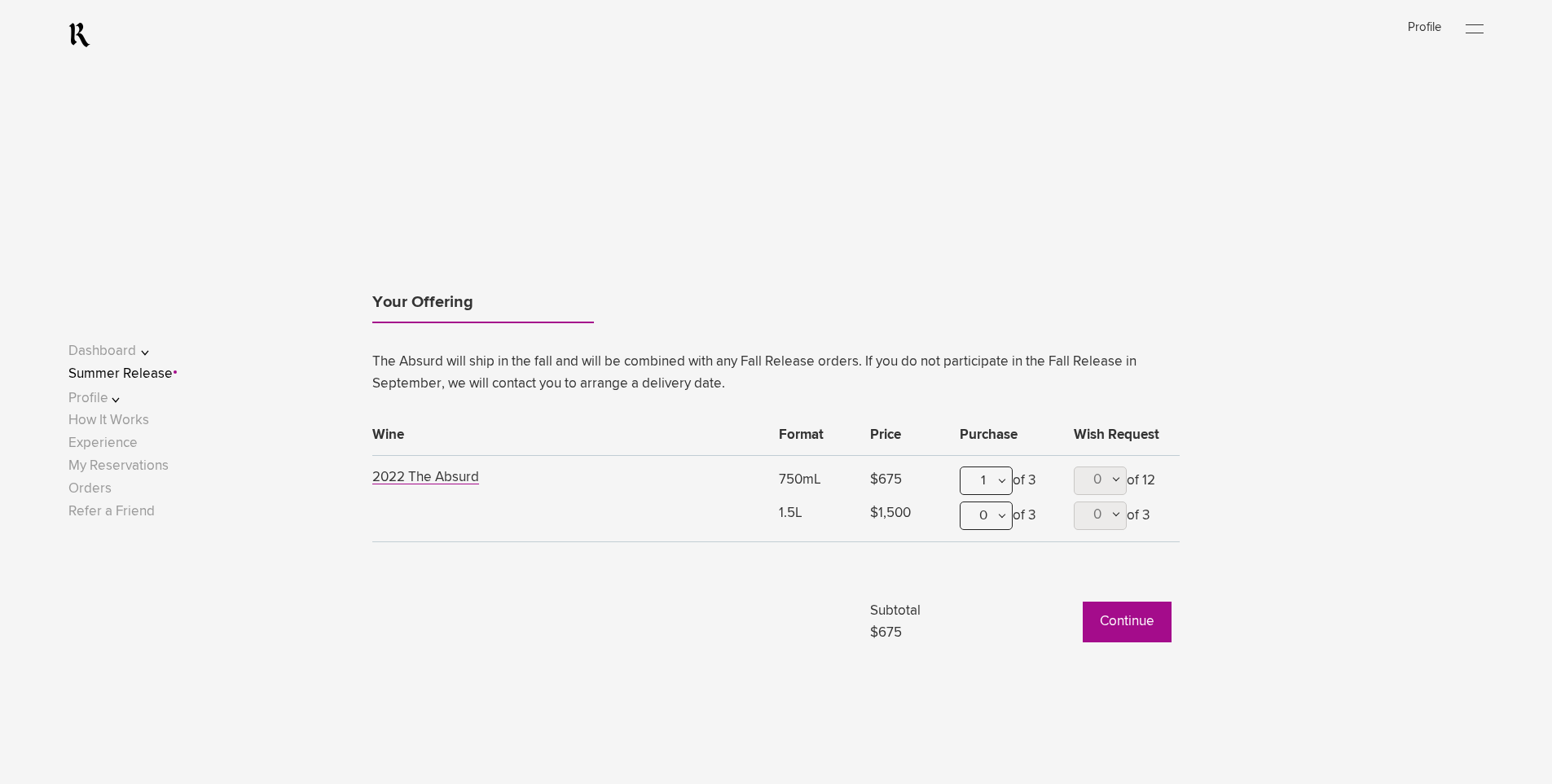
scroll to position [1384, 0]
click at [1284, 419] on div "Your Offering The Absurd will ship in the fall and will be combined with any Fa…" at bounding box center [776, 442] width 1303 height 418
click at [1229, 383] on div "Your Offering The Absurd will ship in the fall and will be combined with any Fa…" at bounding box center [776, 442] width 1303 height 418
click at [1231, 384] on div "Your Offering The Absurd will ship in the fall and will be combined with any Fa…" at bounding box center [776, 442] width 1303 height 418
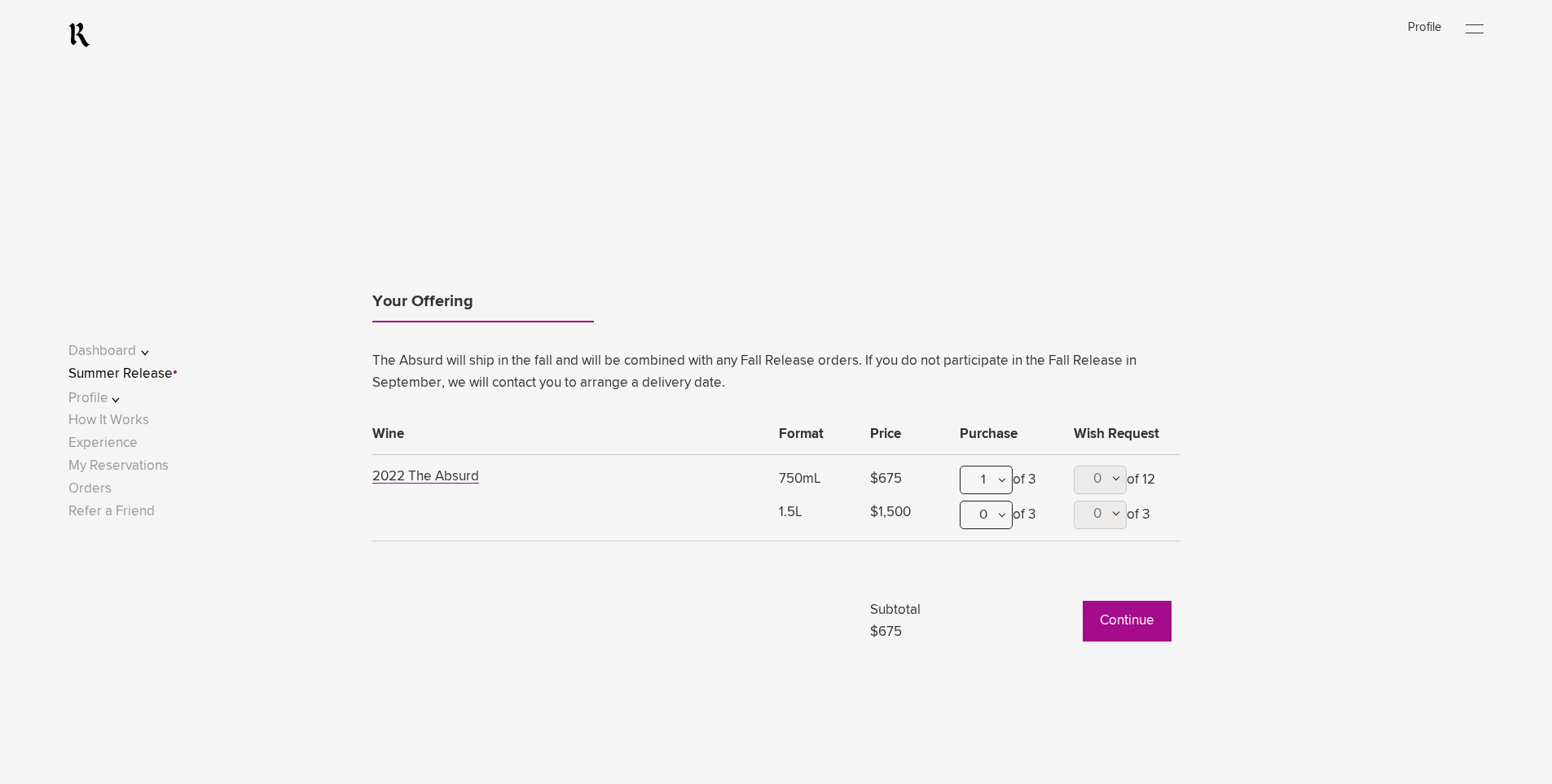
click at [1231, 384] on div "Your Offering The Absurd will ship in the fall and will be combined with any Fa…" at bounding box center [776, 442] width 1303 height 418
click at [1286, 484] on div "Your Offering The Absurd will ship in the fall and will be combined with any Fa…" at bounding box center [776, 442] width 1303 height 418
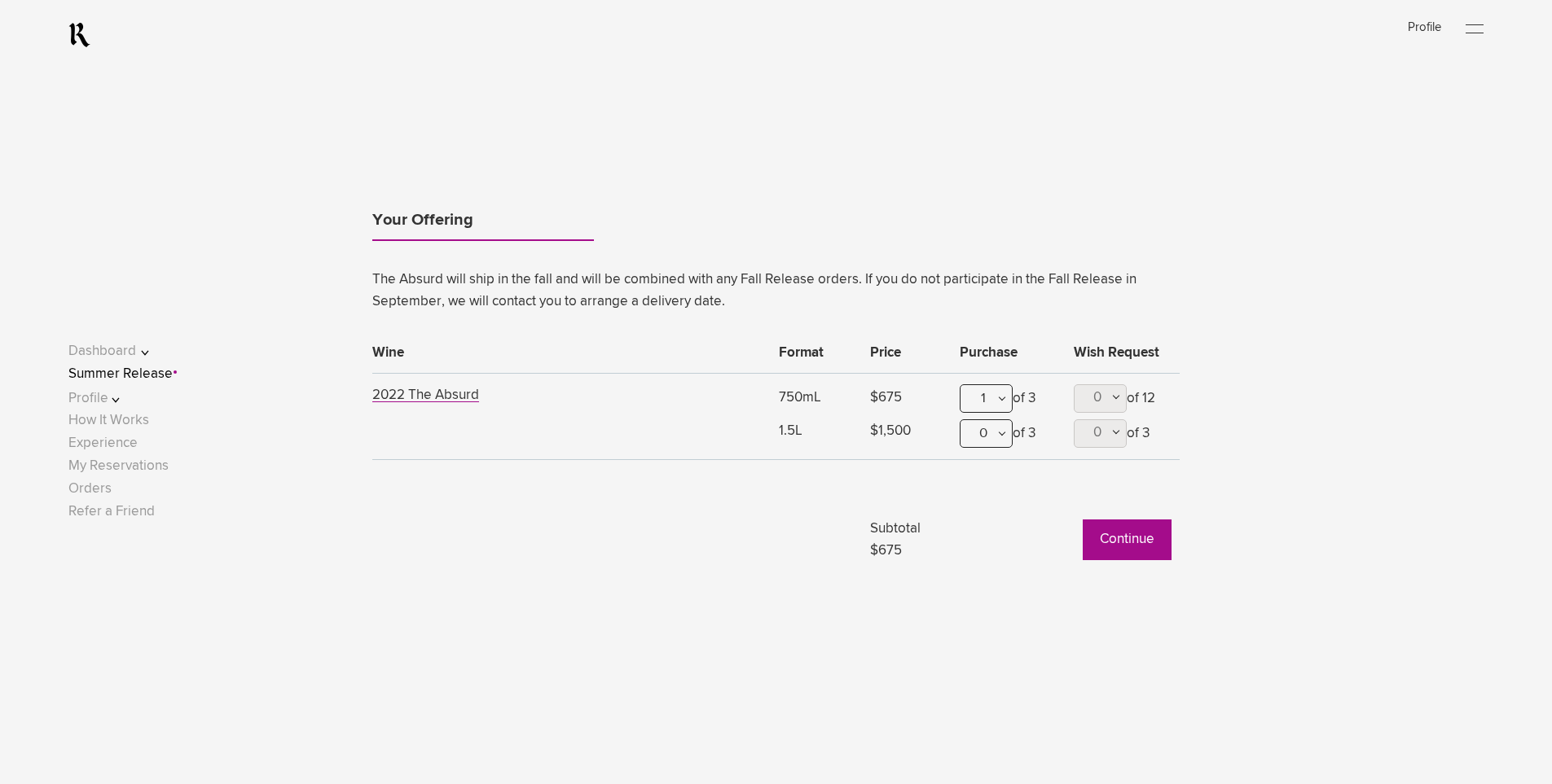
click at [990, 406] on div "1" at bounding box center [986, 398] width 53 height 28
click at [974, 559] on div "3" at bounding box center [986, 560] width 51 height 41
click at [1107, 392] on button "0" at bounding box center [1100, 398] width 53 height 28
click at [1085, 523] on span "2" at bounding box center [1100, 519] width 53 height 41
click at [1094, 404] on span "2" at bounding box center [1096, 397] width 8 height 14
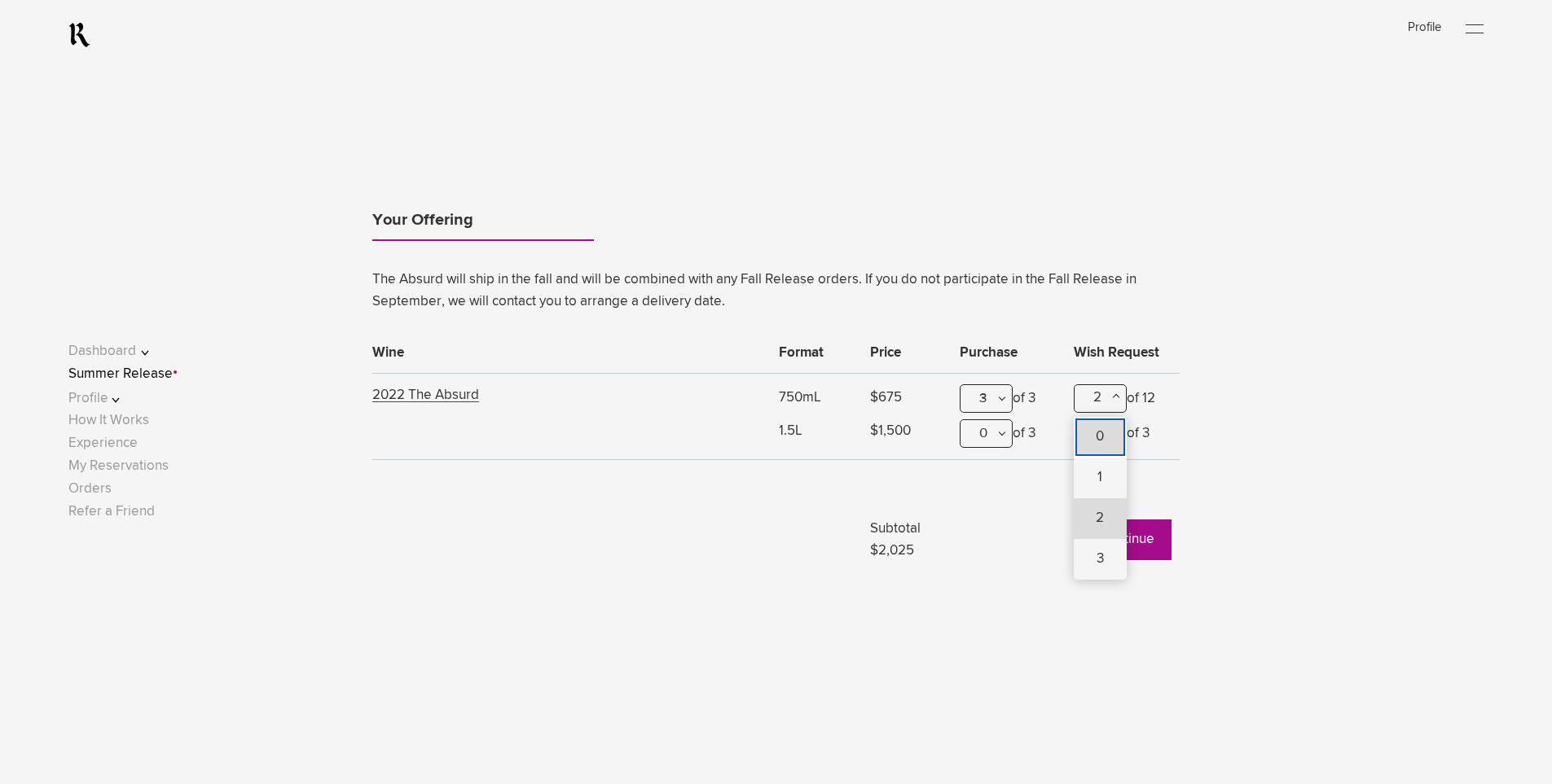
click at [1101, 434] on span "0" at bounding box center [1099, 436] width 8 height 14
type lightning-combobox "0"
click at [1266, 415] on div "Your Offering The Absurd will ship in the fall and will be combined with any Fa…" at bounding box center [776, 360] width 1303 height 418
click at [1273, 425] on div "Your Offering The Absurd will ship in the fall and will be combined with any Fa…" at bounding box center [776, 360] width 1303 height 418
click at [973, 394] on div "3" at bounding box center [986, 398] width 53 height 28
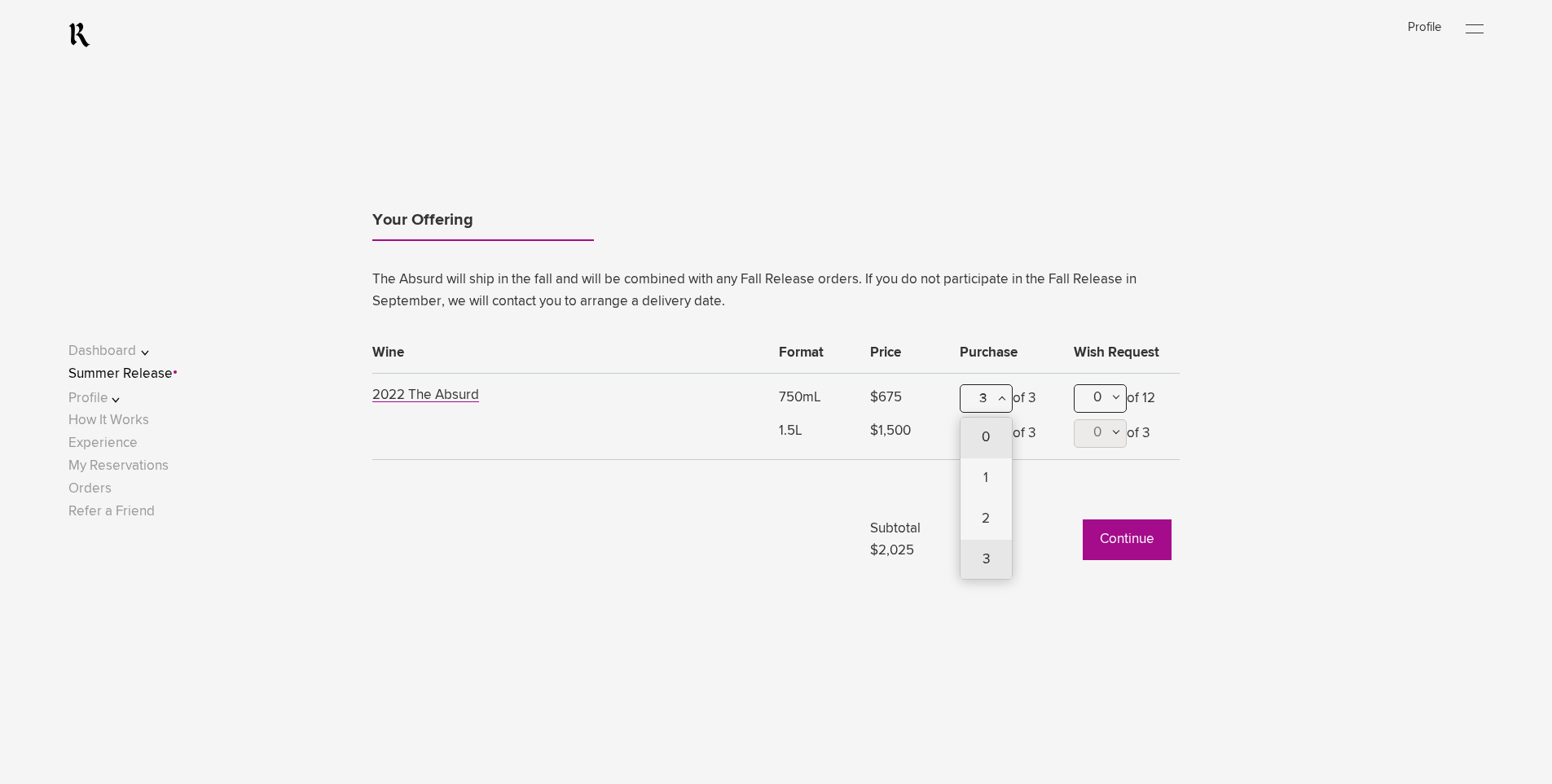
click at [982, 425] on div "0" at bounding box center [986, 438] width 51 height 41
click at [1294, 396] on div "Your Offering The Absurd will ship in the fall and will be combined with any Fa…" at bounding box center [776, 360] width 1303 height 418
click at [92, 403] on button "Profile" at bounding box center [120, 399] width 103 height 22
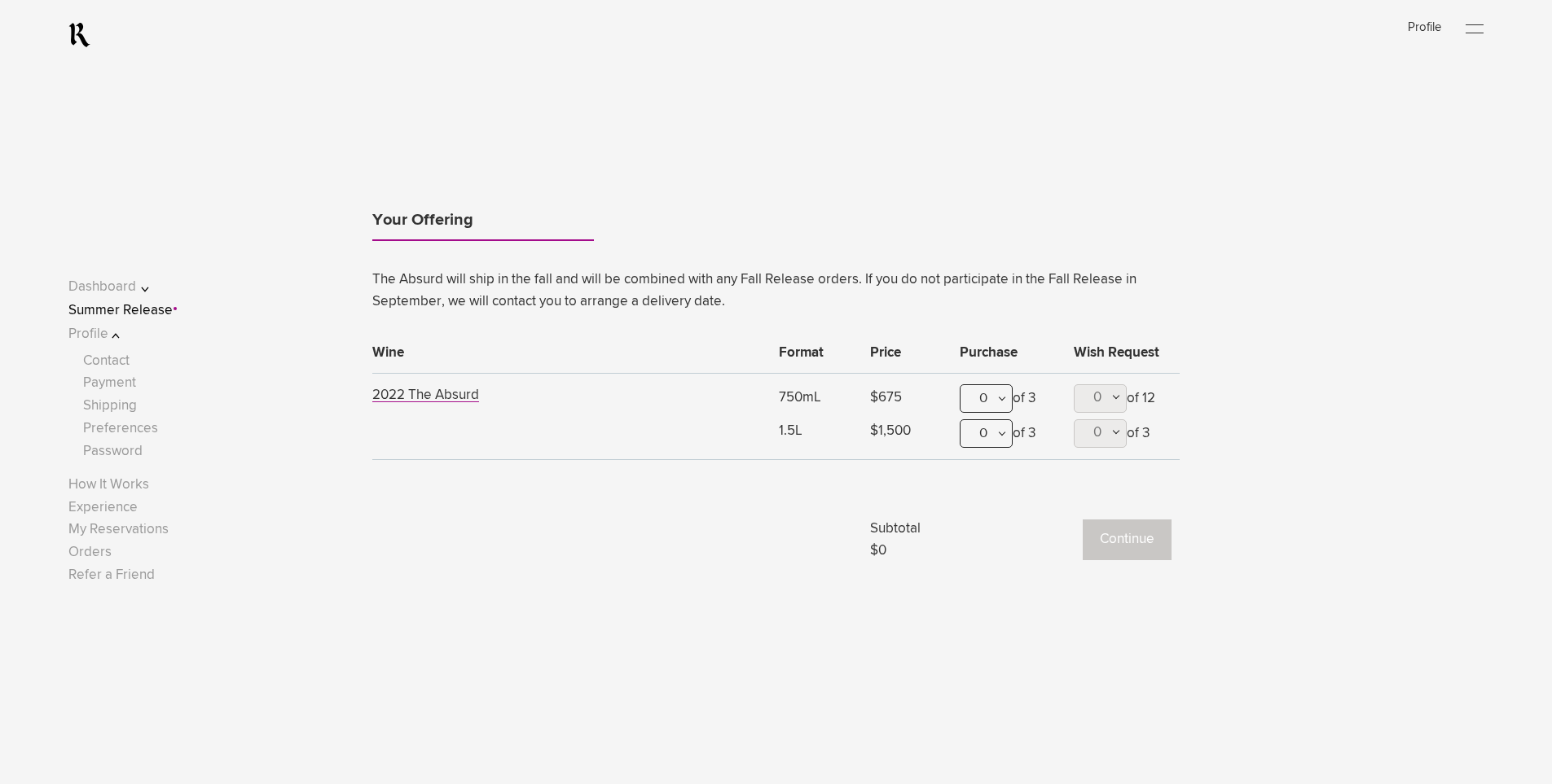
click at [117, 281] on button "Dashboard" at bounding box center [120, 287] width 103 height 22
click at [114, 314] on link "Welcome" at bounding box center [112, 314] width 58 height 14
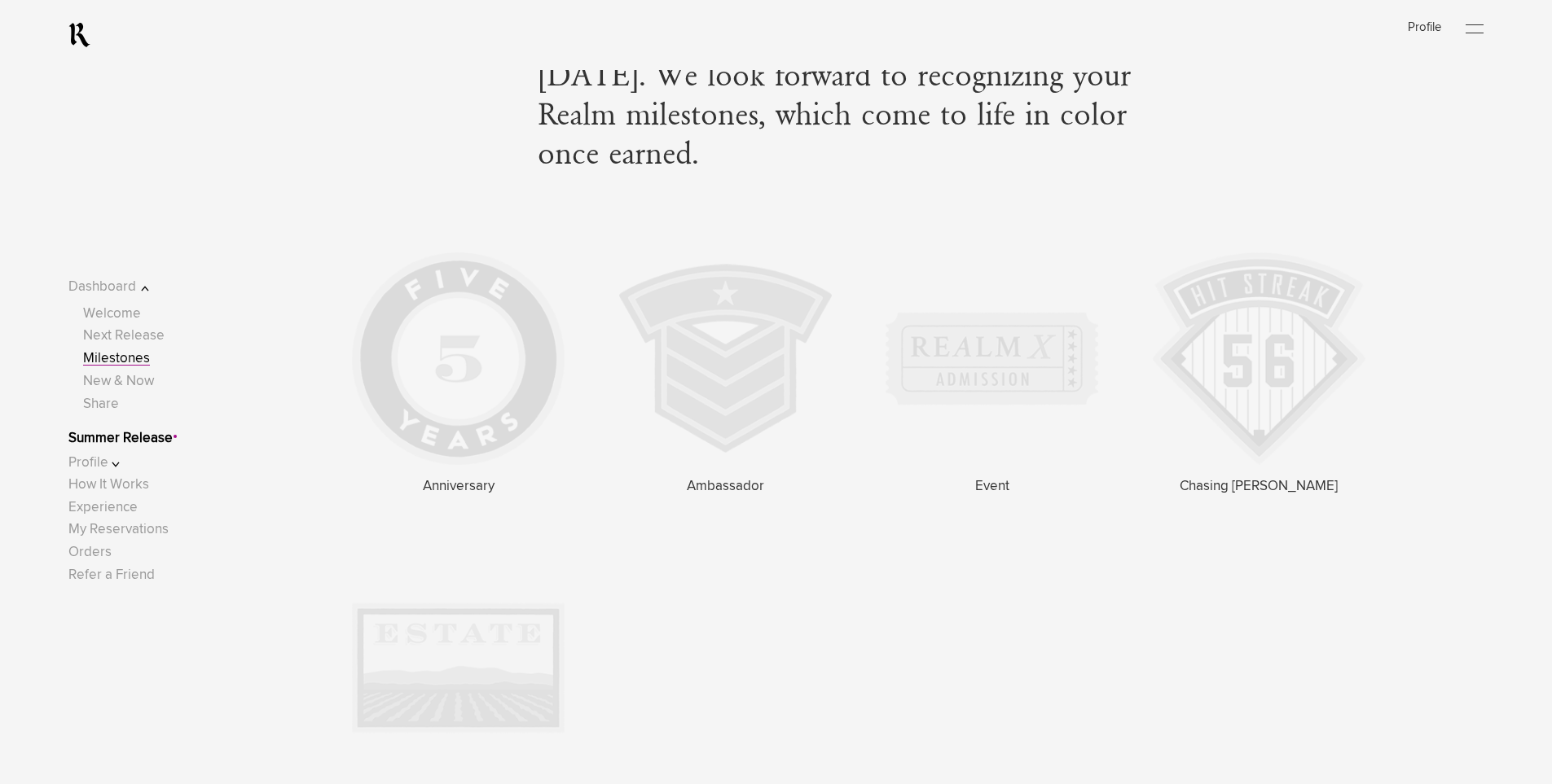
scroll to position [3259, 0]
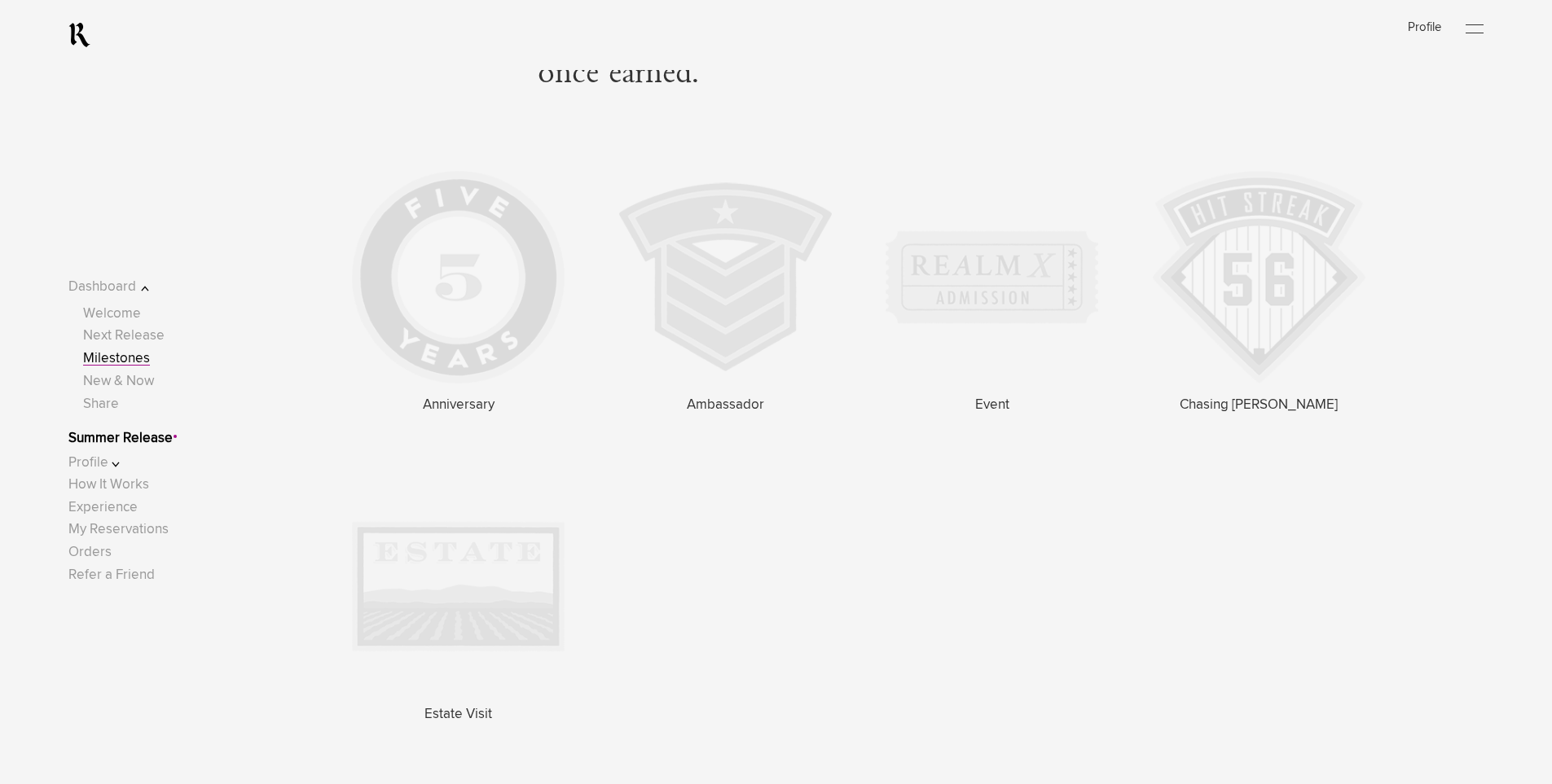
click at [1323, 531] on div "Anniversary We celebrate membership anniversaries every 5 years. We hope to hav…" at bounding box center [858, 480] width 1013 height 619
click at [856, 576] on div "Anniversary We celebrate membership anniversaries every 5 years. We hope to hav…" at bounding box center [858, 480] width 1013 height 619
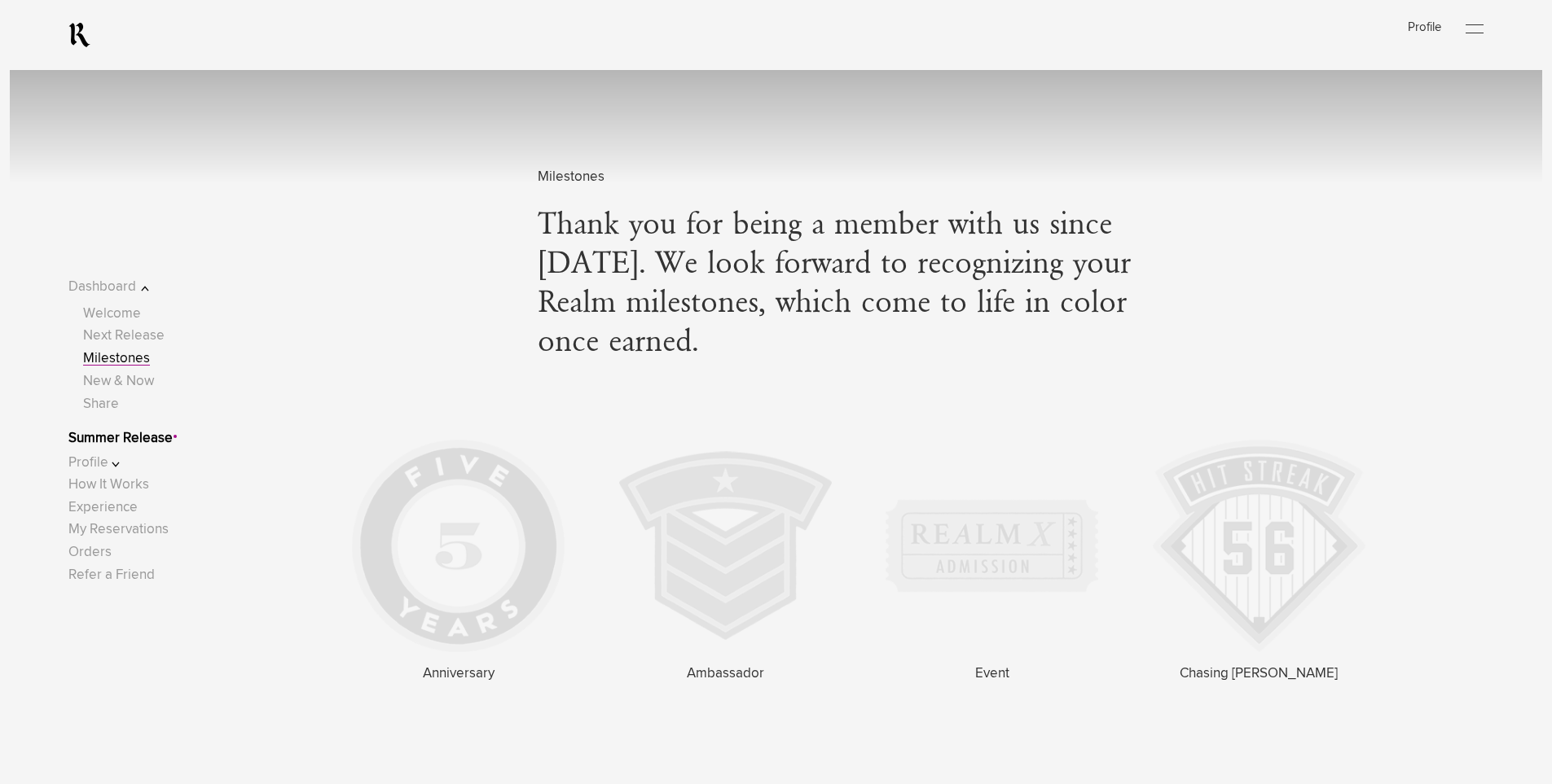
scroll to position [2770, 0]
drag, startPoint x: 909, startPoint y: 223, endPoint x: 921, endPoint y: 324, distance: 101.7
click at [921, 324] on div "Milestones Thank you for being a member with us since [DATE]. We look forward t…" at bounding box center [857, 262] width 641 height 192
click at [1012, 358] on span "Thank you for being a member with us since [DATE]. We look forward to recognizi…" at bounding box center [857, 284] width 641 height 156
click at [1005, 368] on div "Milestones Thank you for being a member with us since [DATE]. We look forward t…" at bounding box center [776, 615] width 1532 height 887
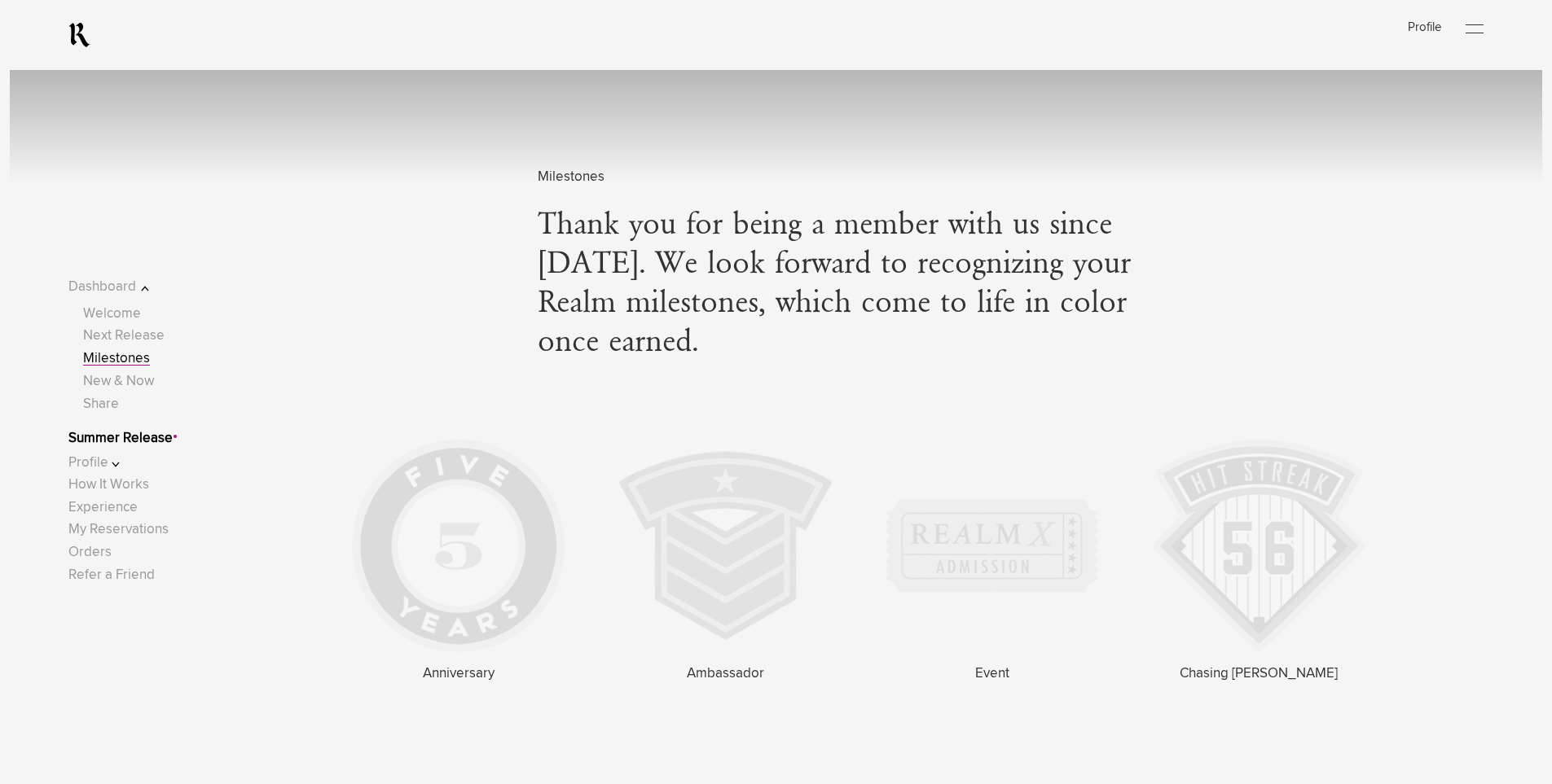
click at [1438, 377] on div "Milestones Thank you for being a member with us since [DATE]. We look forward t…" at bounding box center [776, 615] width 1532 height 887
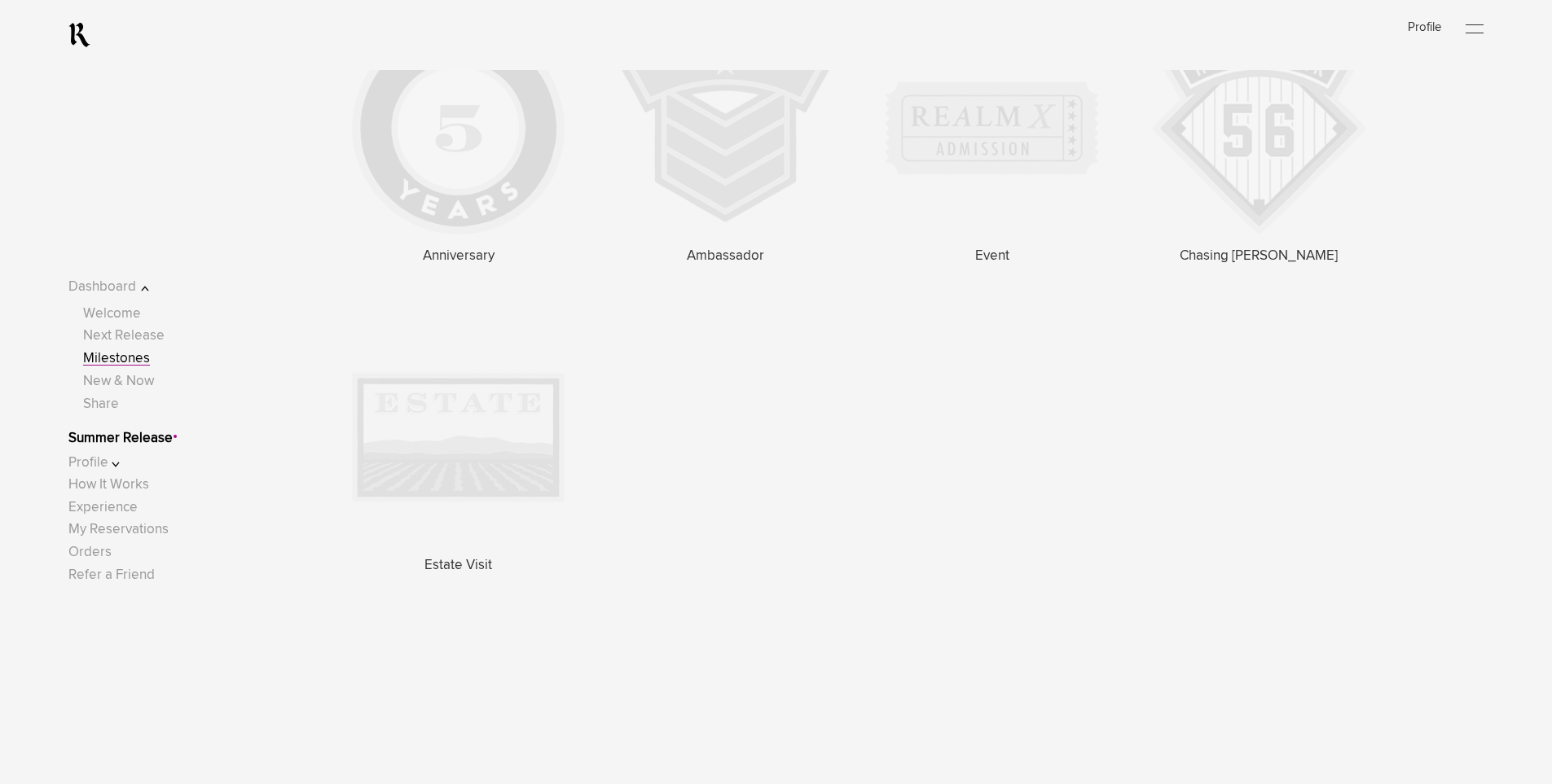
scroll to position [3421, 0]
